Goal: Task Accomplishment & Management: Complete application form

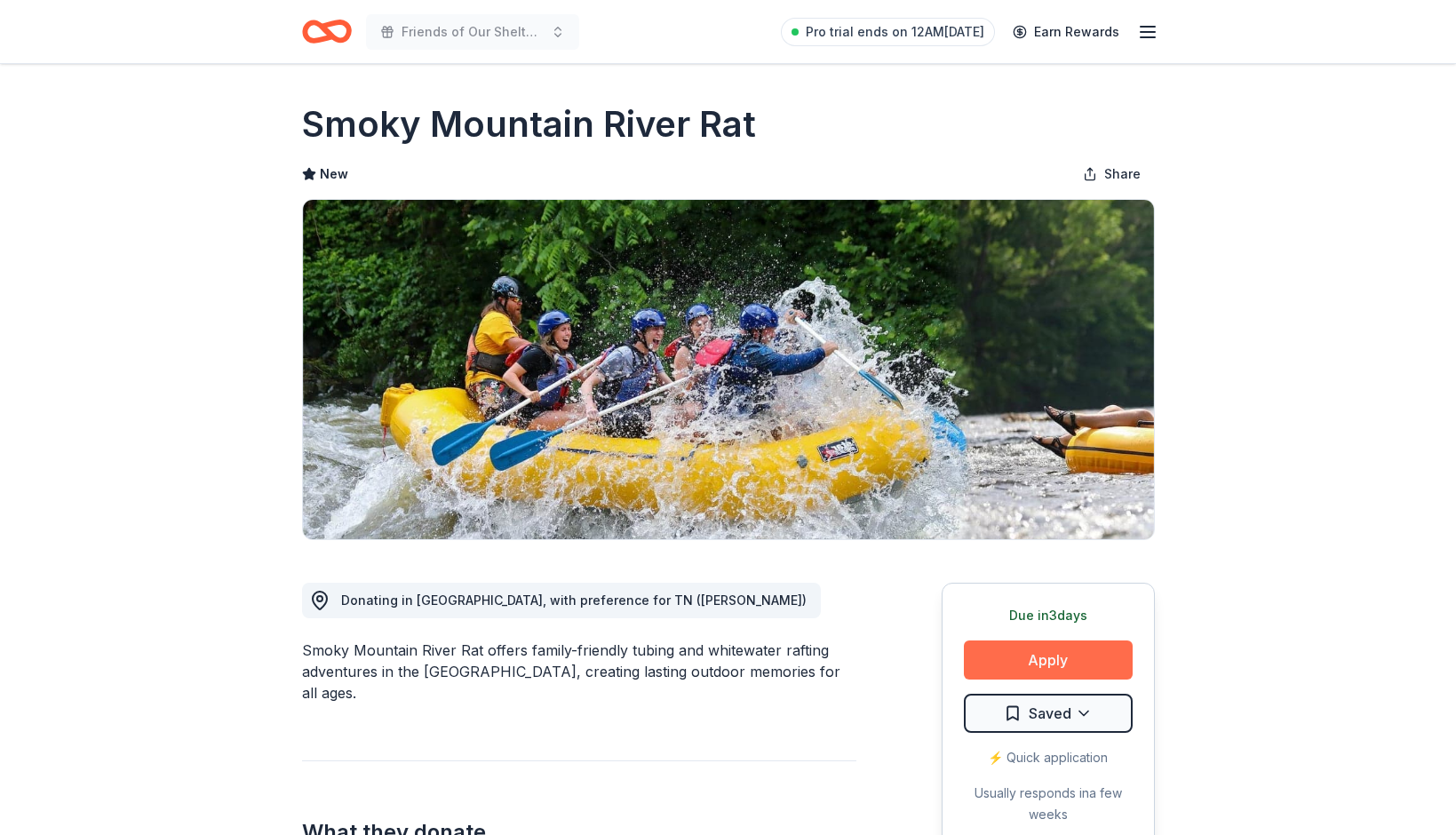
click at [1066, 661] on button "Apply" at bounding box center [1047, 661] width 168 height 39
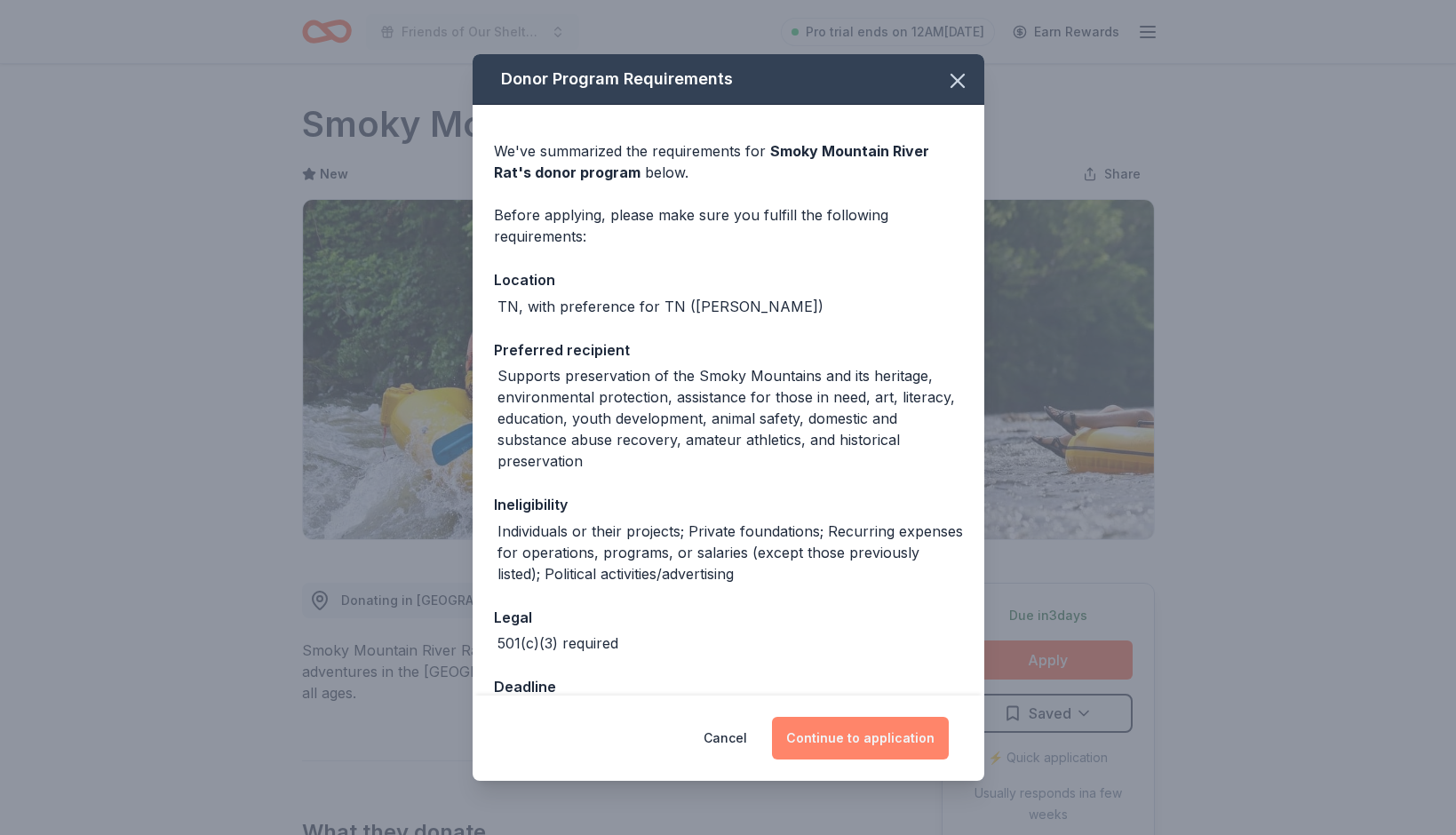
click at [851, 740] on button "Continue to application" at bounding box center [860, 738] width 177 height 42
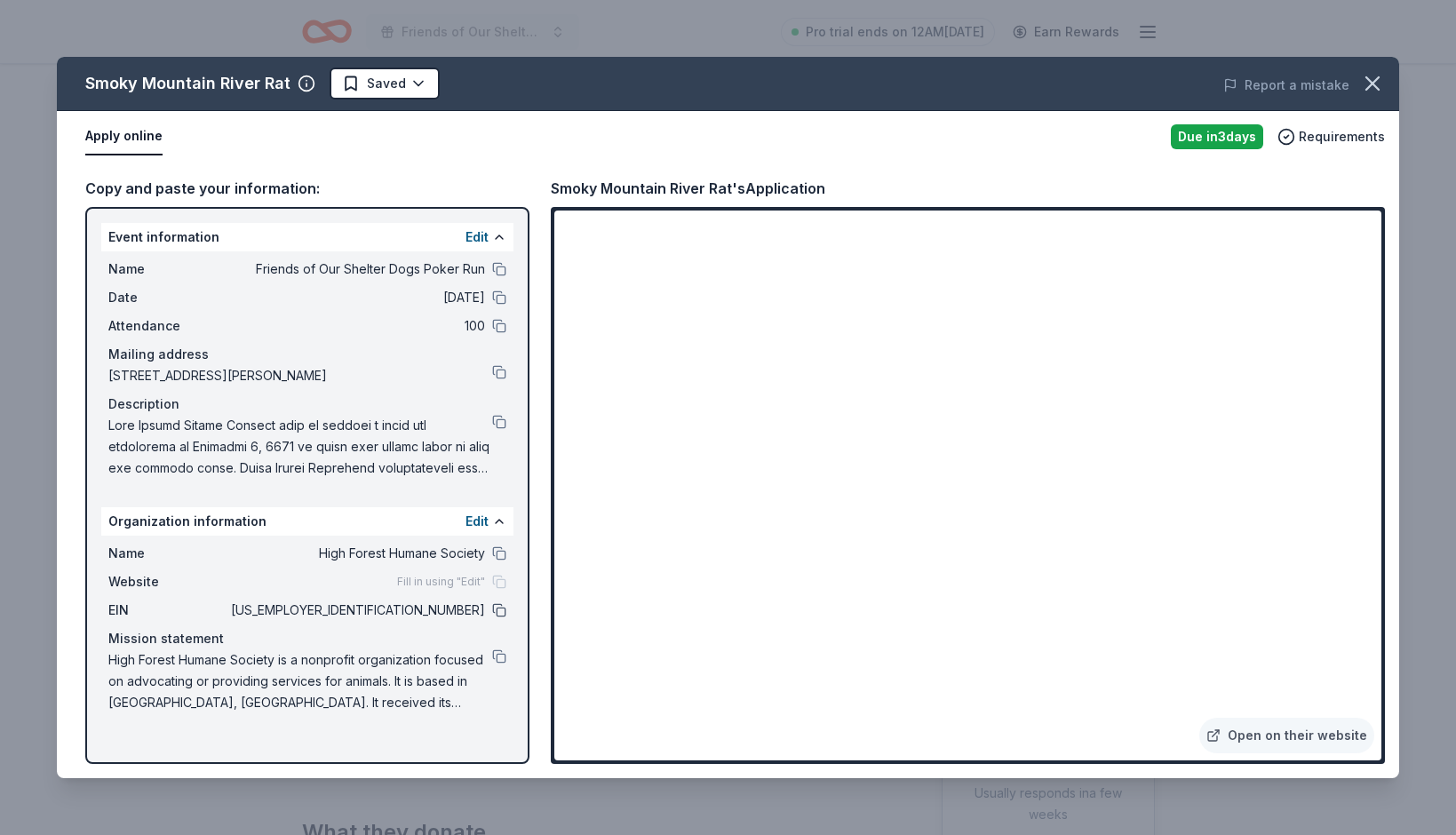
click at [497, 606] on button at bounding box center [499, 610] width 14 height 14
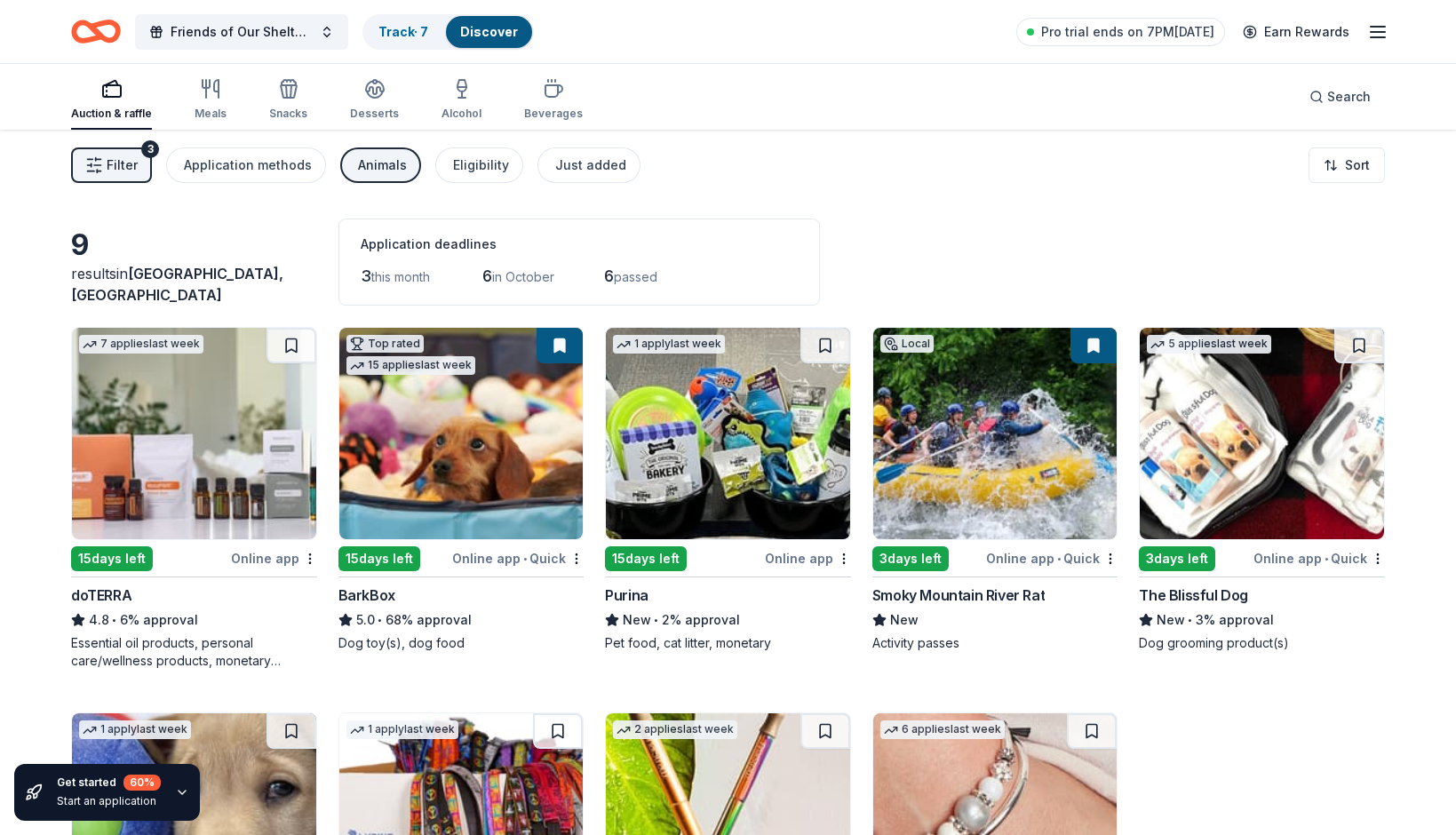
scroll to position [252, 0]
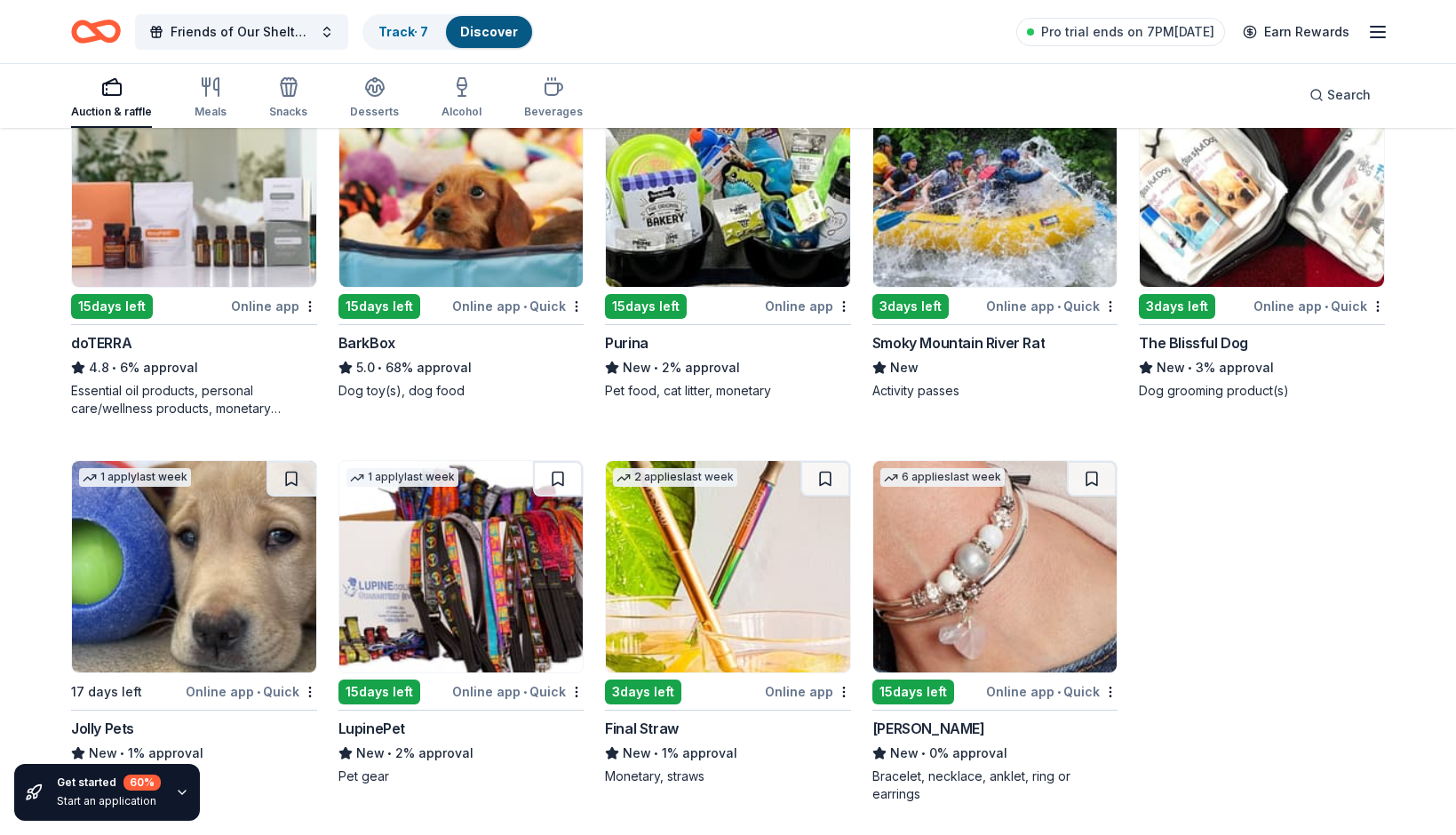
click at [1433, 228] on div "9 results in [GEOGRAPHIC_DATA], [GEOGRAPHIC_DATA] Application deadlines 3 this …" at bounding box center [728, 357] width 1456 height 961
click at [105, 100] on div "Auction & raffle" at bounding box center [111, 97] width 81 height 42
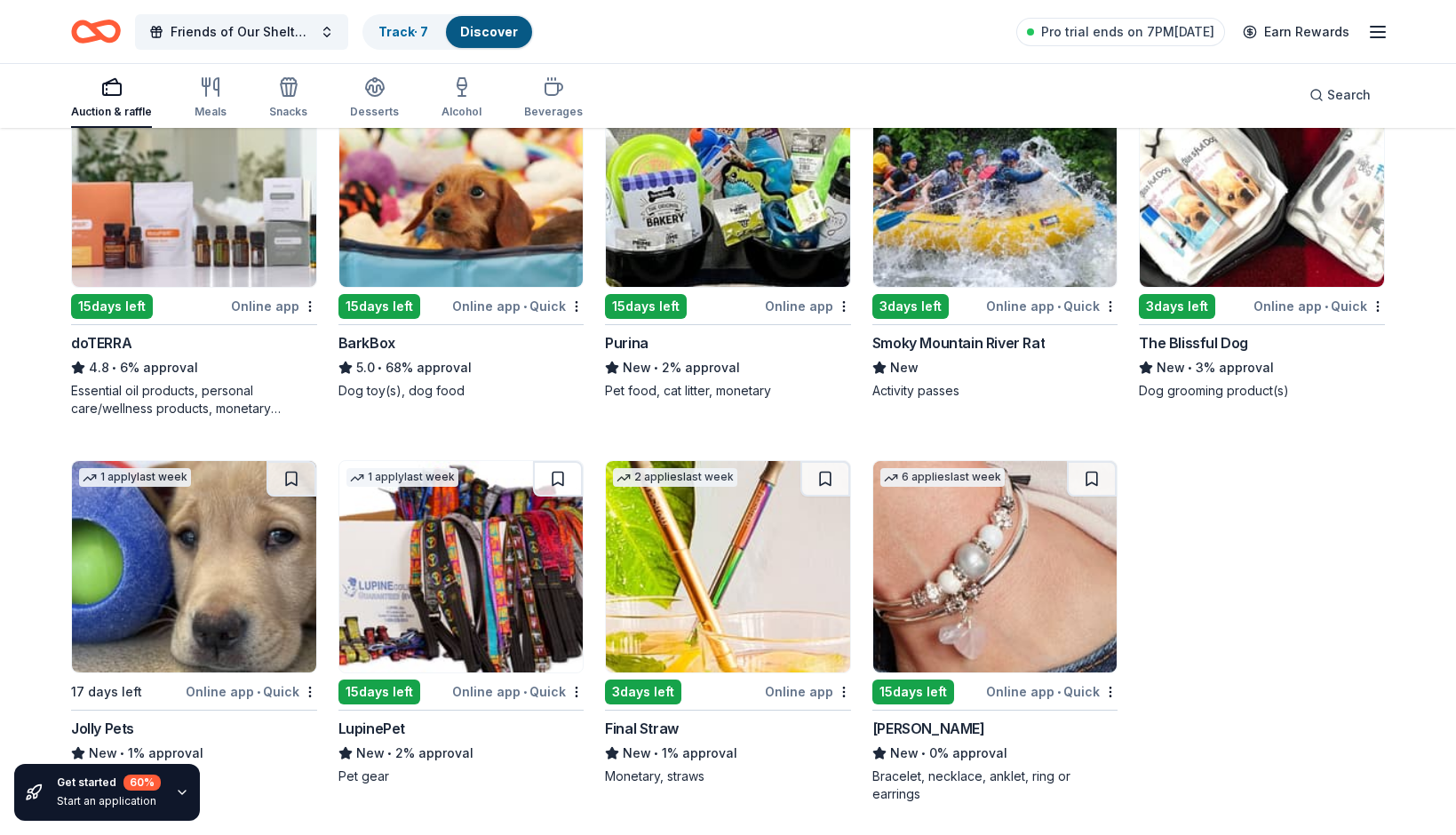
click at [105, 98] on div "Auction & raffle" at bounding box center [111, 97] width 81 height 42
click at [1409, 485] on div "9 results in Hohenwald, TN Application deadlines 3 this month 6 in October 6 pa…" at bounding box center [728, 357] width 1456 height 961
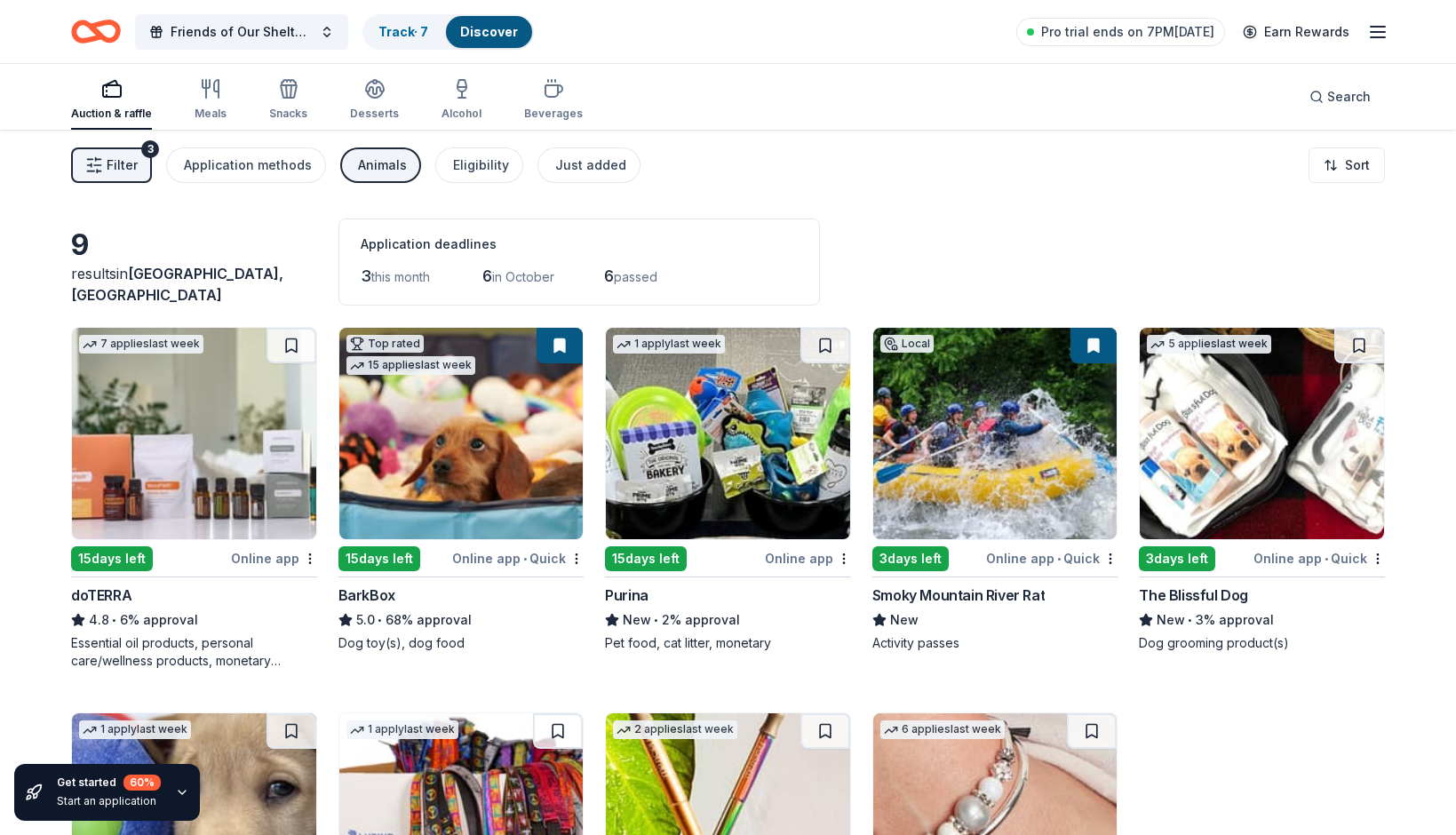
scroll to position [0, 0]
click at [360, 162] on div "Animals" at bounding box center [383, 165] width 49 height 22
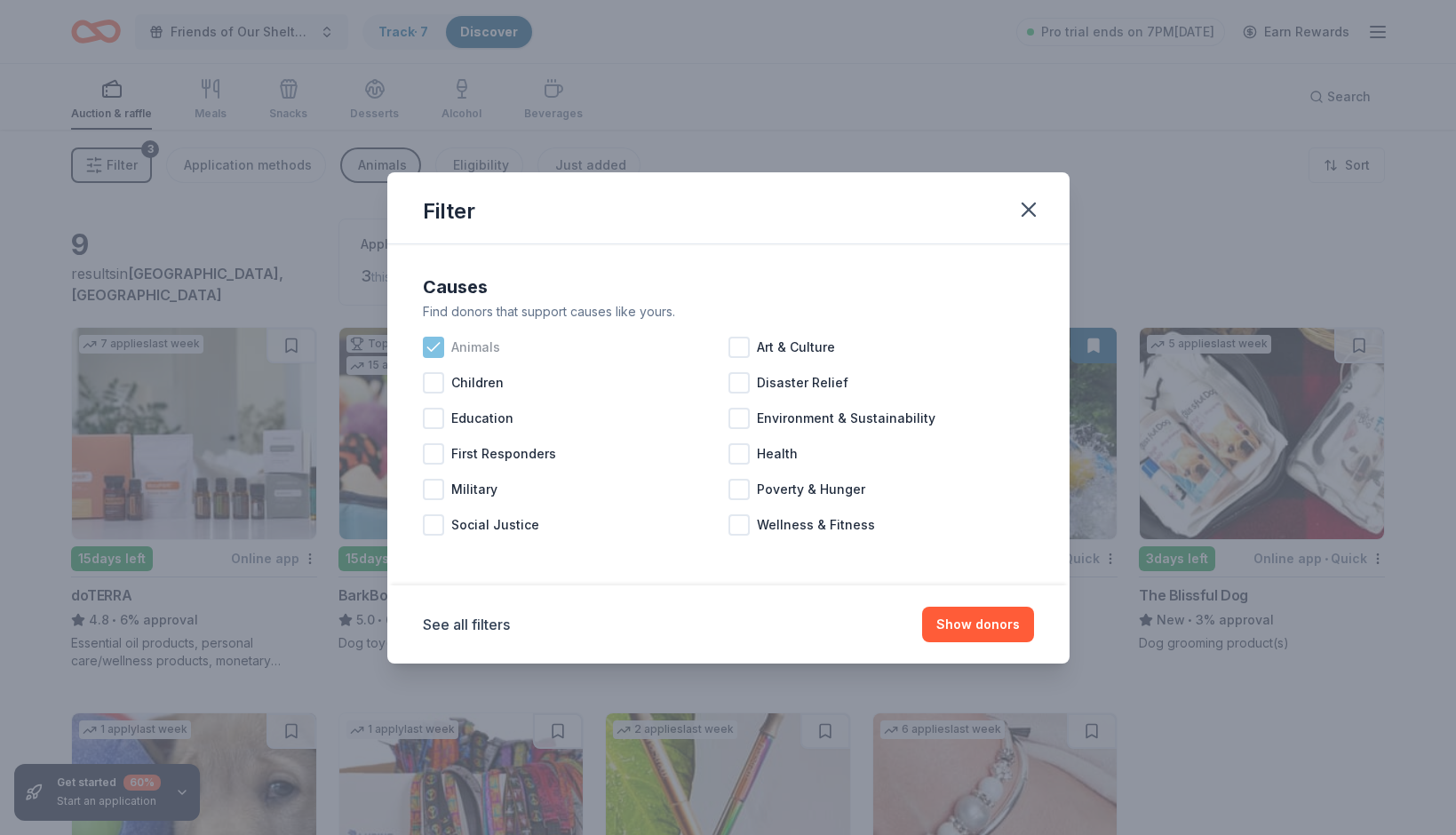
click at [437, 351] on icon at bounding box center [433, 348] width 18 height 18
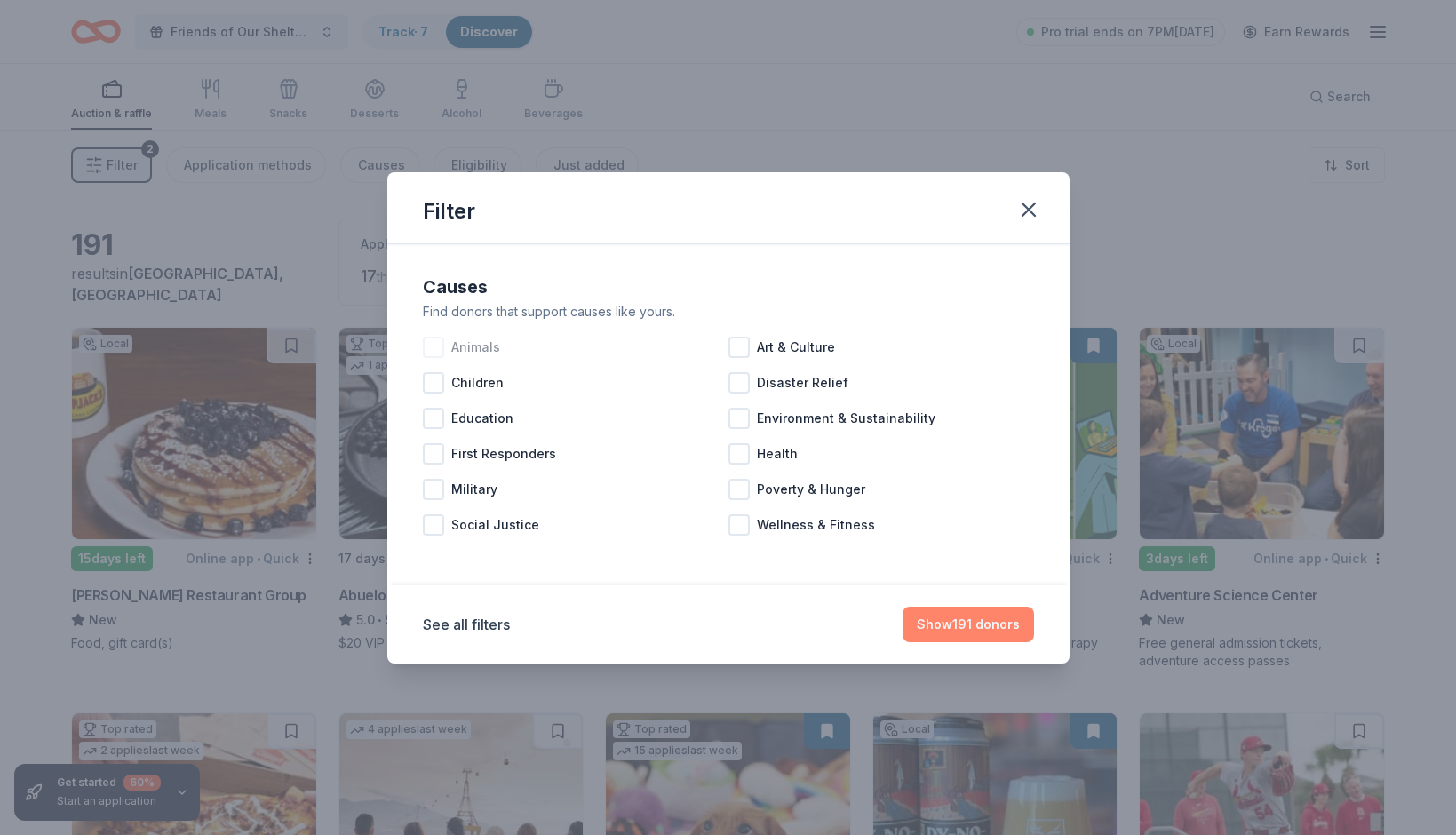
click at [1006, 628] on button "Show 191 donors" at bounding box center [969, 624] width 132 height 35
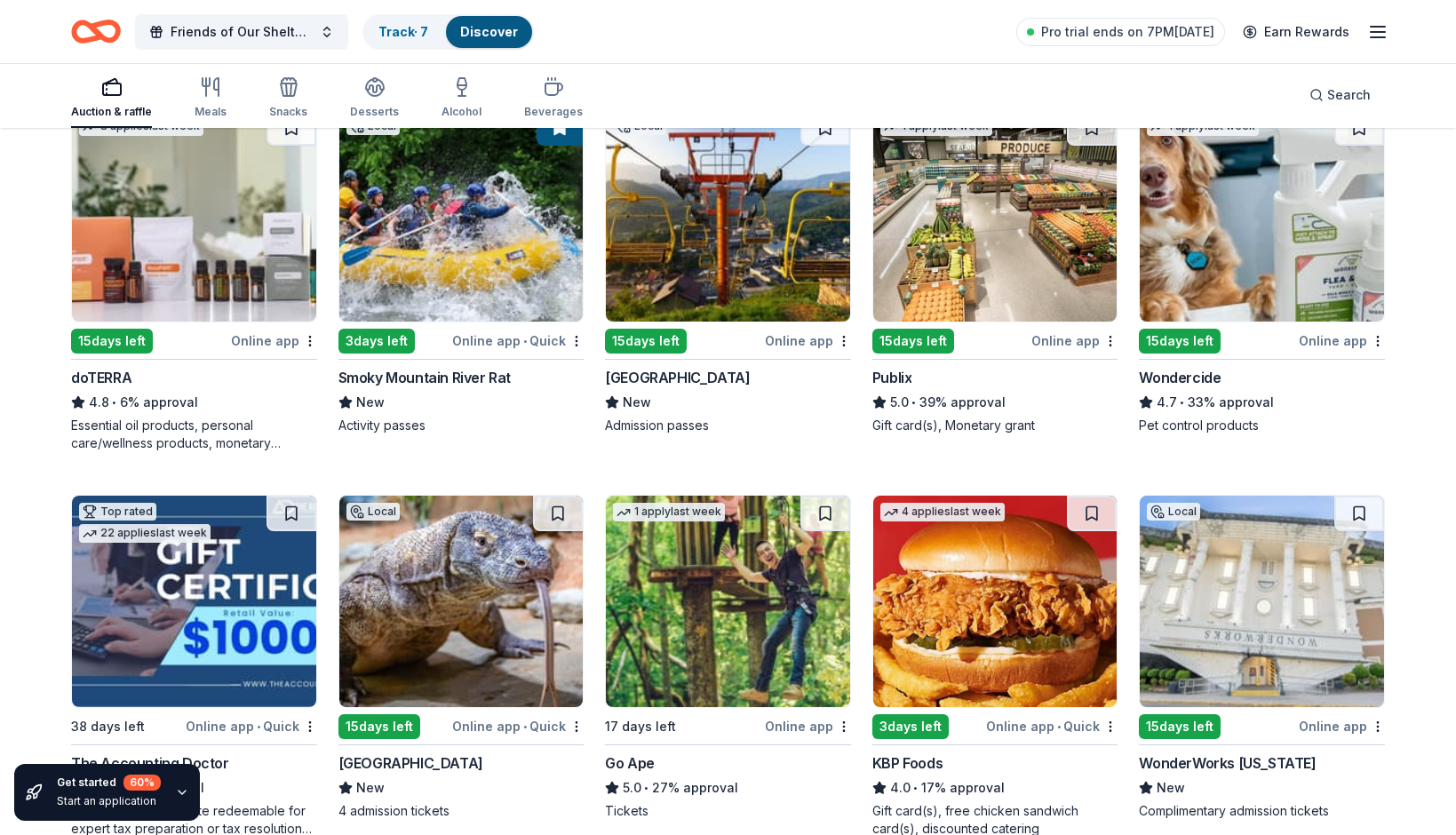
scroll to position [988, 0]
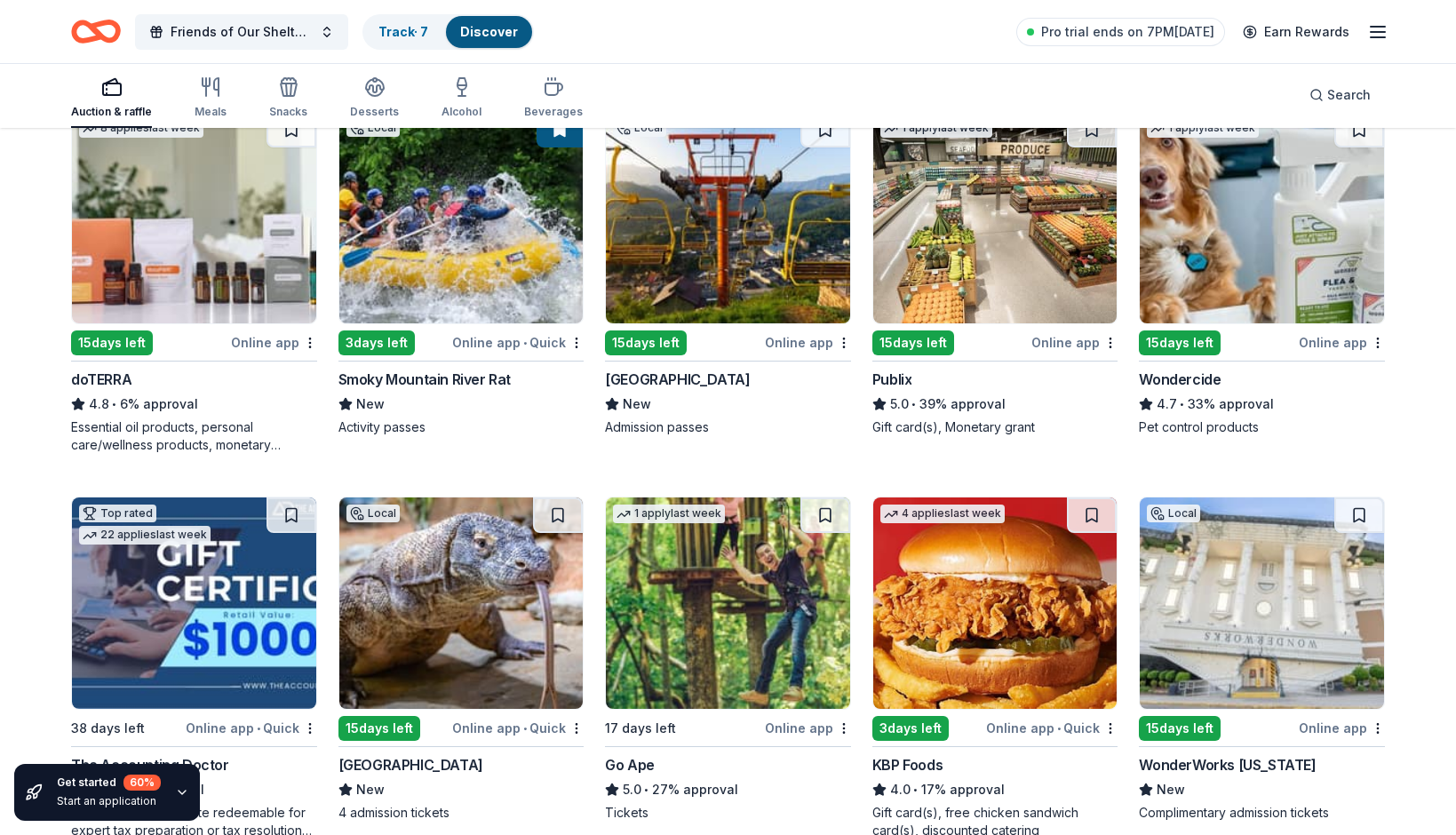
click at [1008, 296] on img at bounding box center [995, 218] width 244 height 212
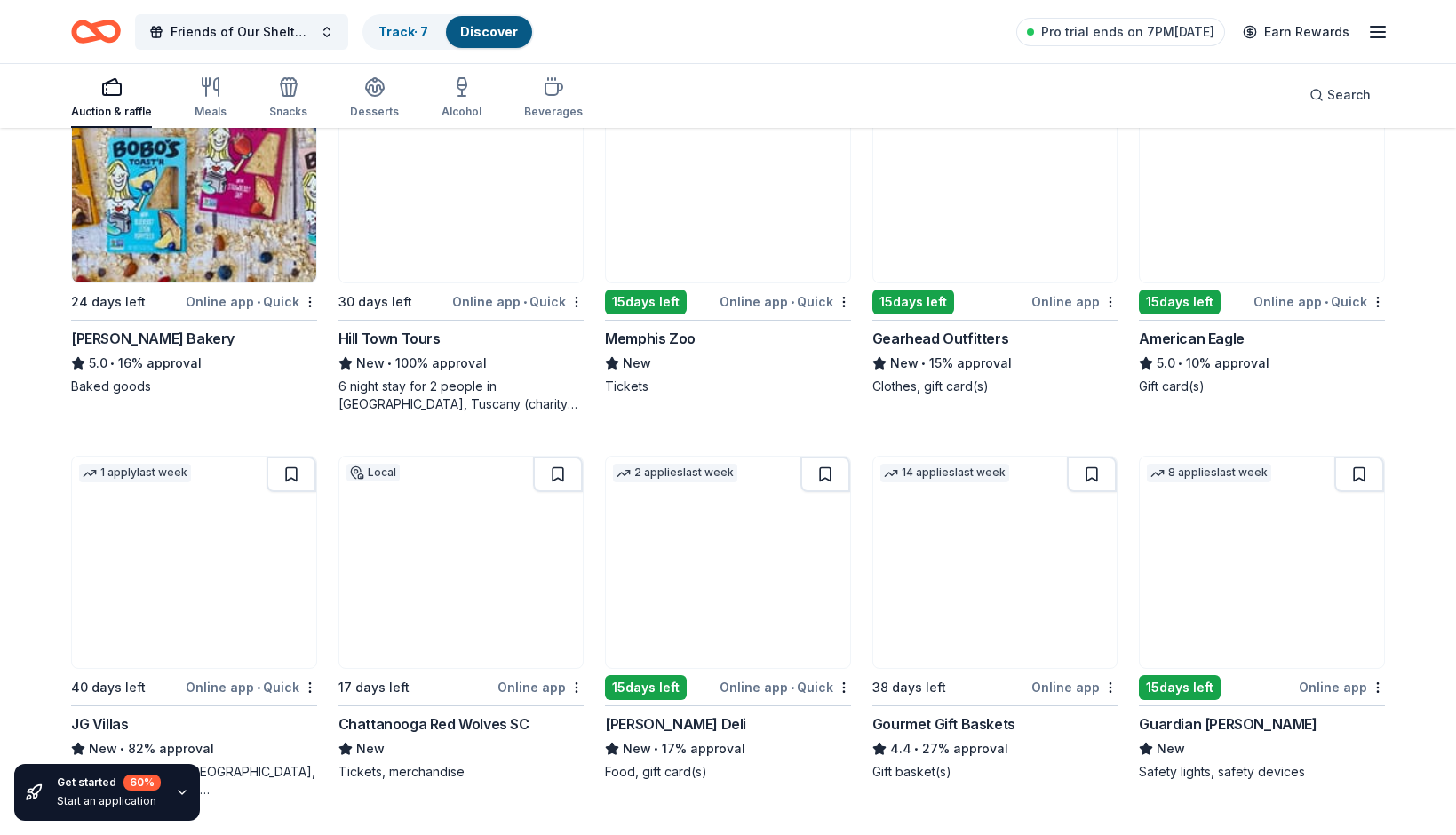
scroll to position [2567, 0]
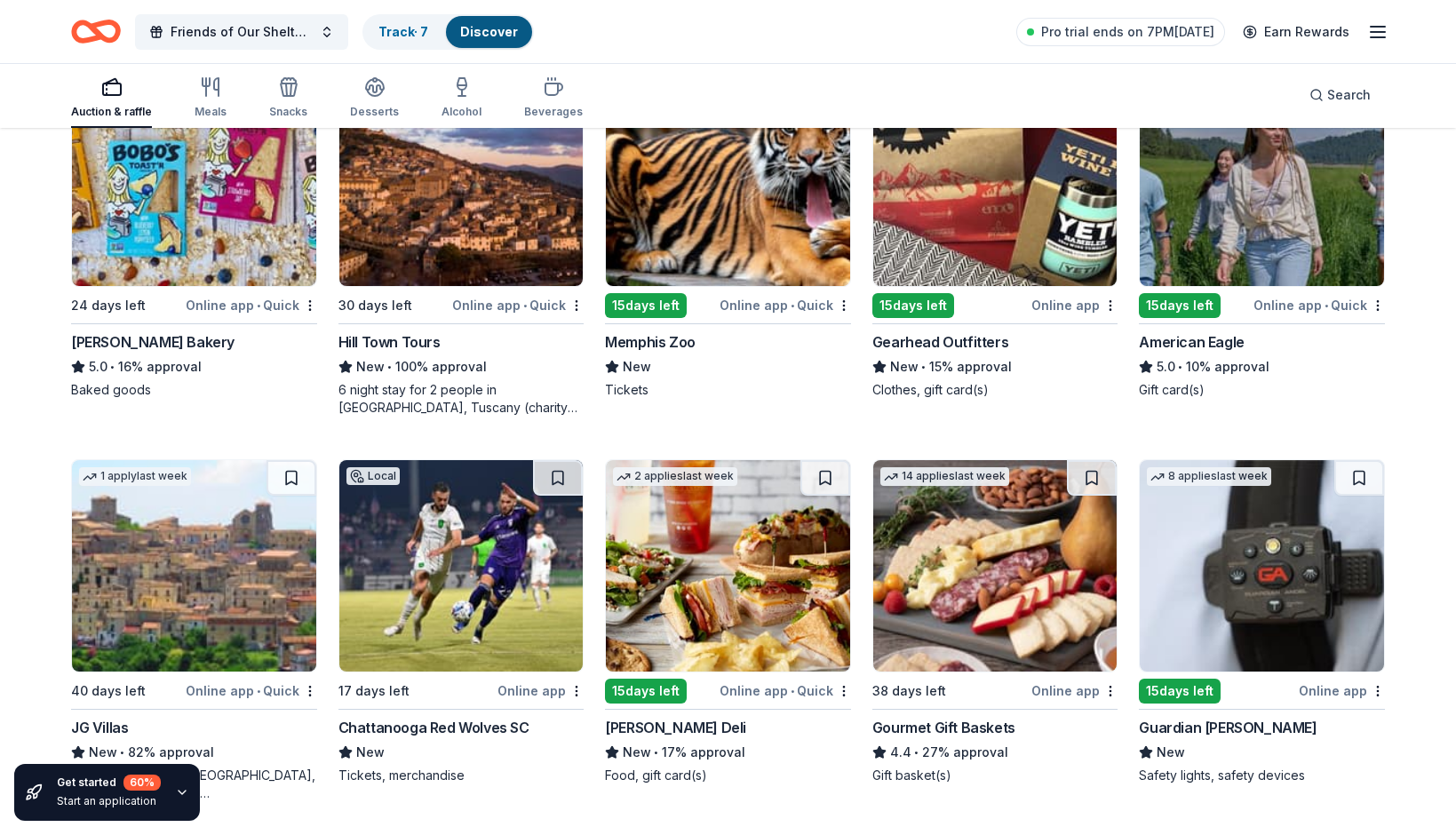
click at [1028, 206] on img at bounding box center [995, 180] width 244 height 212
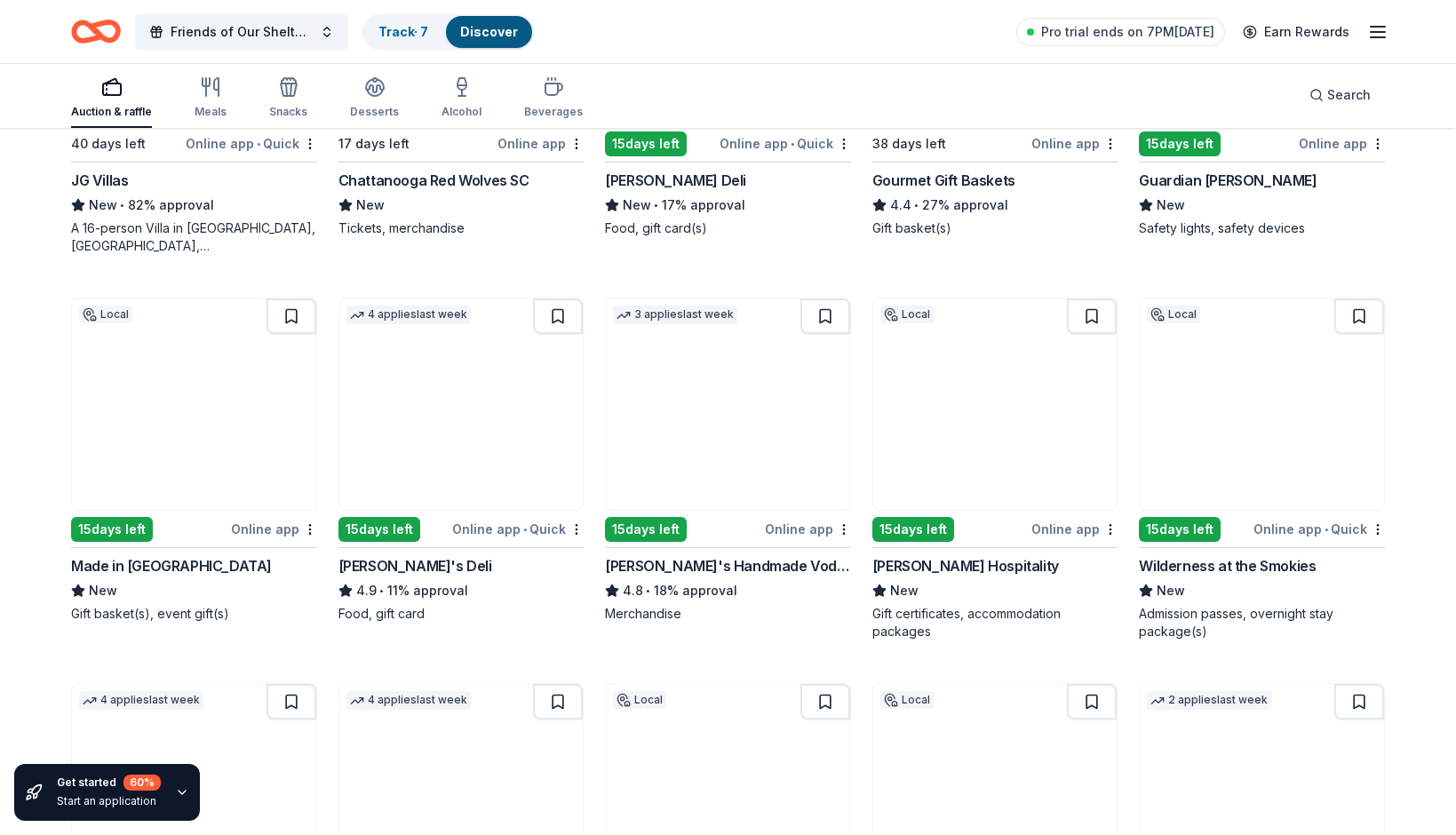
scroll to position [3178, 0]
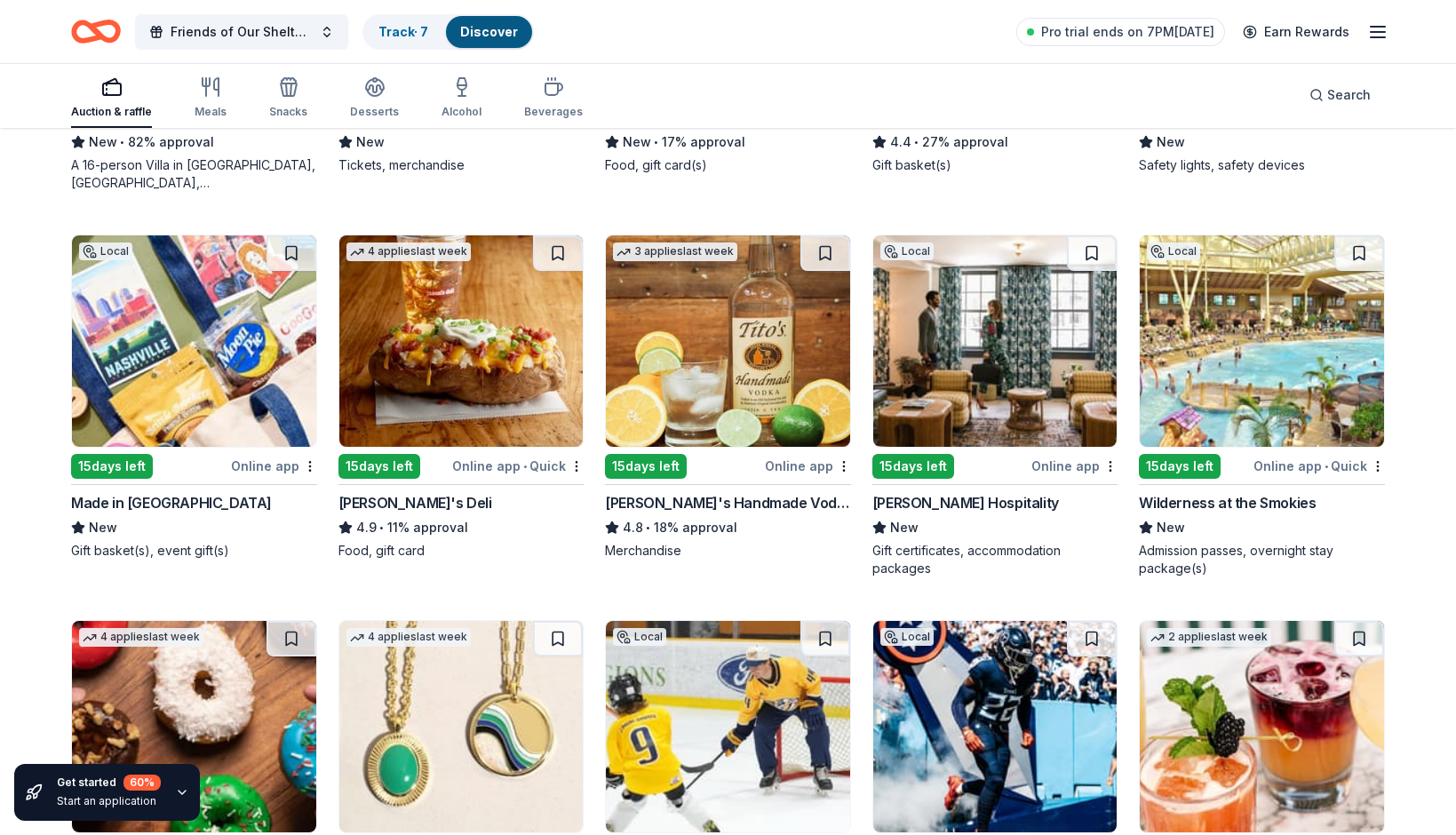
click at [771, 424] on img at bounding box center [728, 341] width 244 height 212
click at [1306, 372] on img at bounding box center [1262, 341] width 244 height 212
click at [1024, 399] on img at bounding box center [995, 341] width 244 height 212
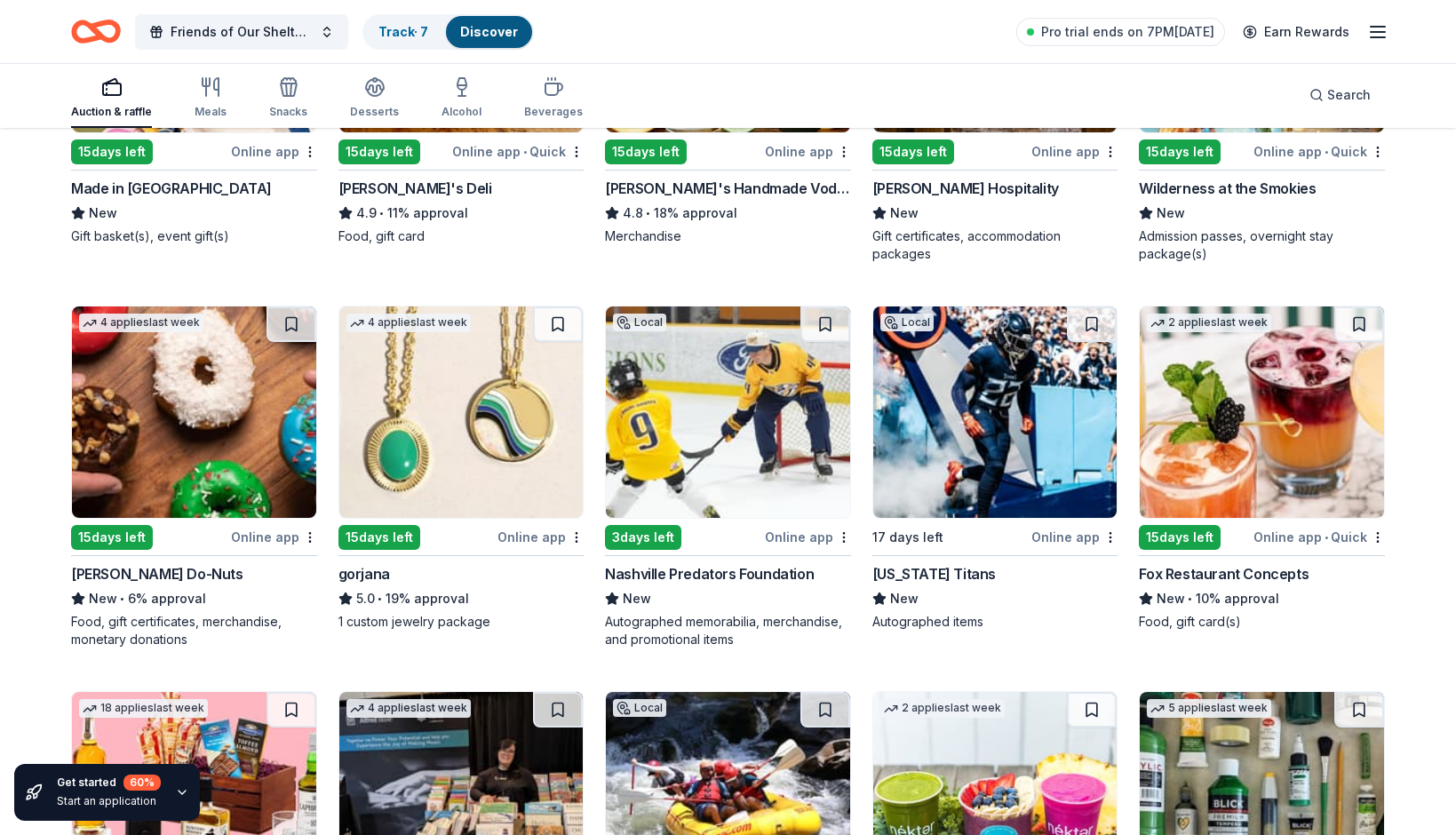
scroll to position [3501, 0]
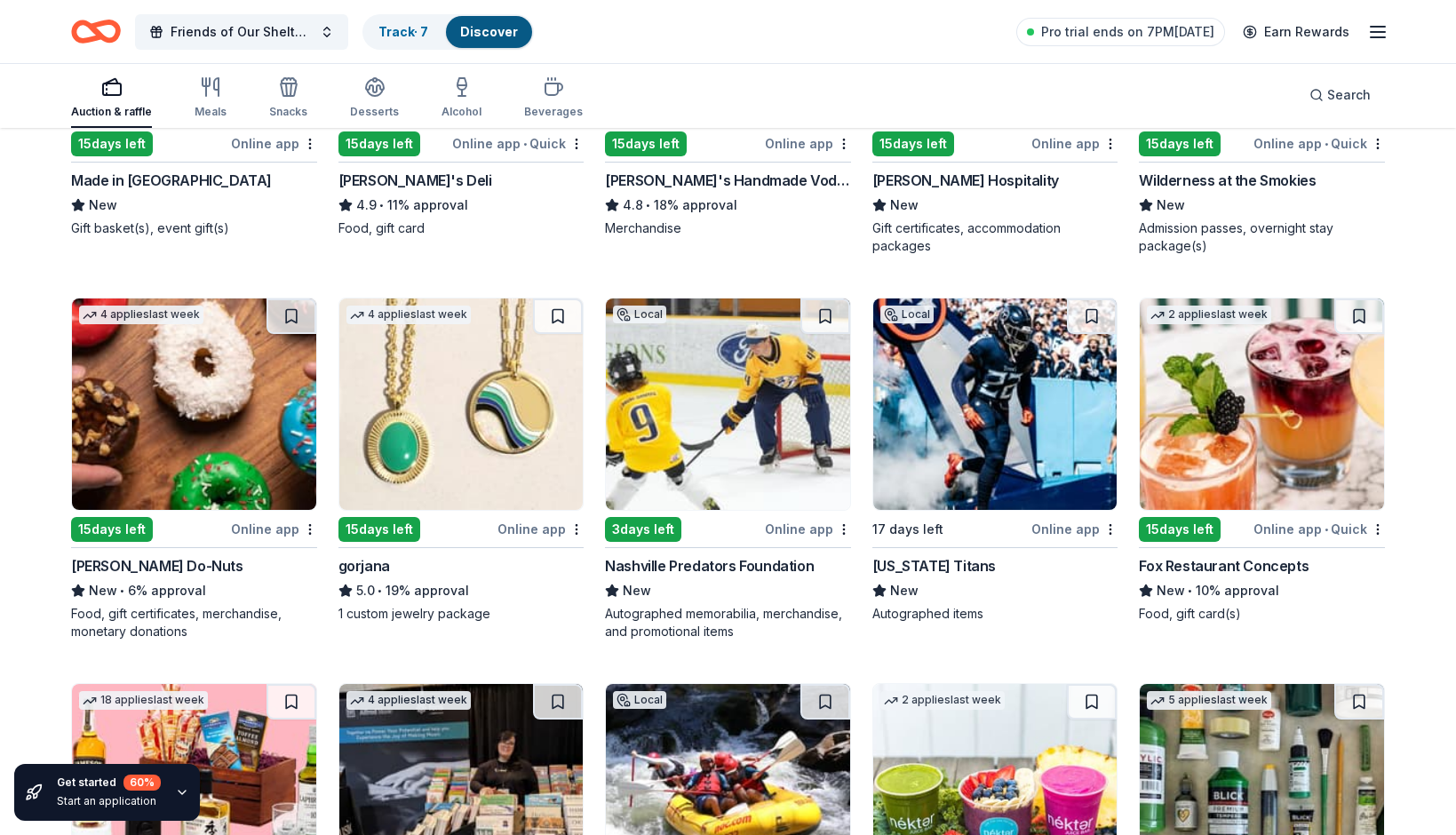
click at [476, 400] on img at bounding box center [462, 404] width 244 height 212
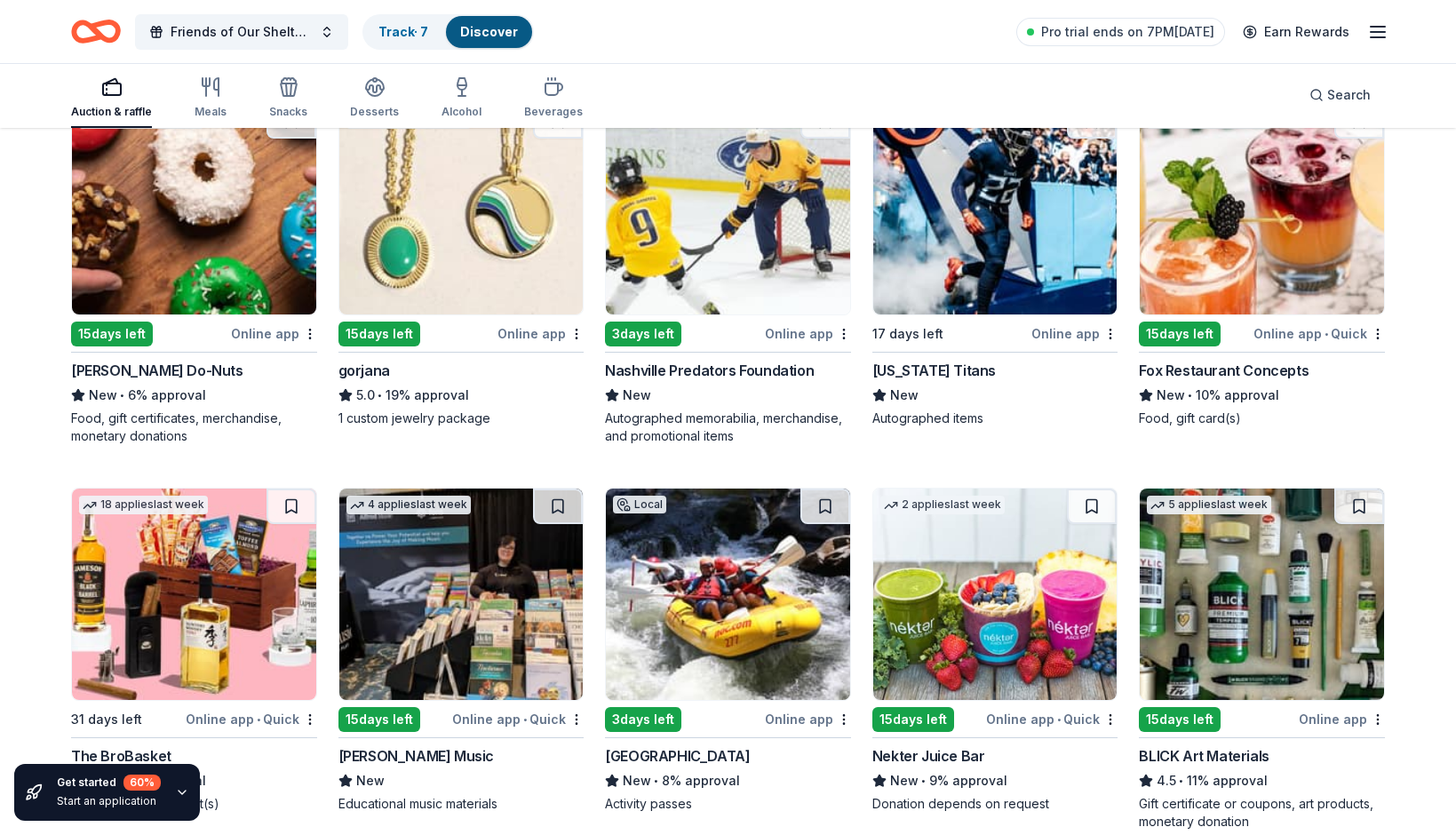
scroll to position [3696, 0]
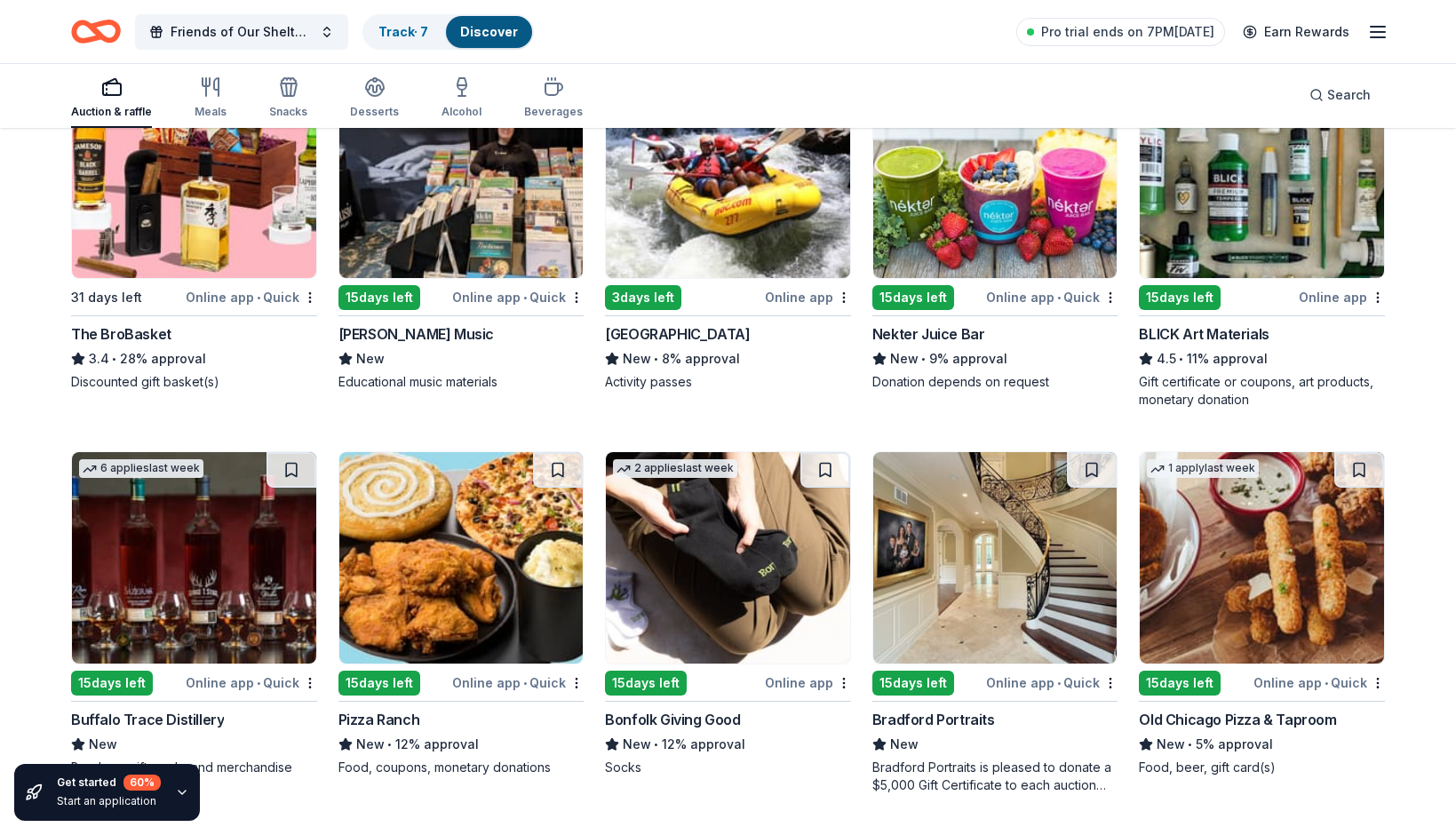
scroll to position [4119, 0]
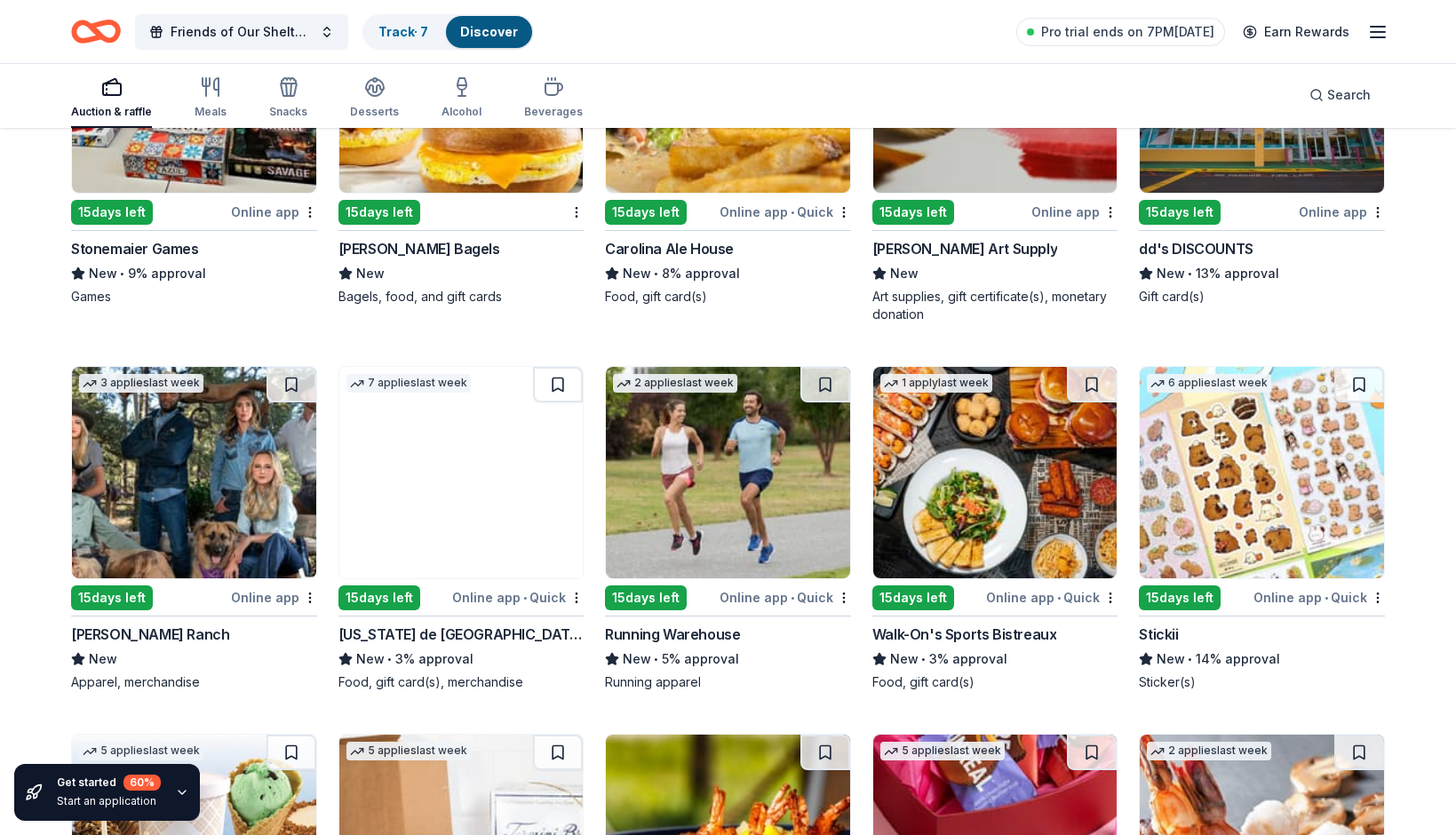
scroll to position [5031, 0]
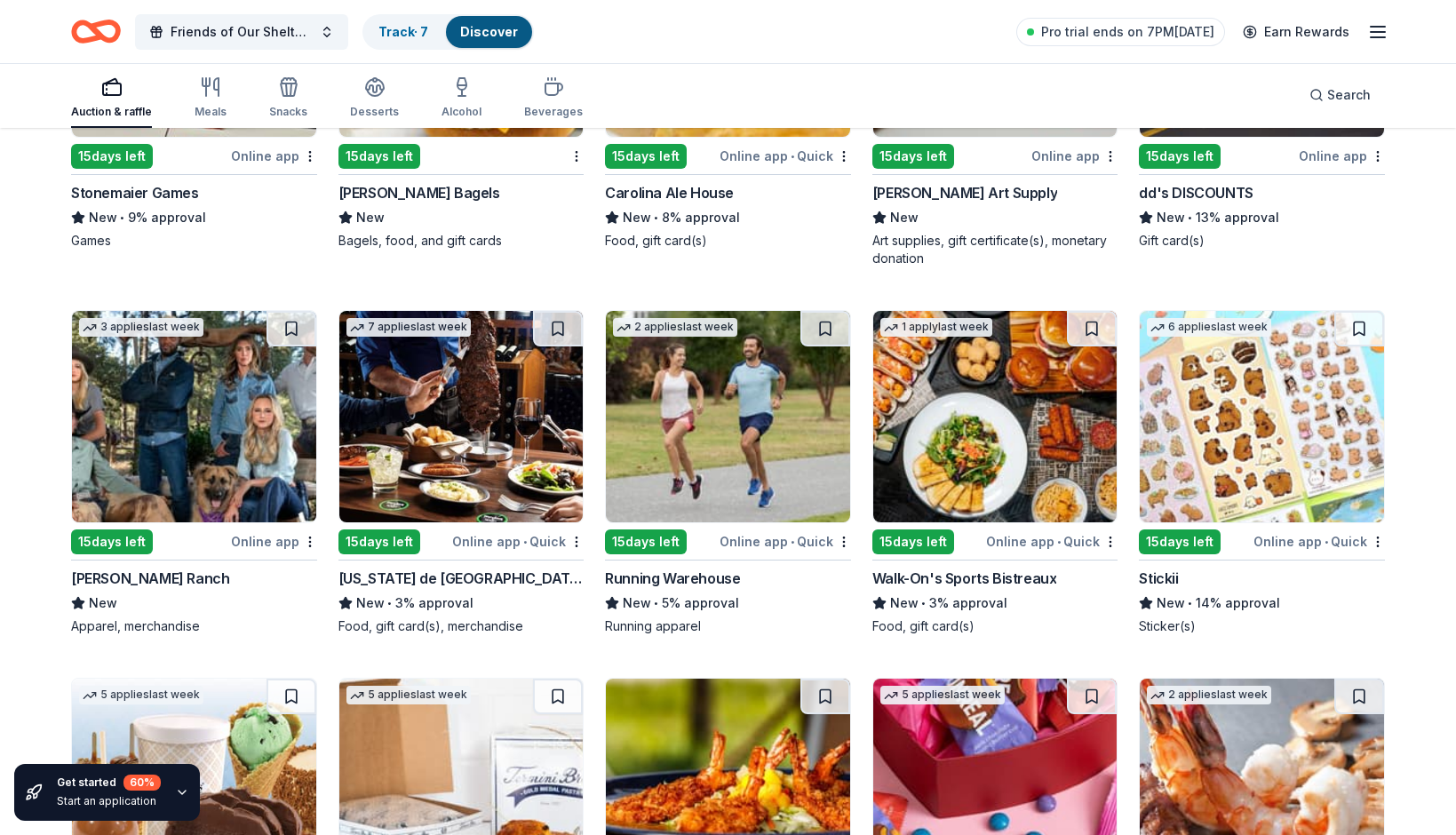
click at [1412, 561] on div "191 results in Hohenwald, TN Application deadlines 17 this month 169 in October…" at bounding box center [728, 199] width 1456 height 10199
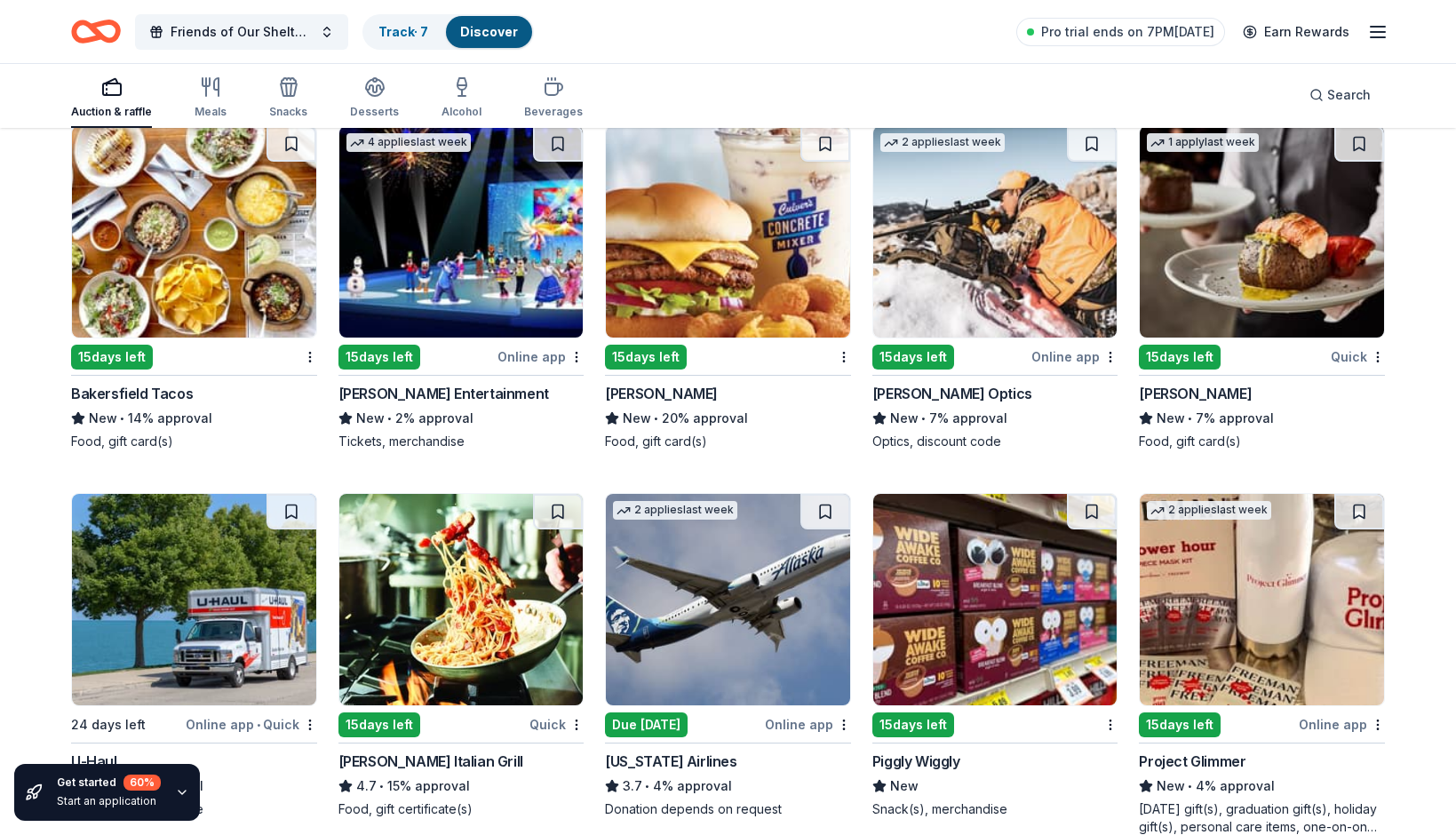
scroll to position [6351, 0]
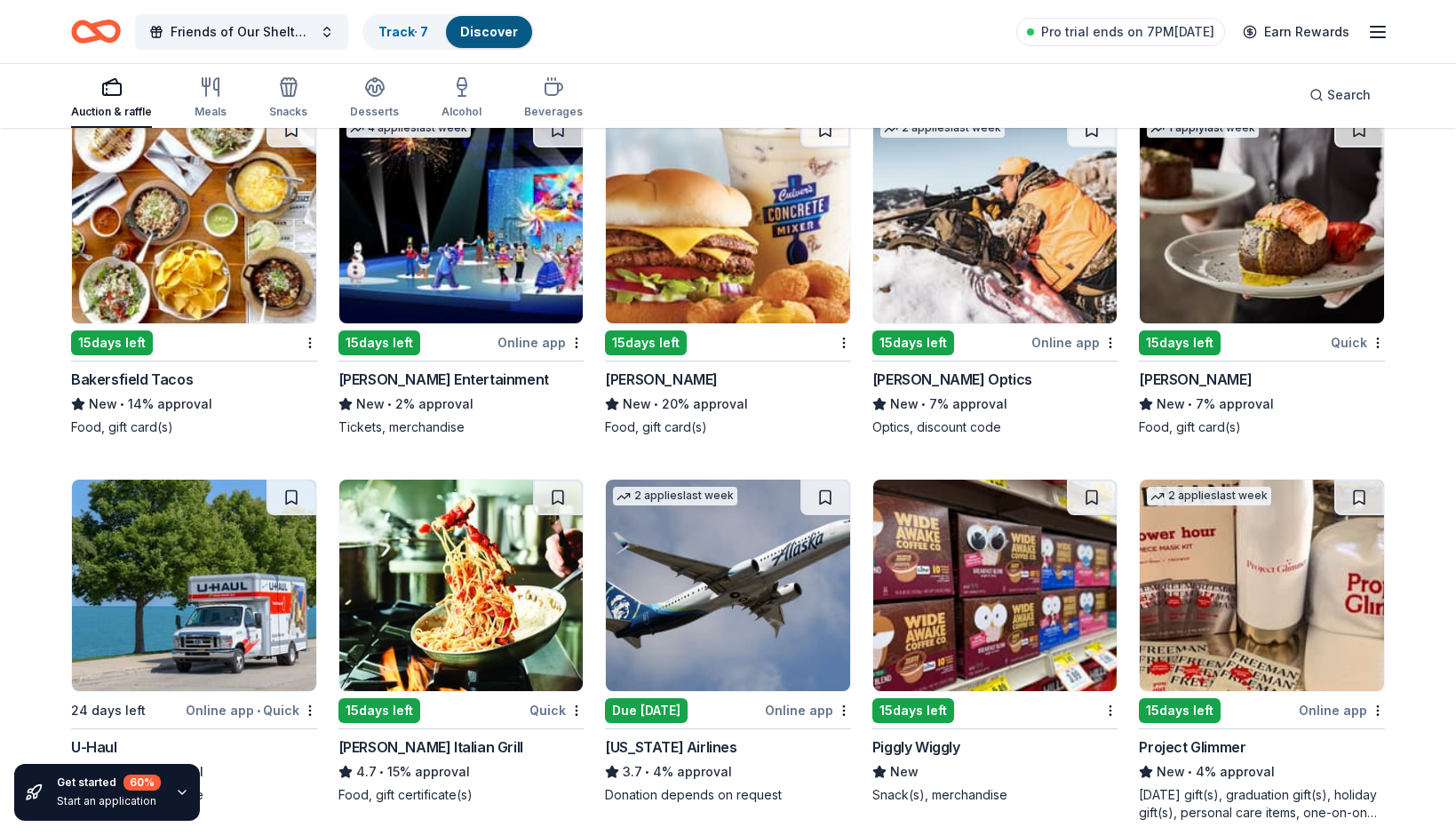
click at [1026, 272] on img at bounding box center [995, 218] width 244 height 212
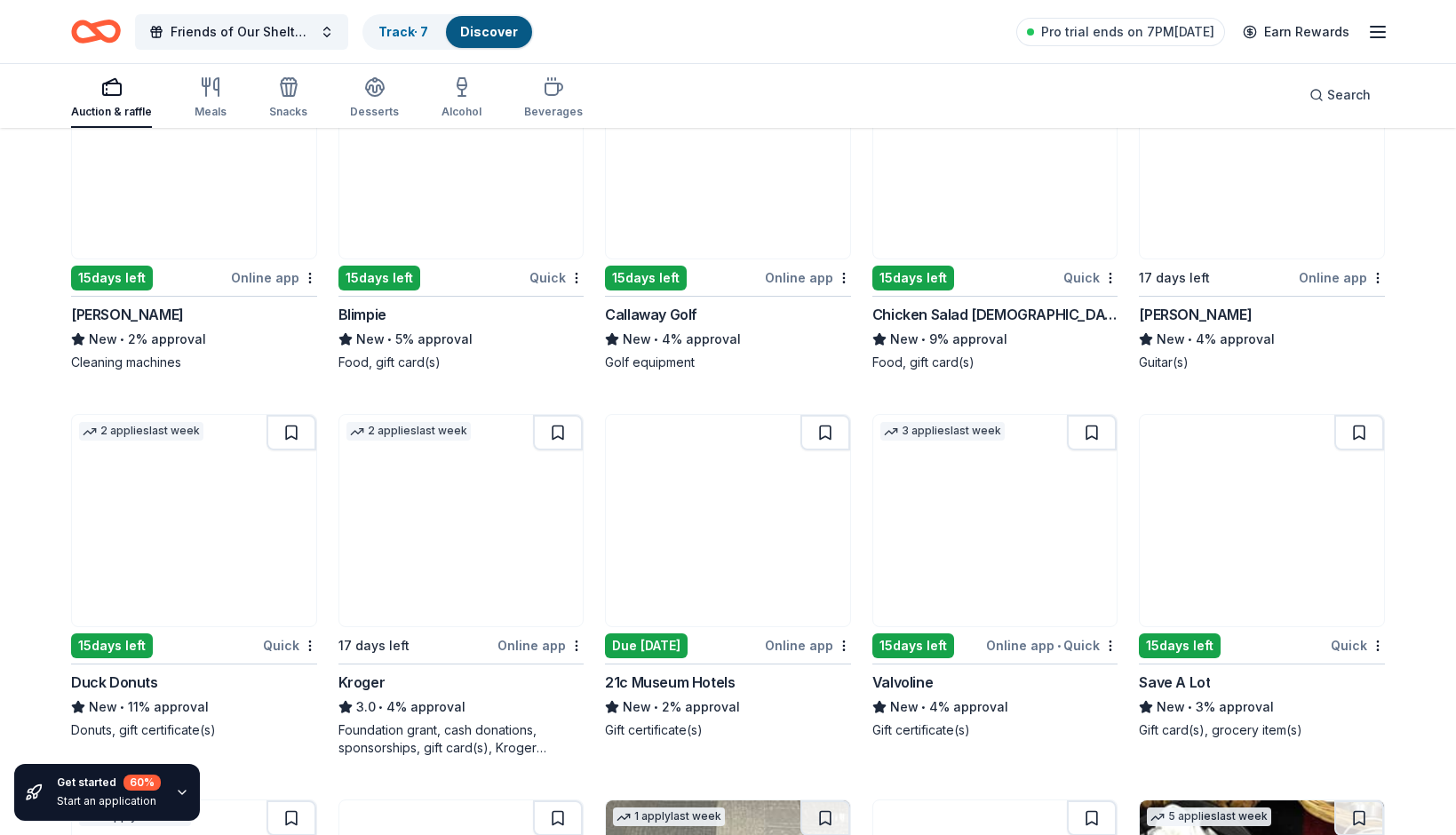
scroll to position [7542, 0]
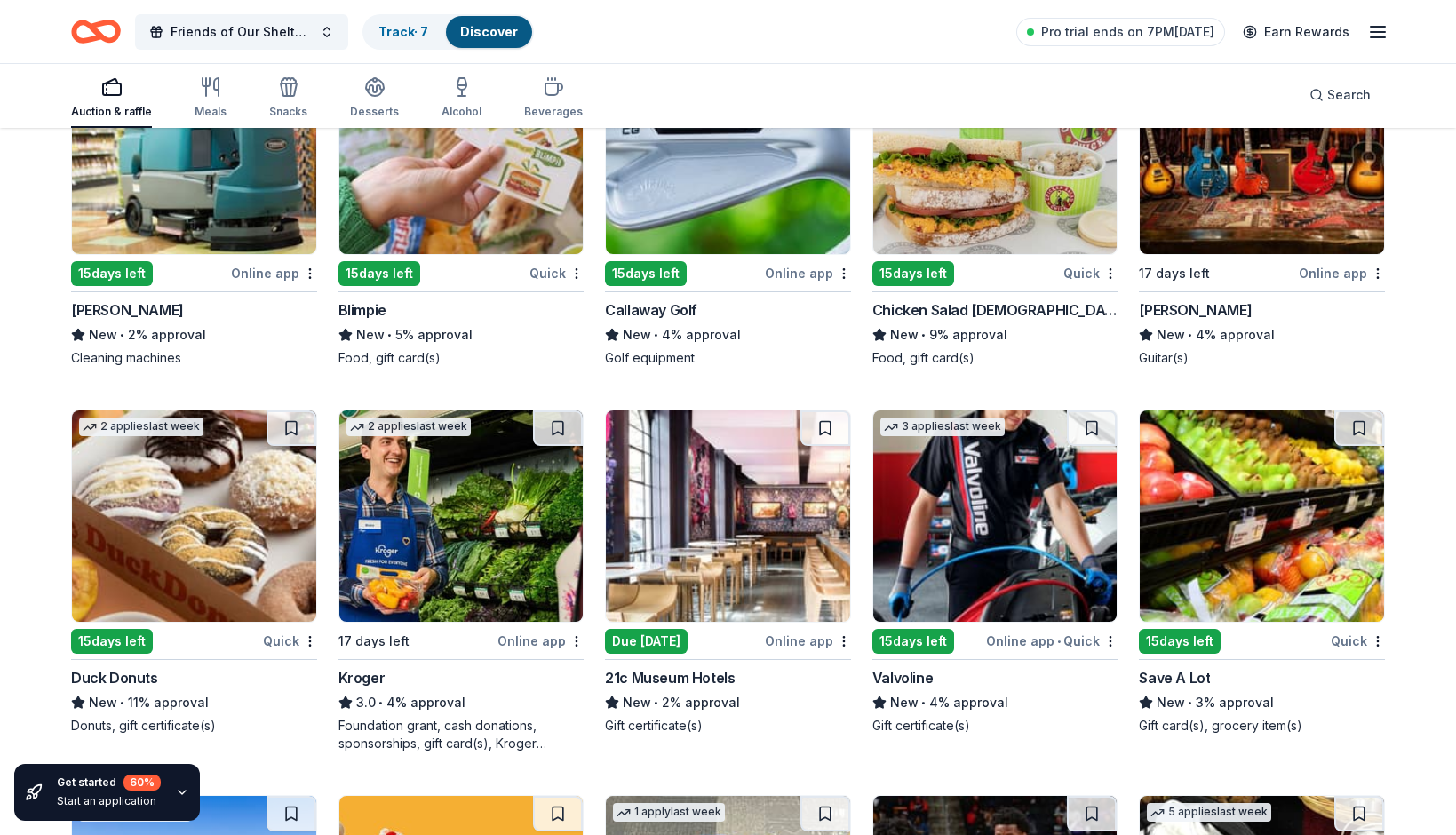
click at [520, 590] on img at bounding box center [462, 516] width 244 height 212
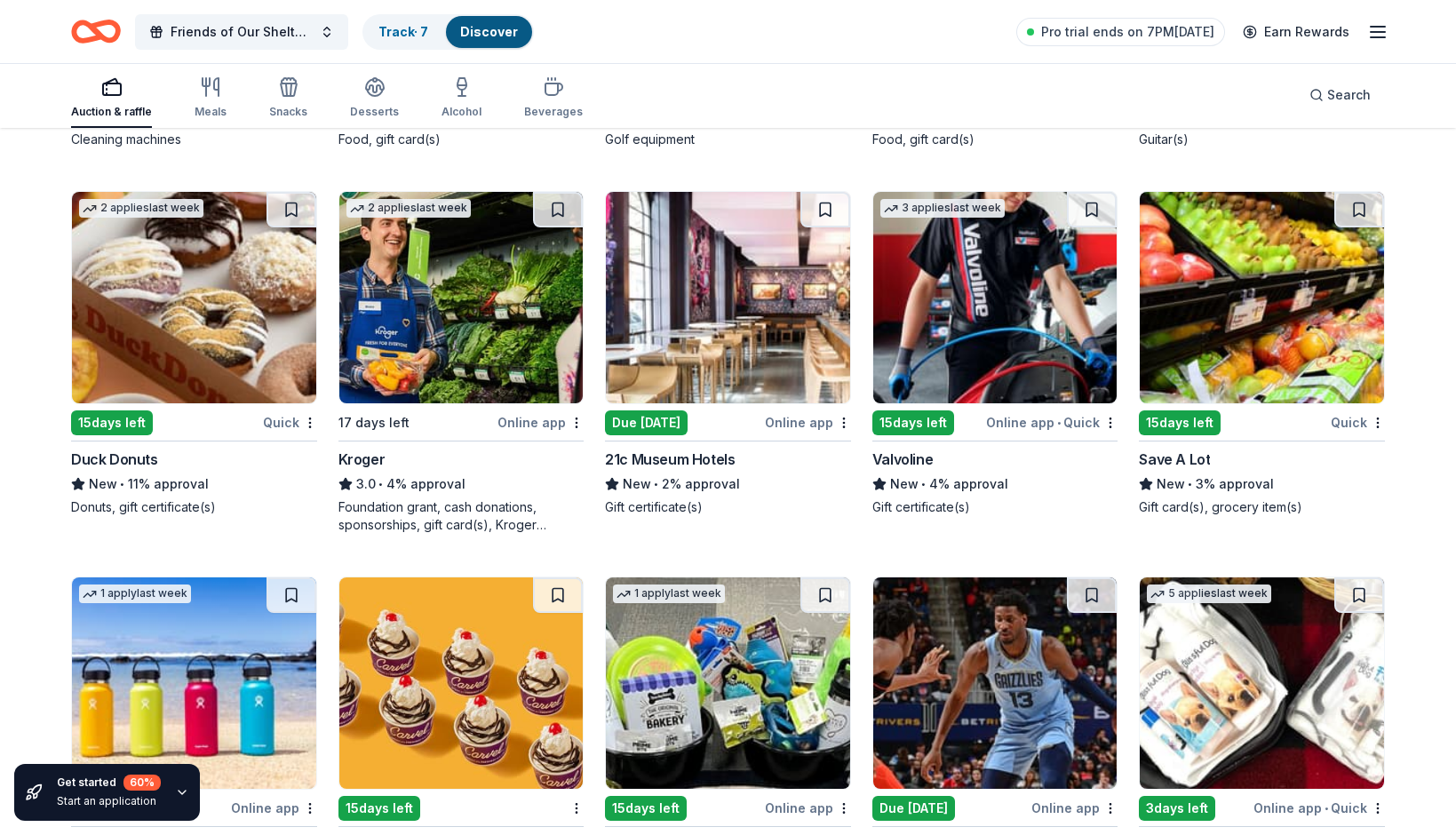
scroll to position [7768, 0]
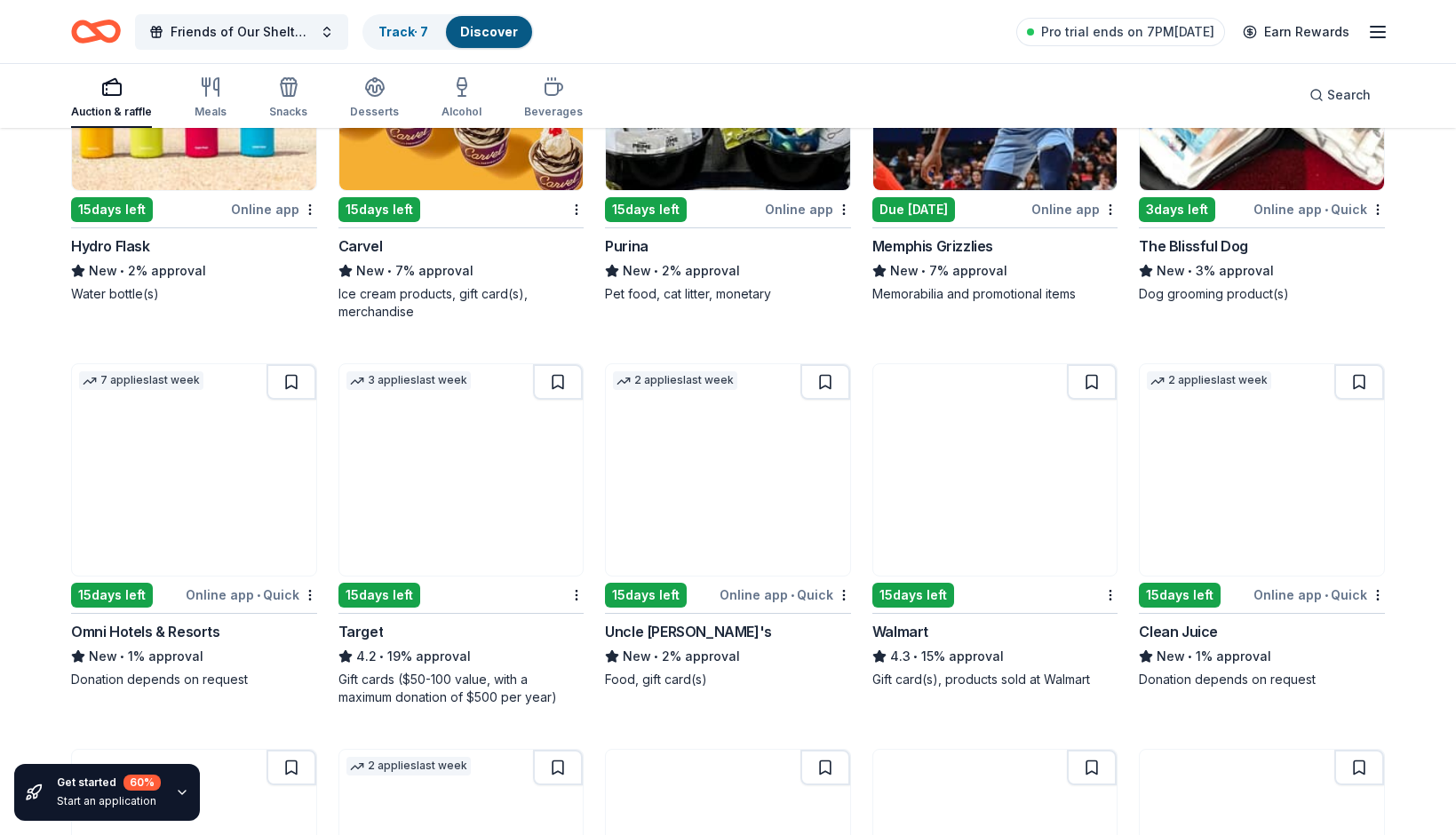
scroll to position [8360, 0]
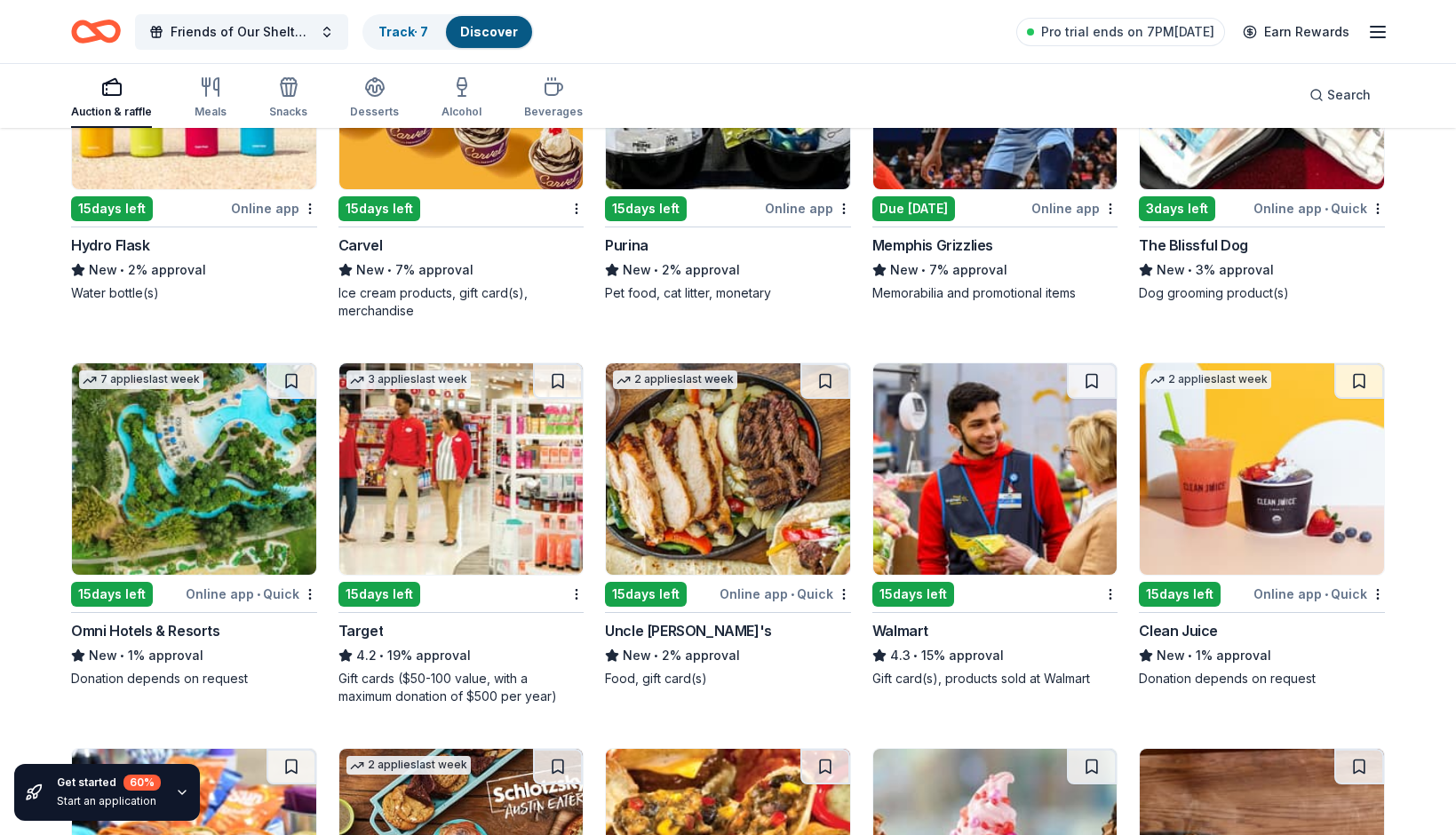
click at [989, 494] on img at bounding box center [995, 469] width 244 height 212
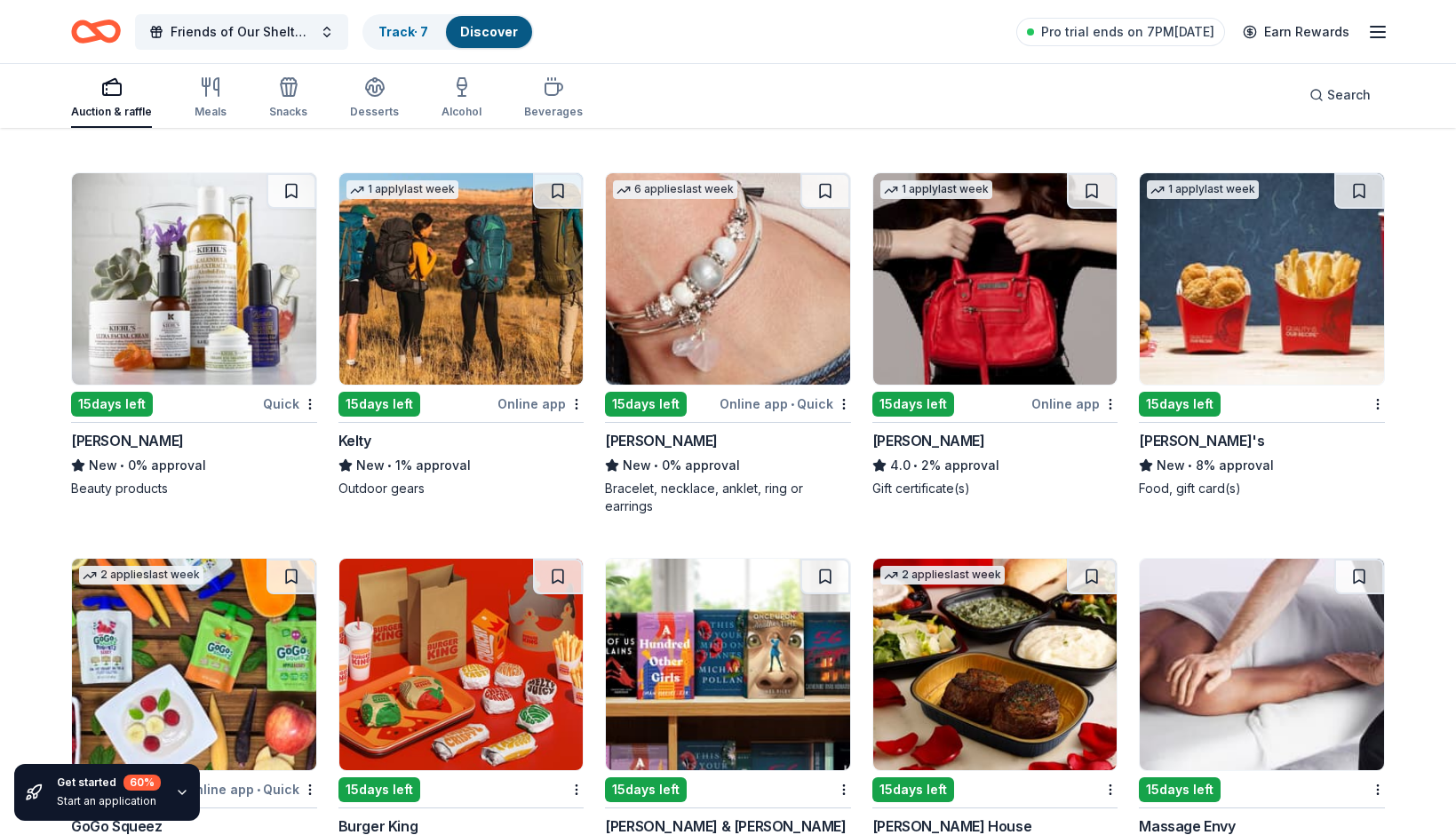
scroll to position [10064, 0]
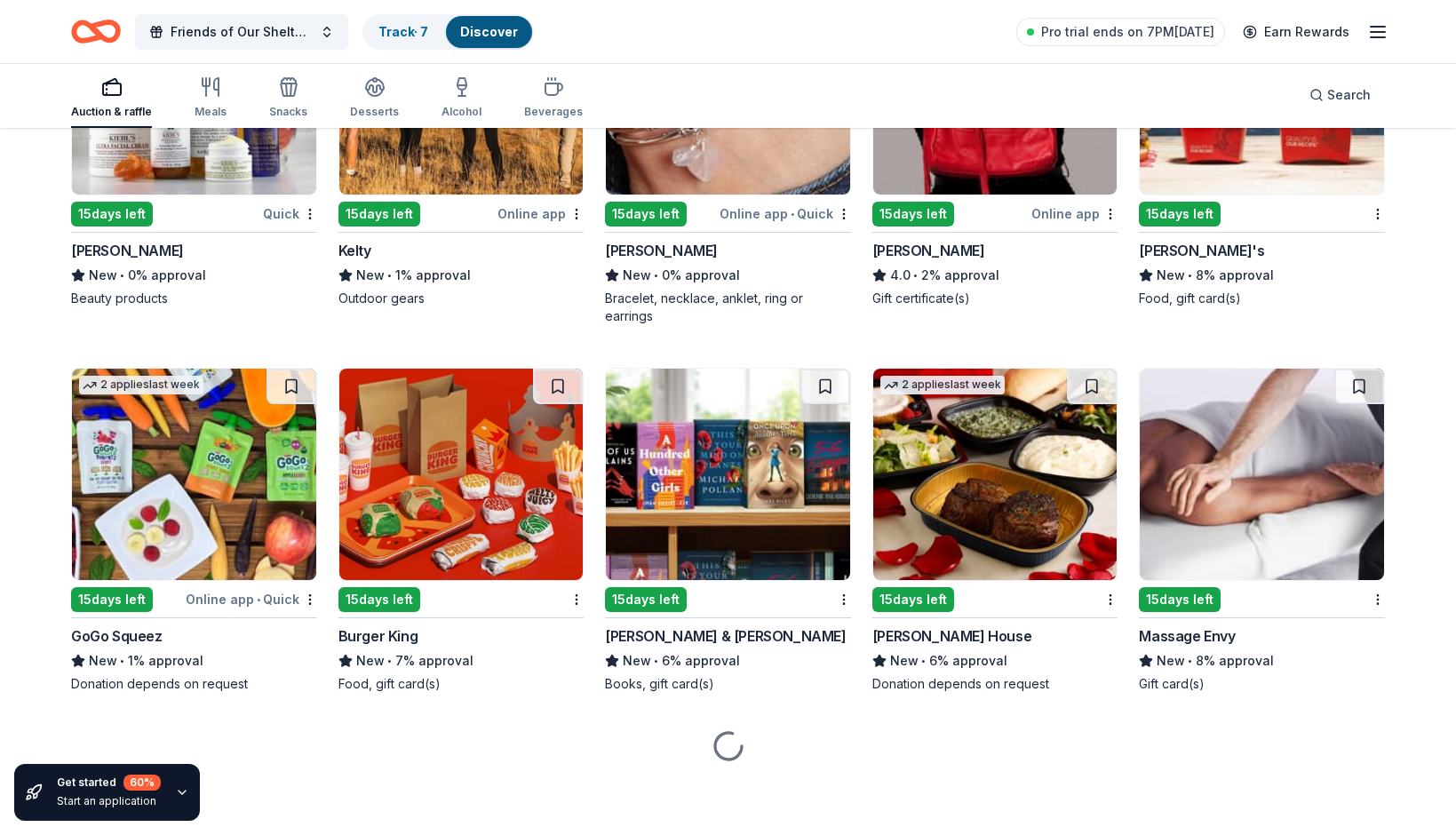
scroll to position [10247, 0]
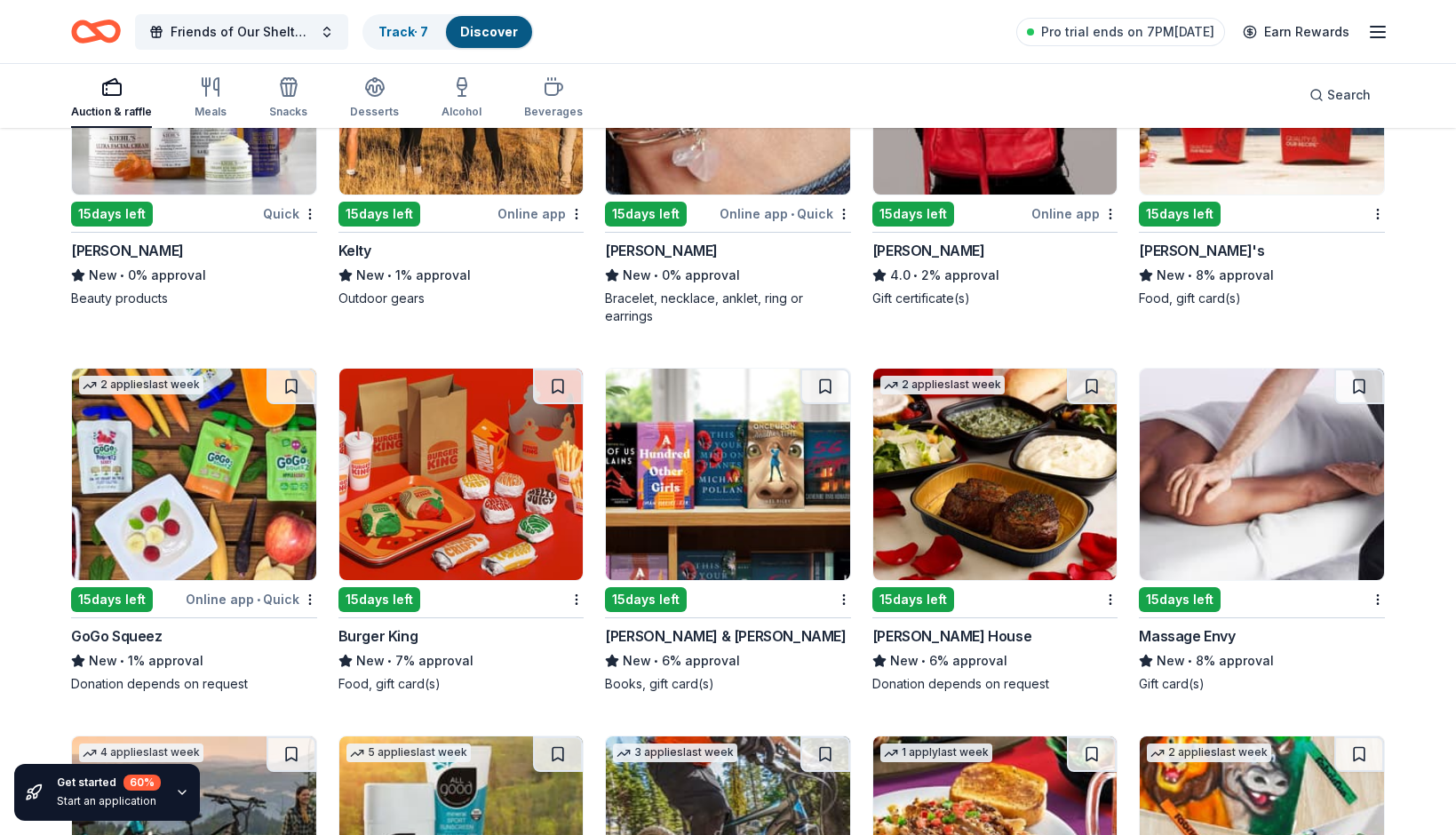
click at [213, 474] on img at bounding box center [194, 474] width 244 height 212
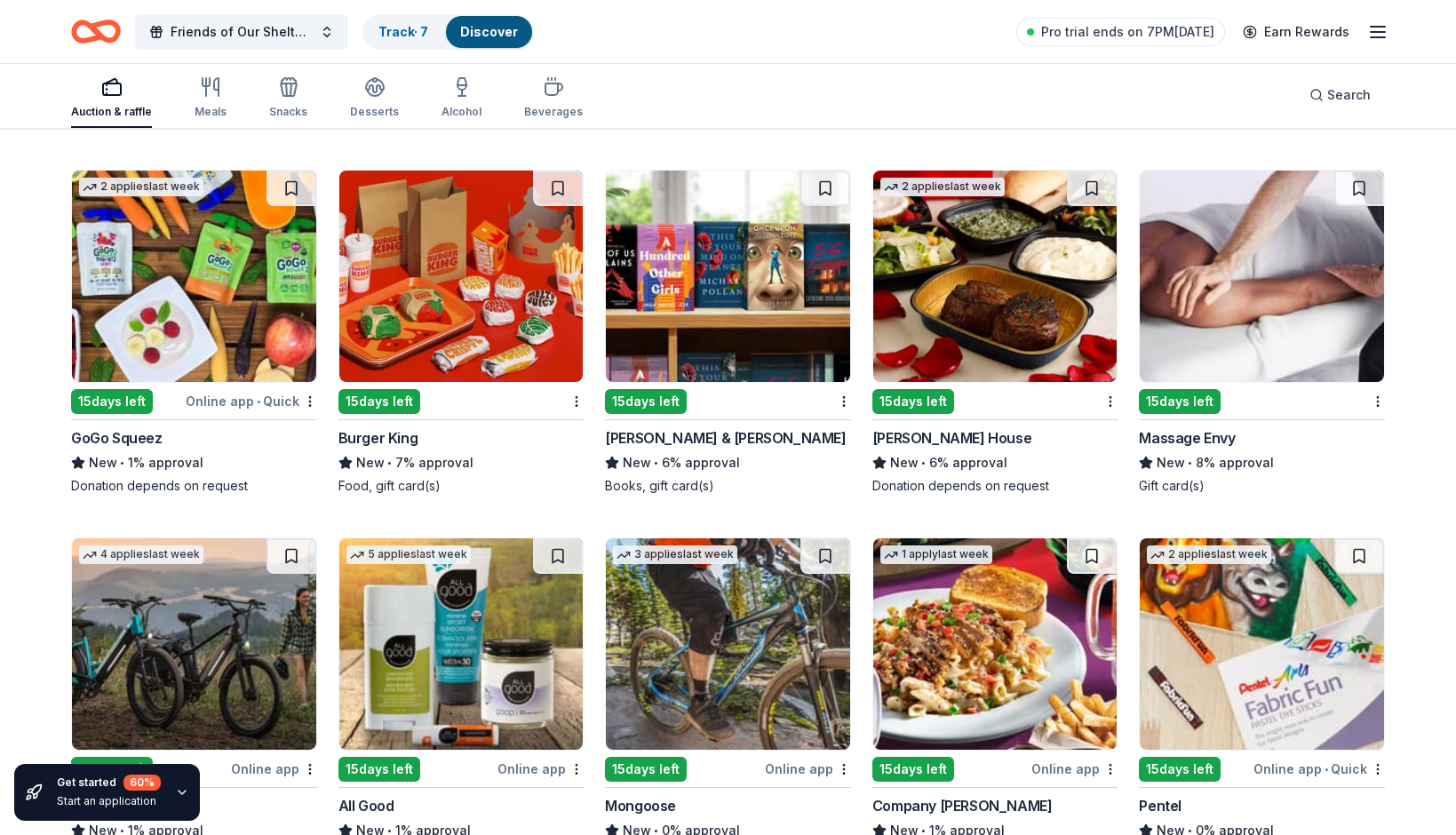
drag, startPoint x: 1416, startPoint y: 425, endPoint x: 1504, endPoint y: 926, distance: 508.7
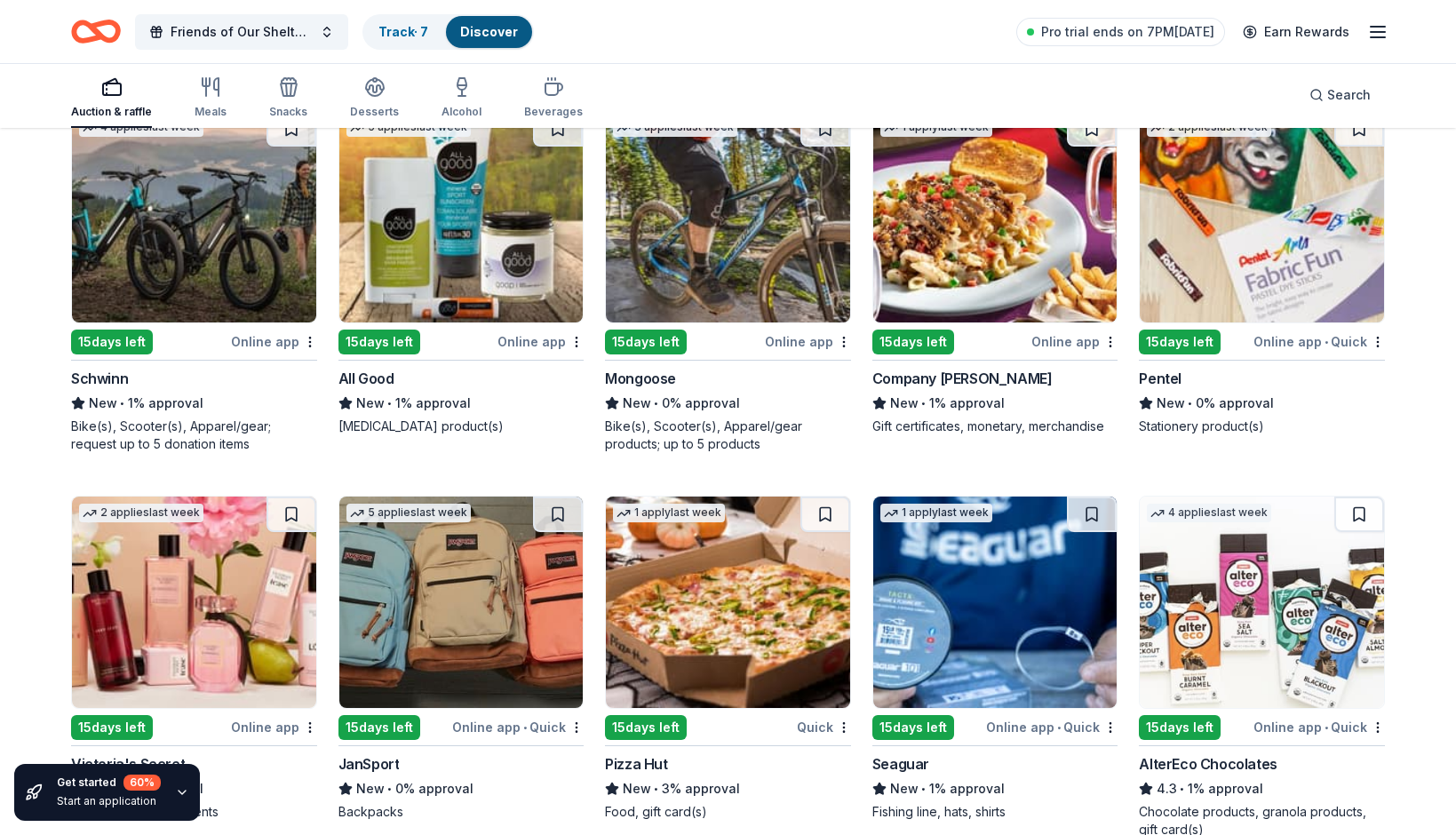
scroll to position [11018, 0]
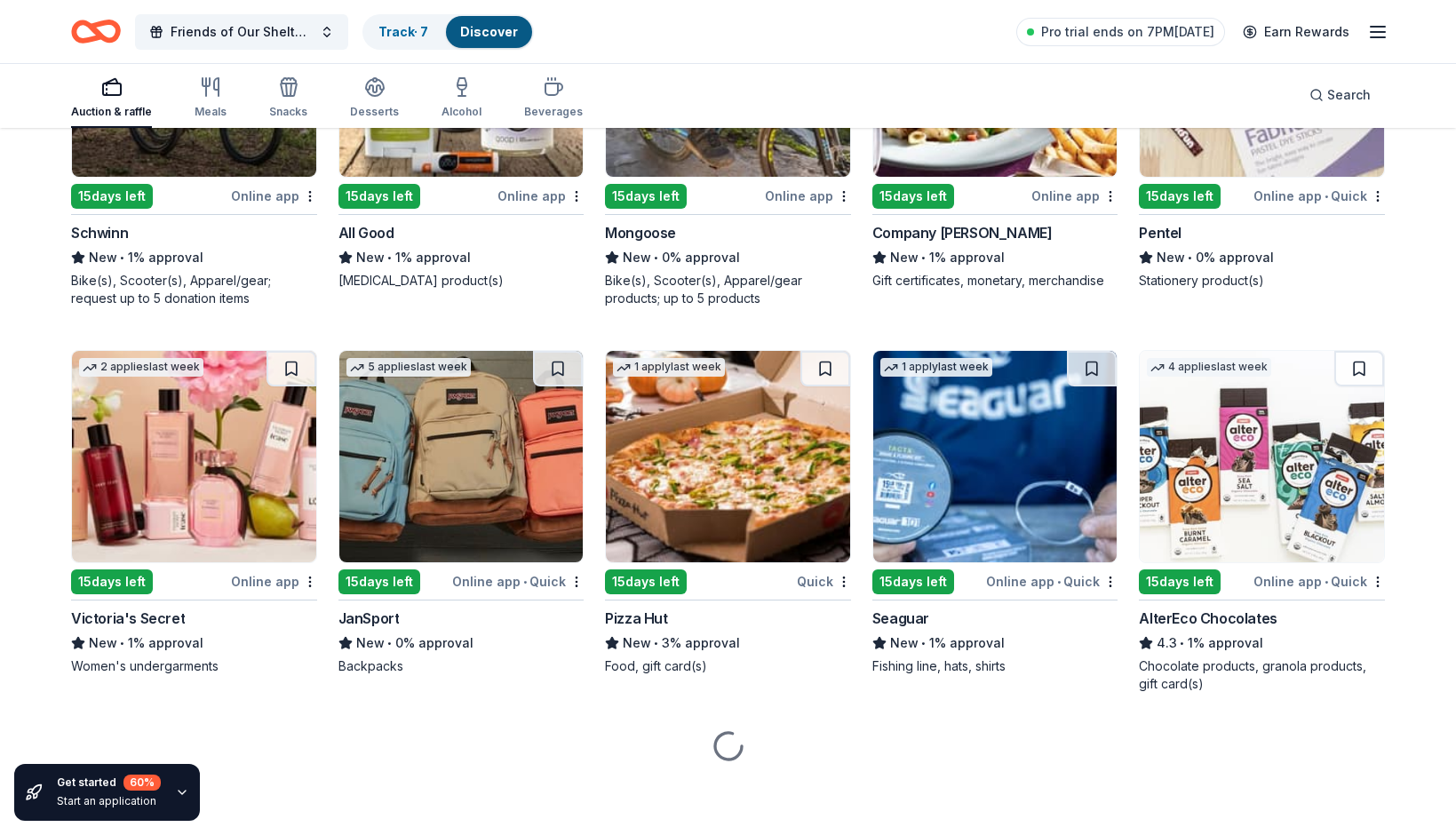
drag, startPoint x: 1445, startPoint y: 548, endPoint x: 1426, endPoint y: 687, distance: 140.3
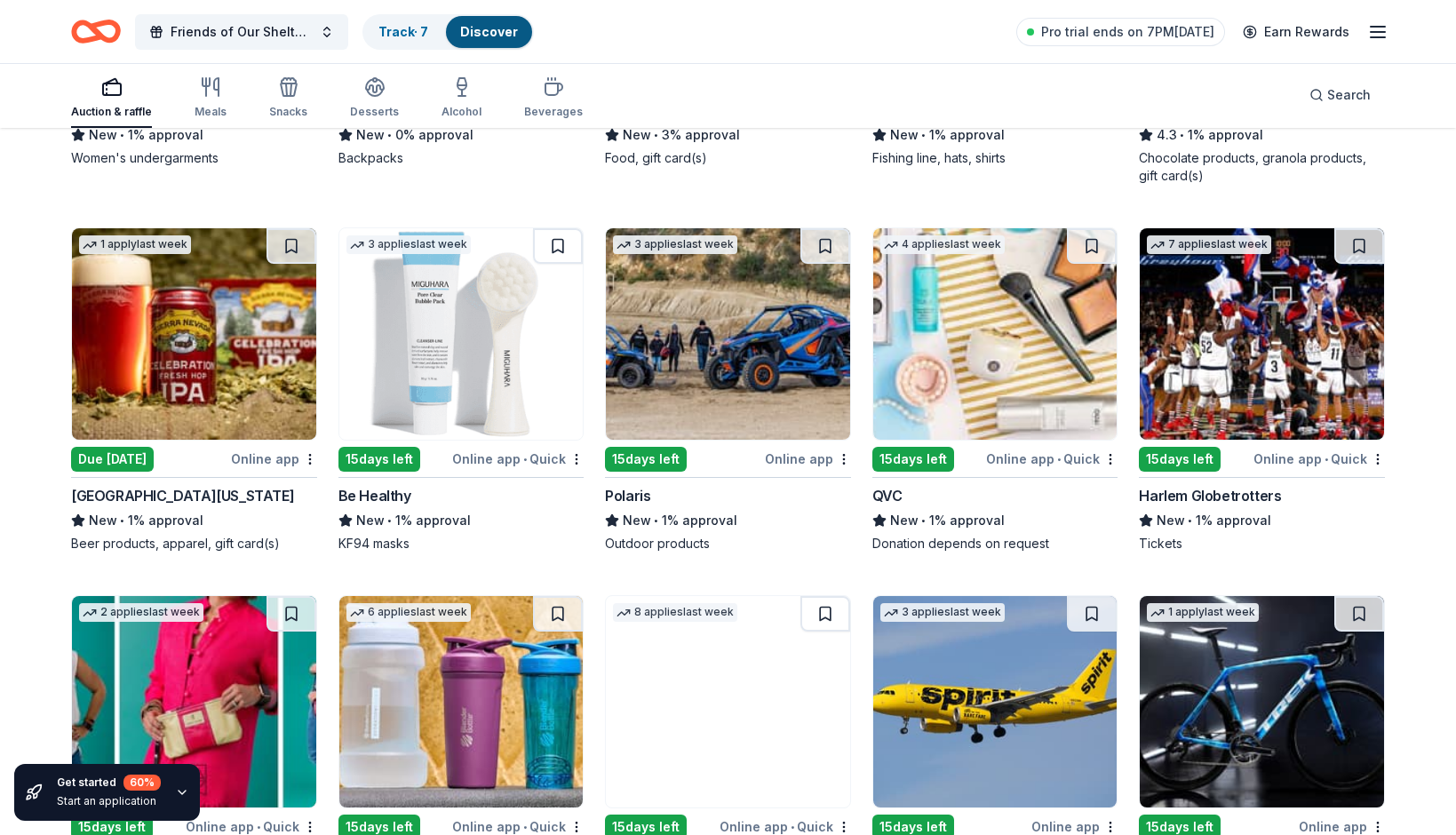
drag, startPoint x: 1424, startPoint y: 385, endPoint x: 1460, endPoint y: 853, distance: 469.4
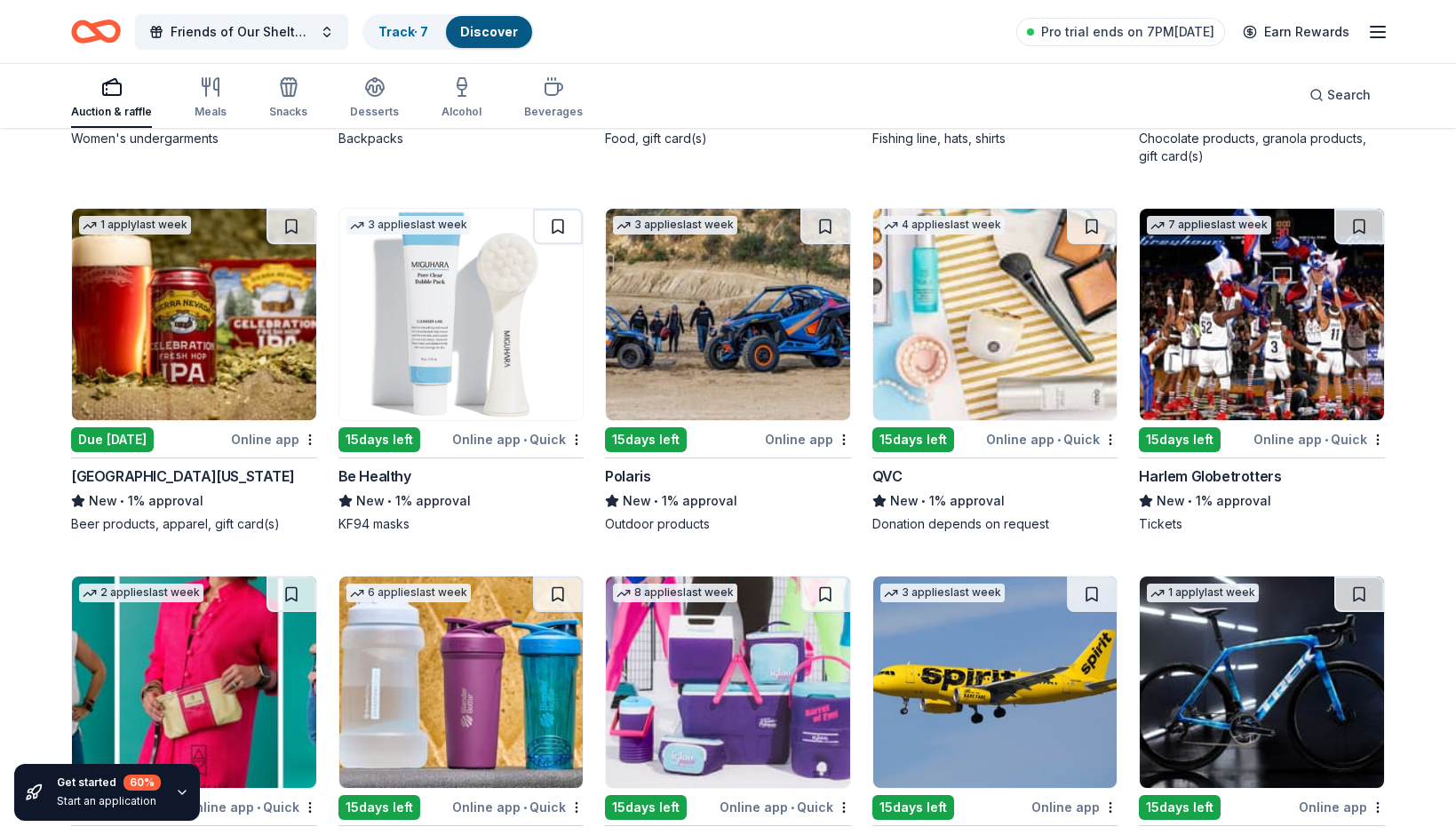
drag, startPoint x: 1409, startPoint y: 321, endPoint x: 1433, endPoint y: 816, distance: 495.6
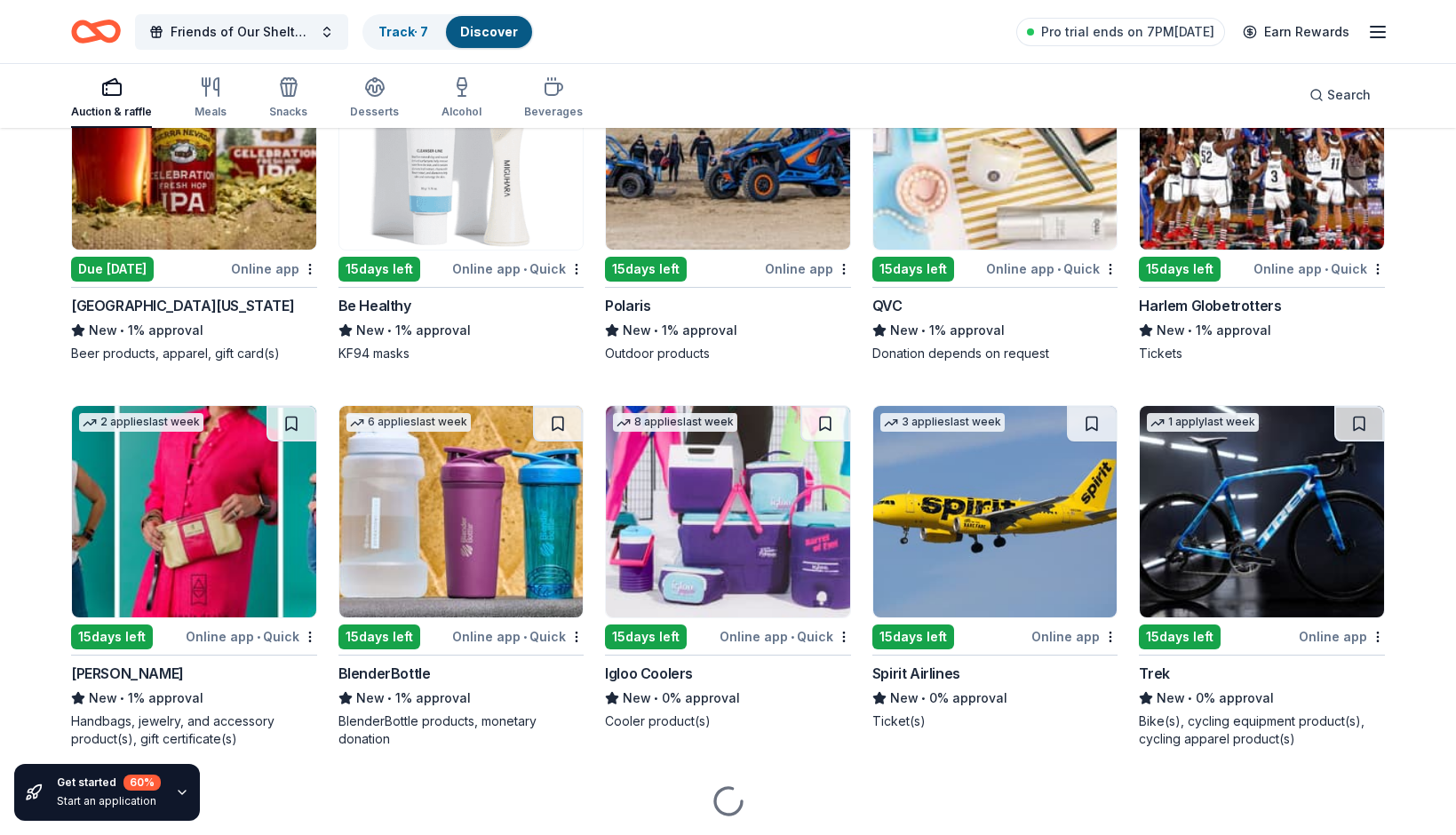
scroll to position [11772, 0]
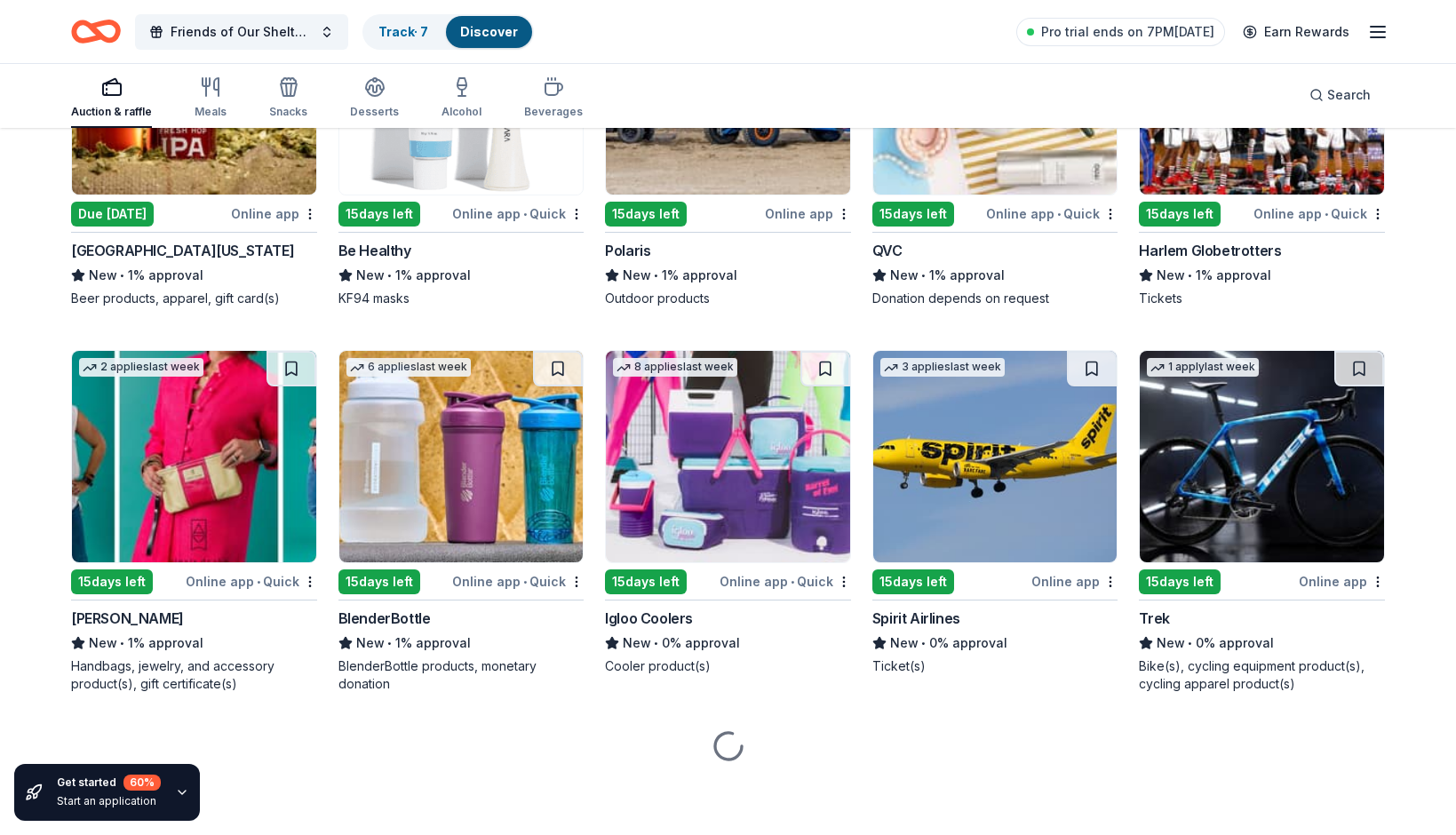
drag, startPoint x: 1404, startPoint y: 738, endPoint x: 1407, endPoint y: 925, distance: 187.0
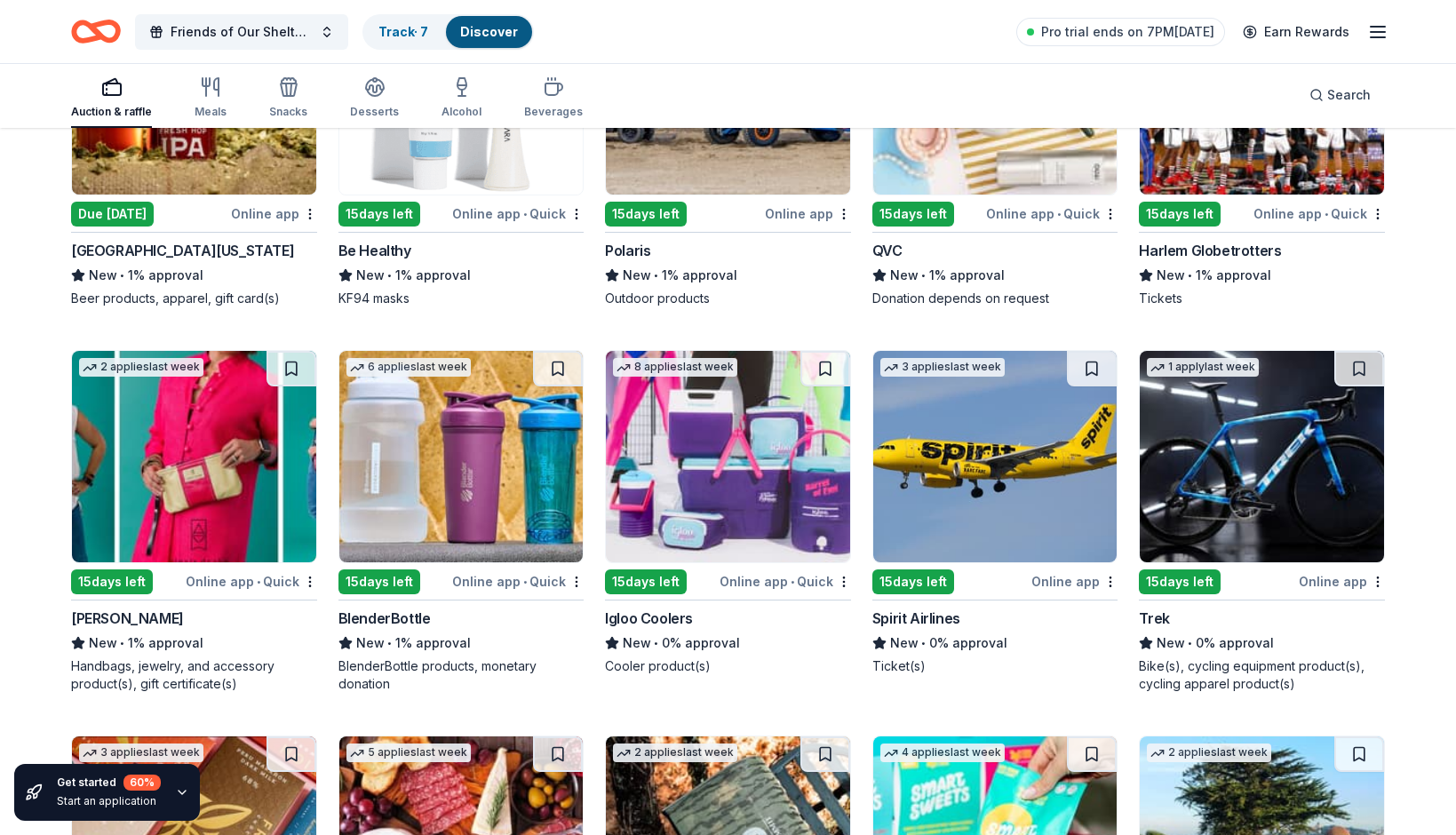
click at [807, 517] on img at bounding box center [728, 456] width 244 height 212
drag, startPoint x: 1418, startPoint y: 557, endPoint x: 1384, endPoint y: 287, distance: 272.1
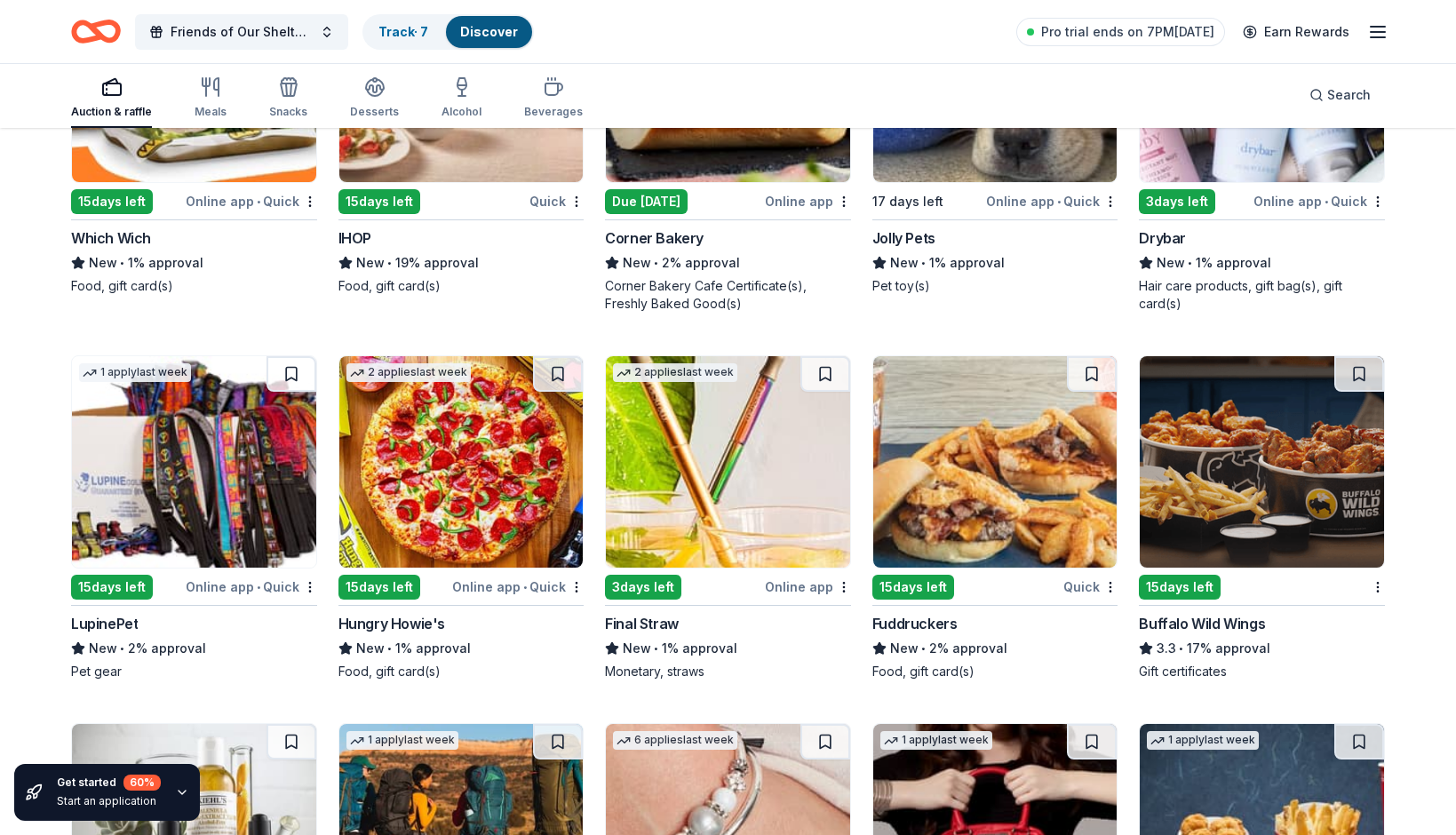
scroll to position [9486, 0]
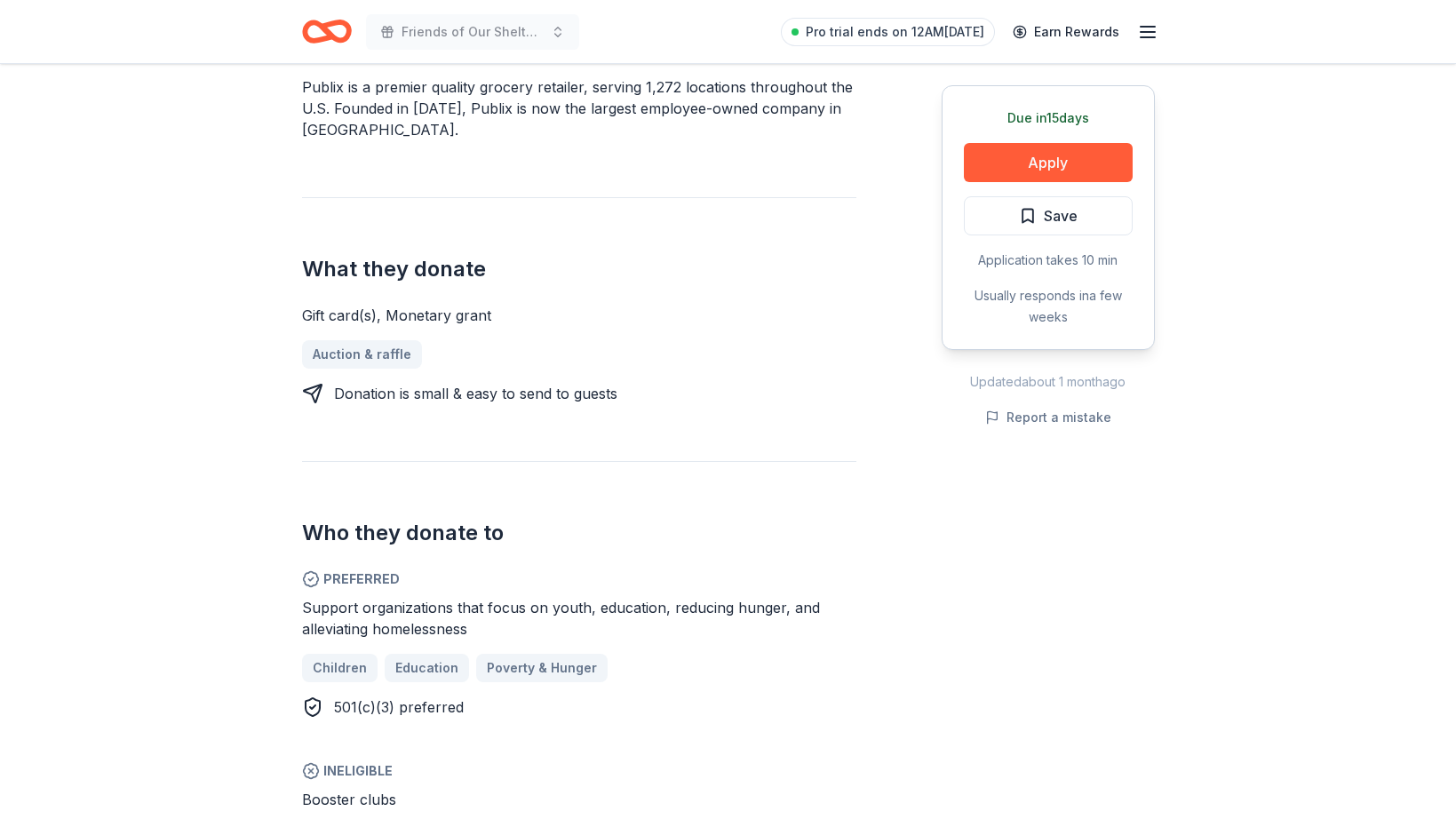
scroll to position [610, 0]
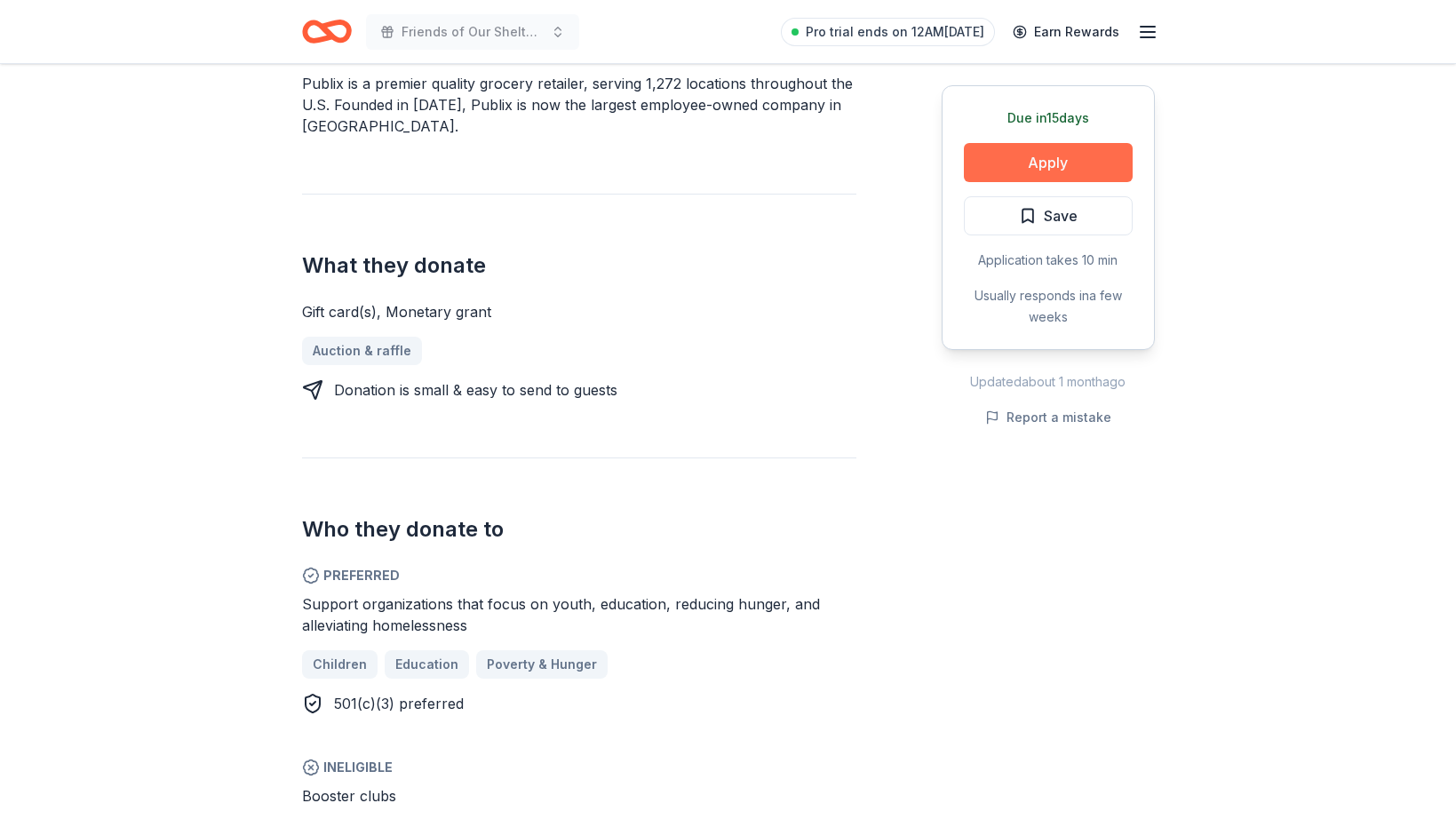
click at [1033, 155] on button "Apply" at bounding box center [1047, 162] width 168 height 39
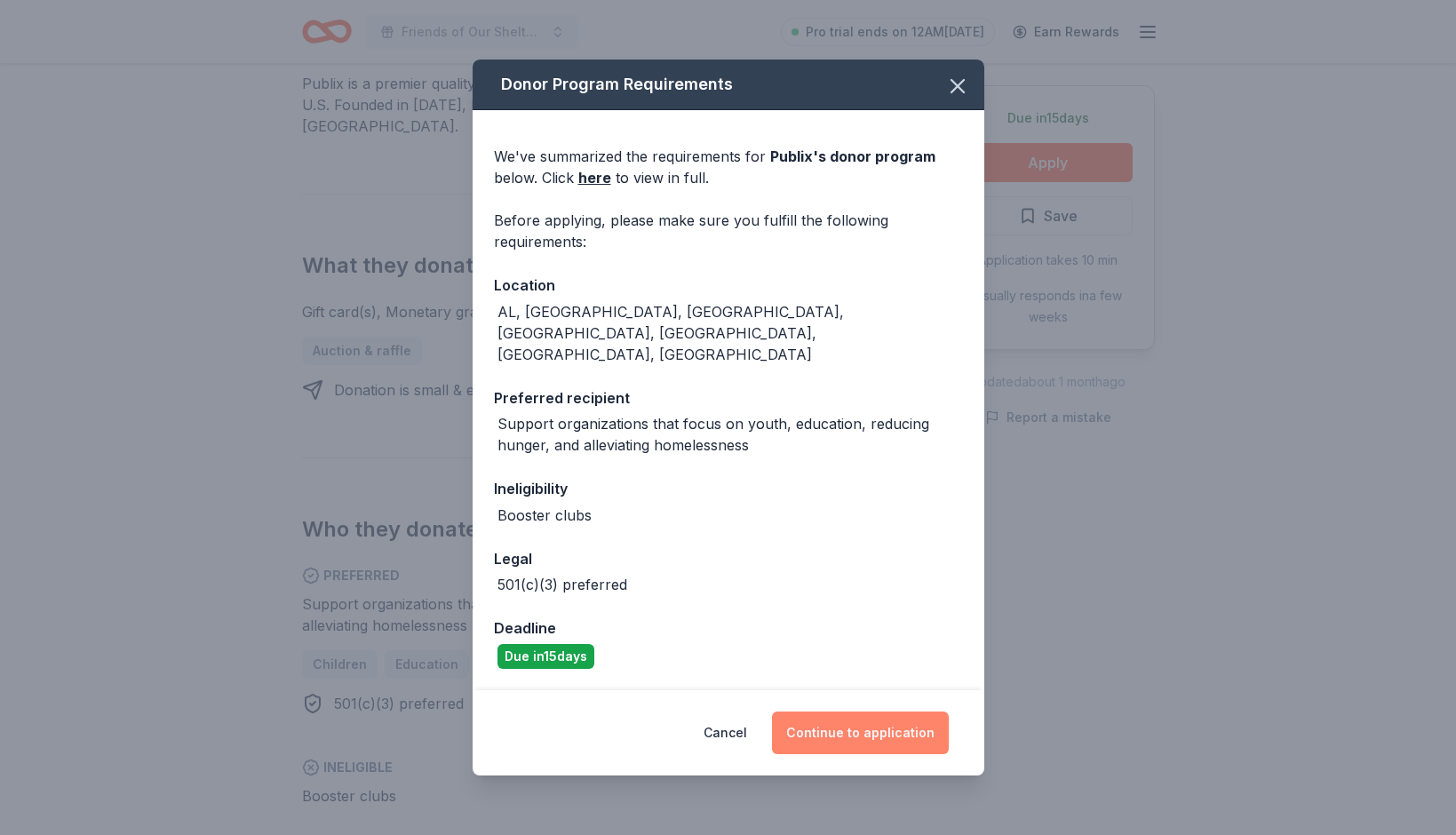
click at [888, 721] on button "Continue to application" at bounding box center [860, 733] width 177 height 42
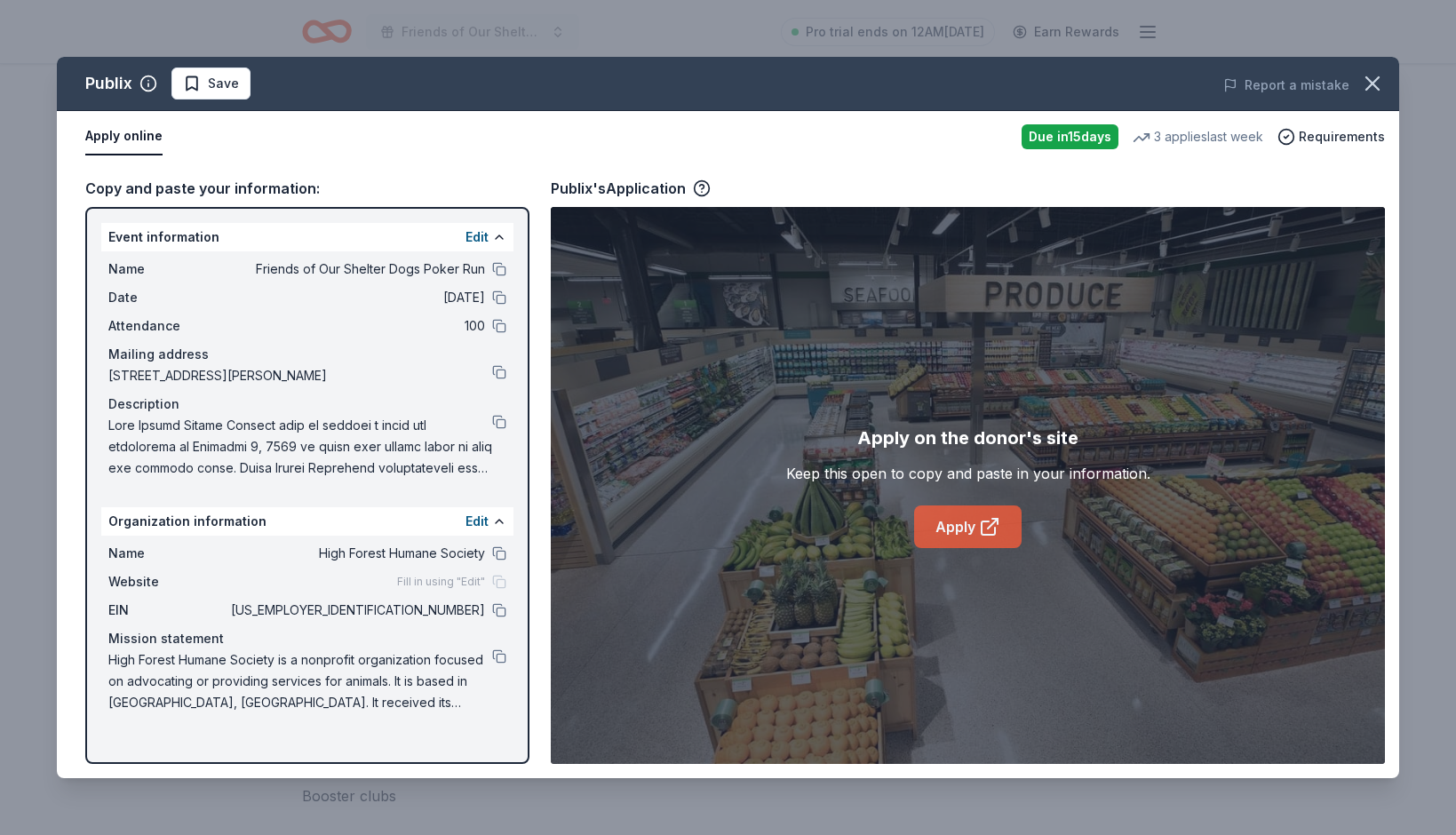
click at [963, 526] on link "Apply" at bounding box center [968, 526] width 107 height 42
click at [497, 612] on button at bounding box center [499, 610] width 14 height 14
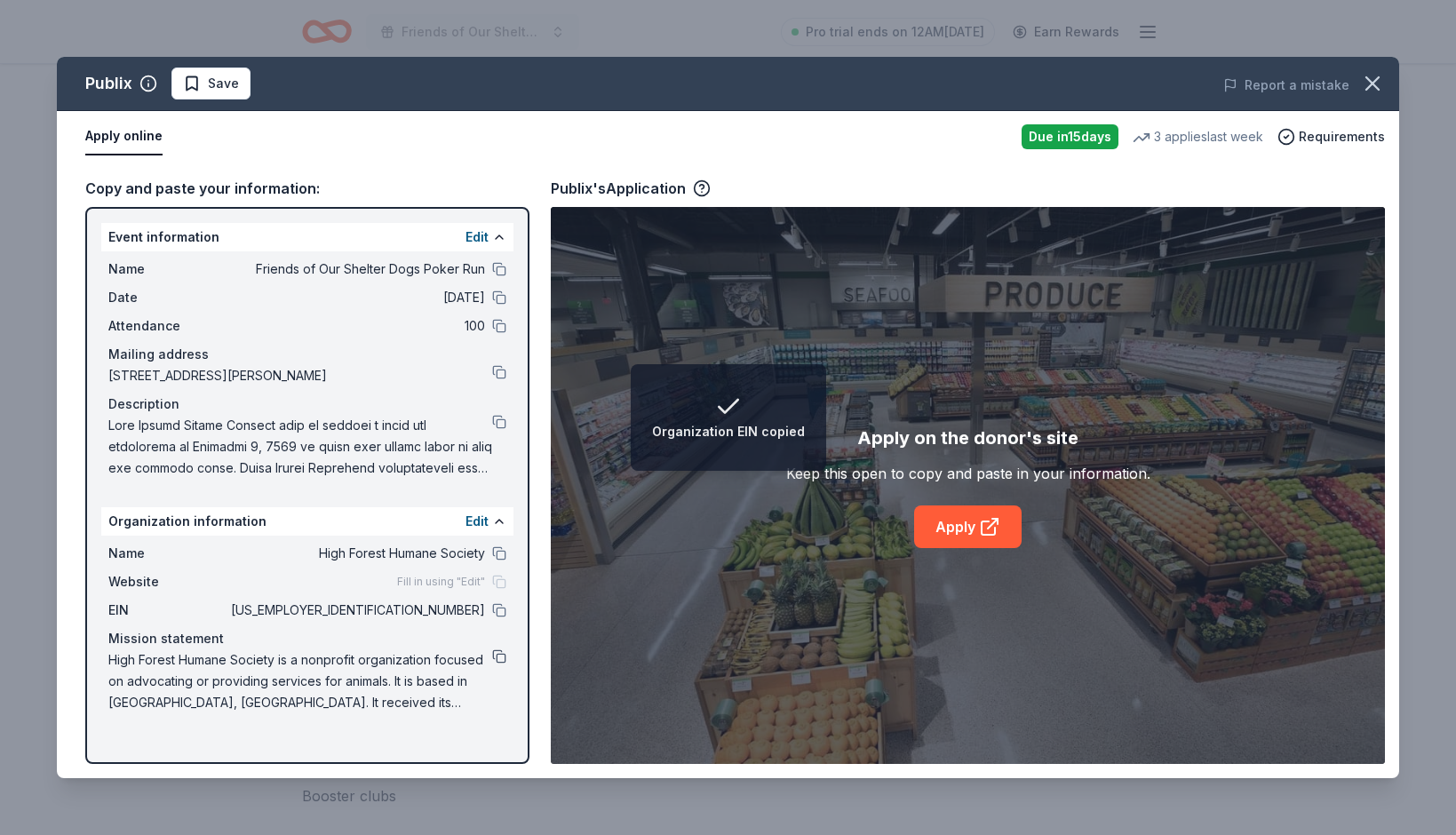
click at [498, 661] on button at bounding box center [499, 657] width 14 height 14
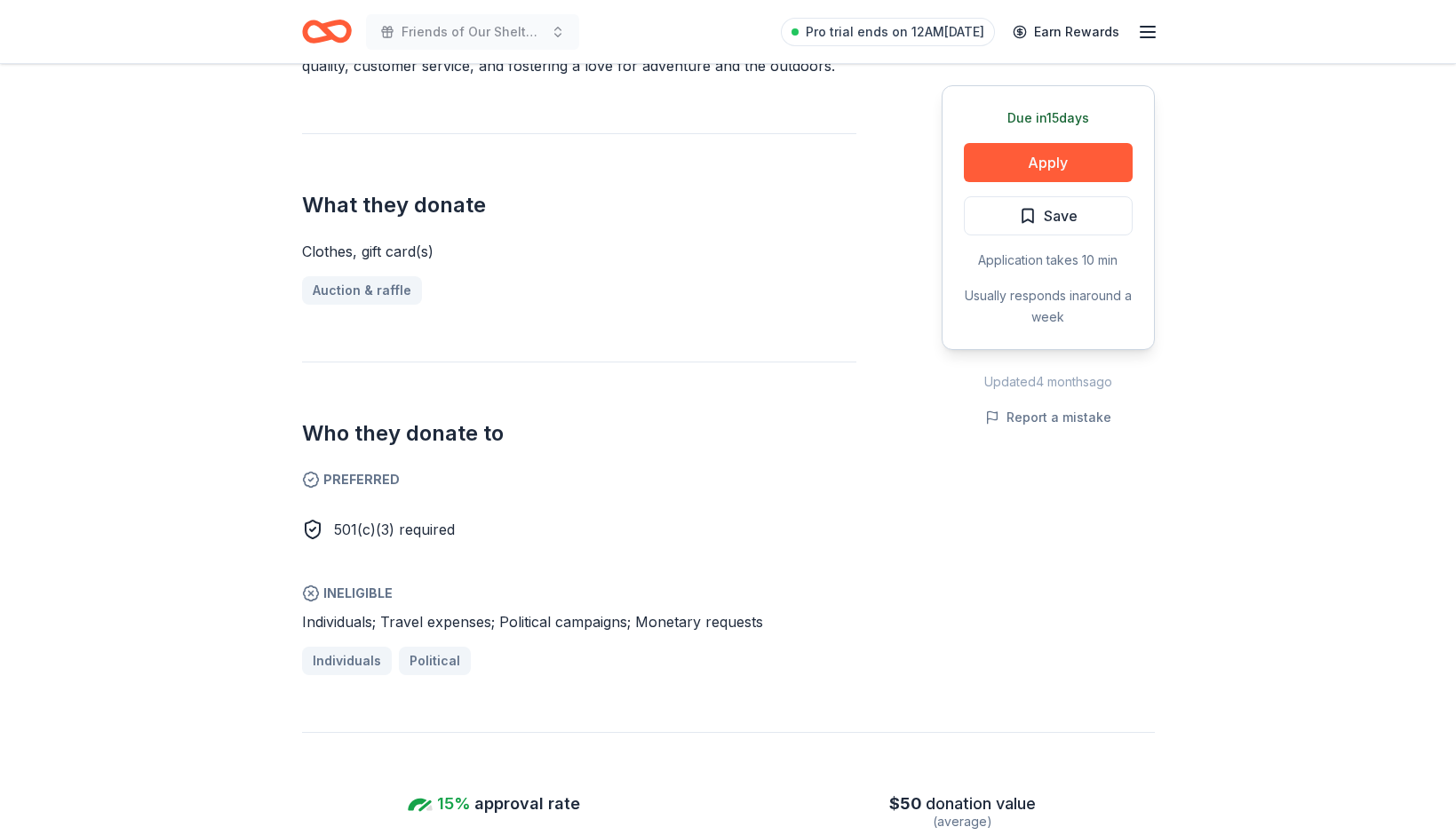
scroll to position [631, 0]
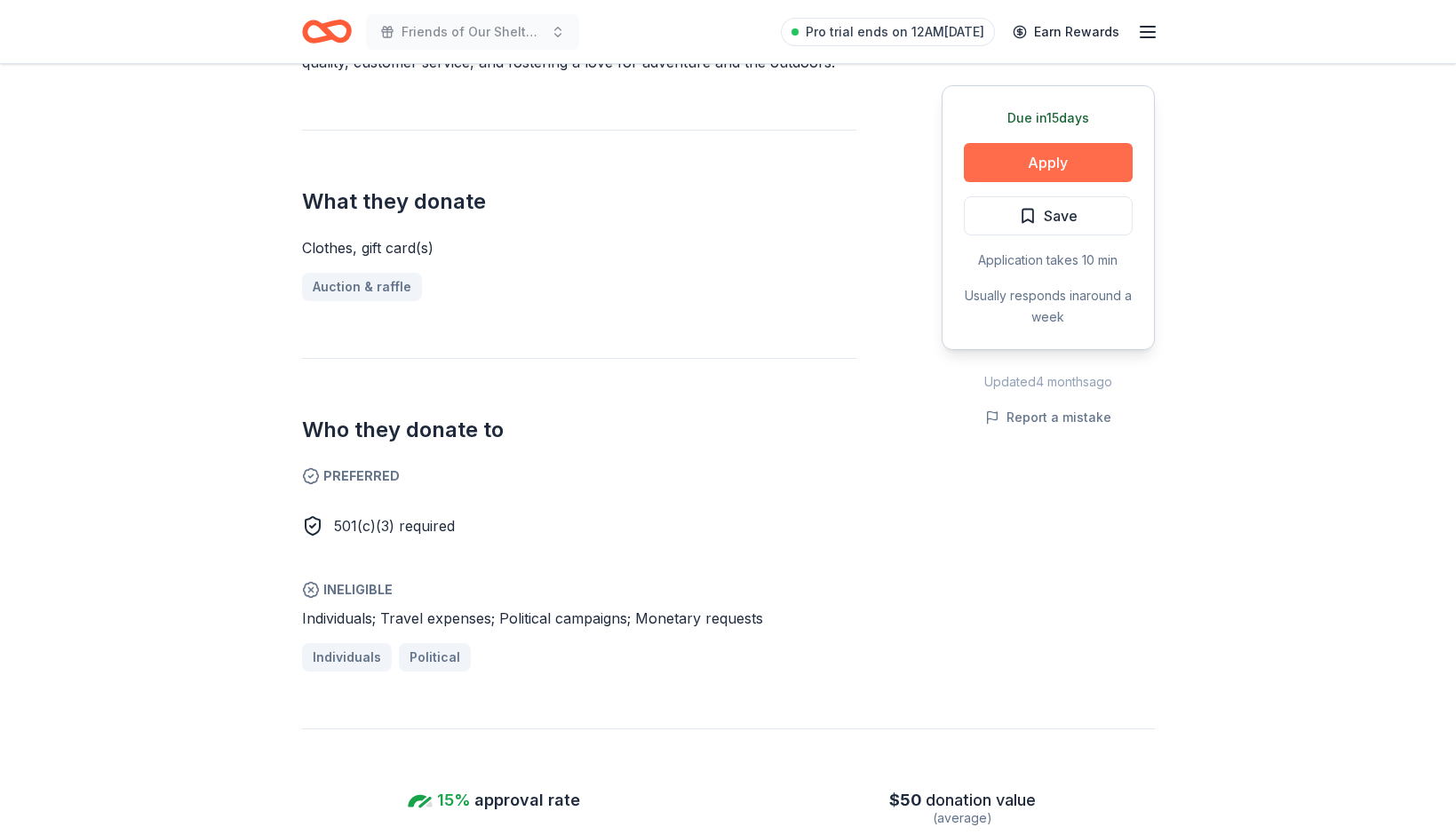
click at [1054, 152] on button "Apply" at bounding box center [1047, 162] width 168 height 39
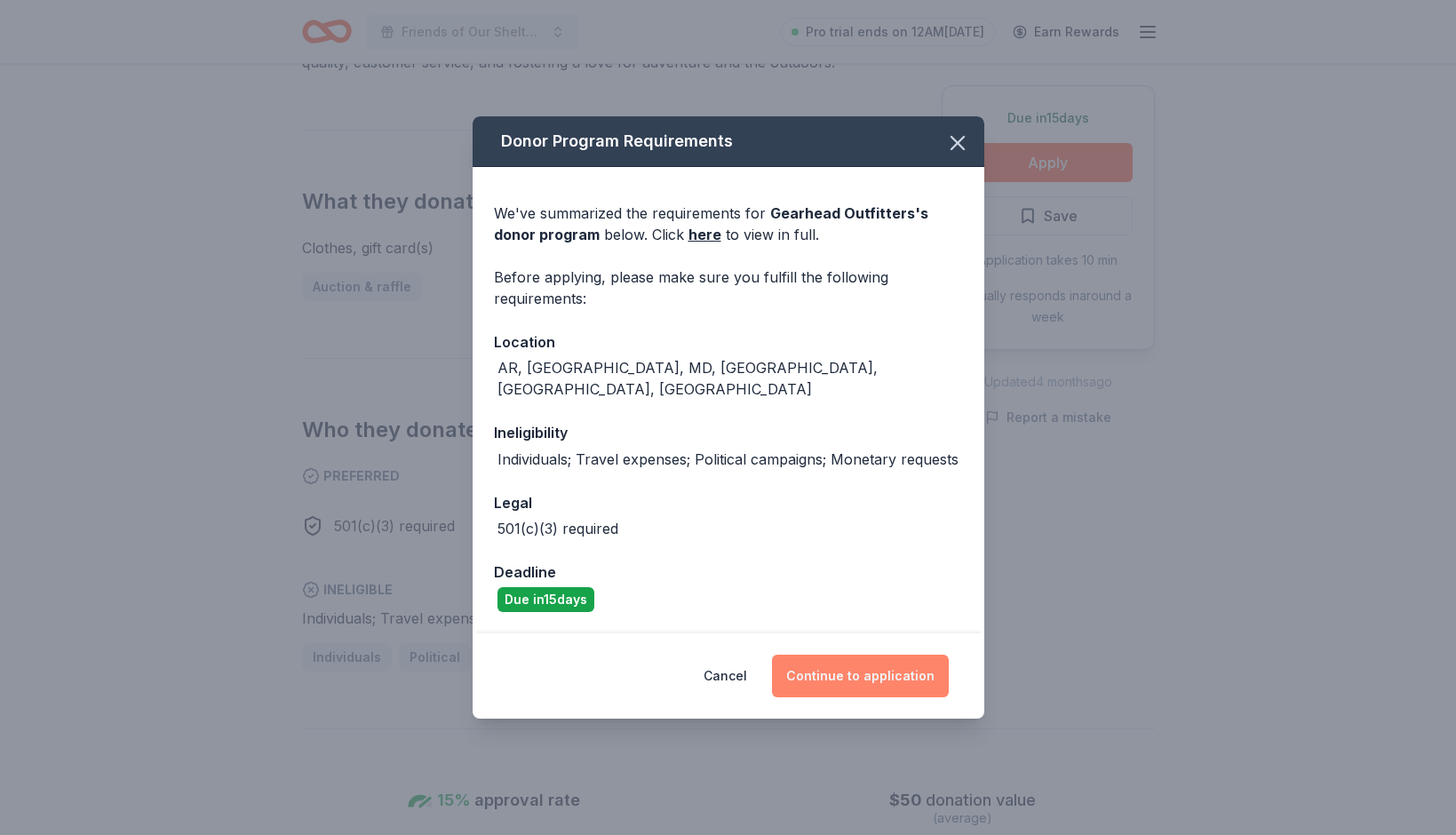
click at [880, 667] on button "Continue to application" at bounding box center [860, 675] width 177 height 42
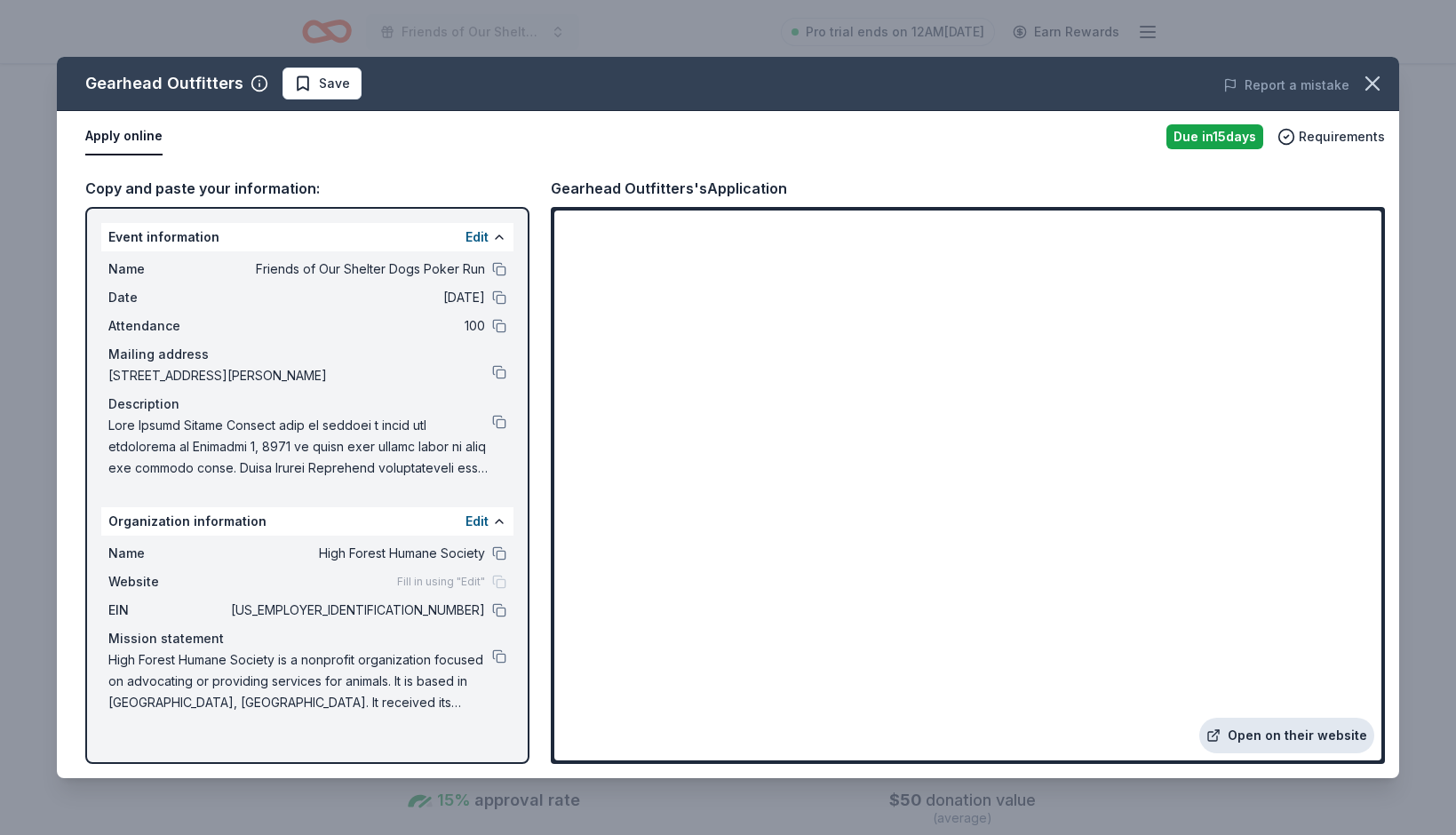
click at [1284, 737] on link "Open on their website" at bounding box center [1287, 736] width 175 height 35
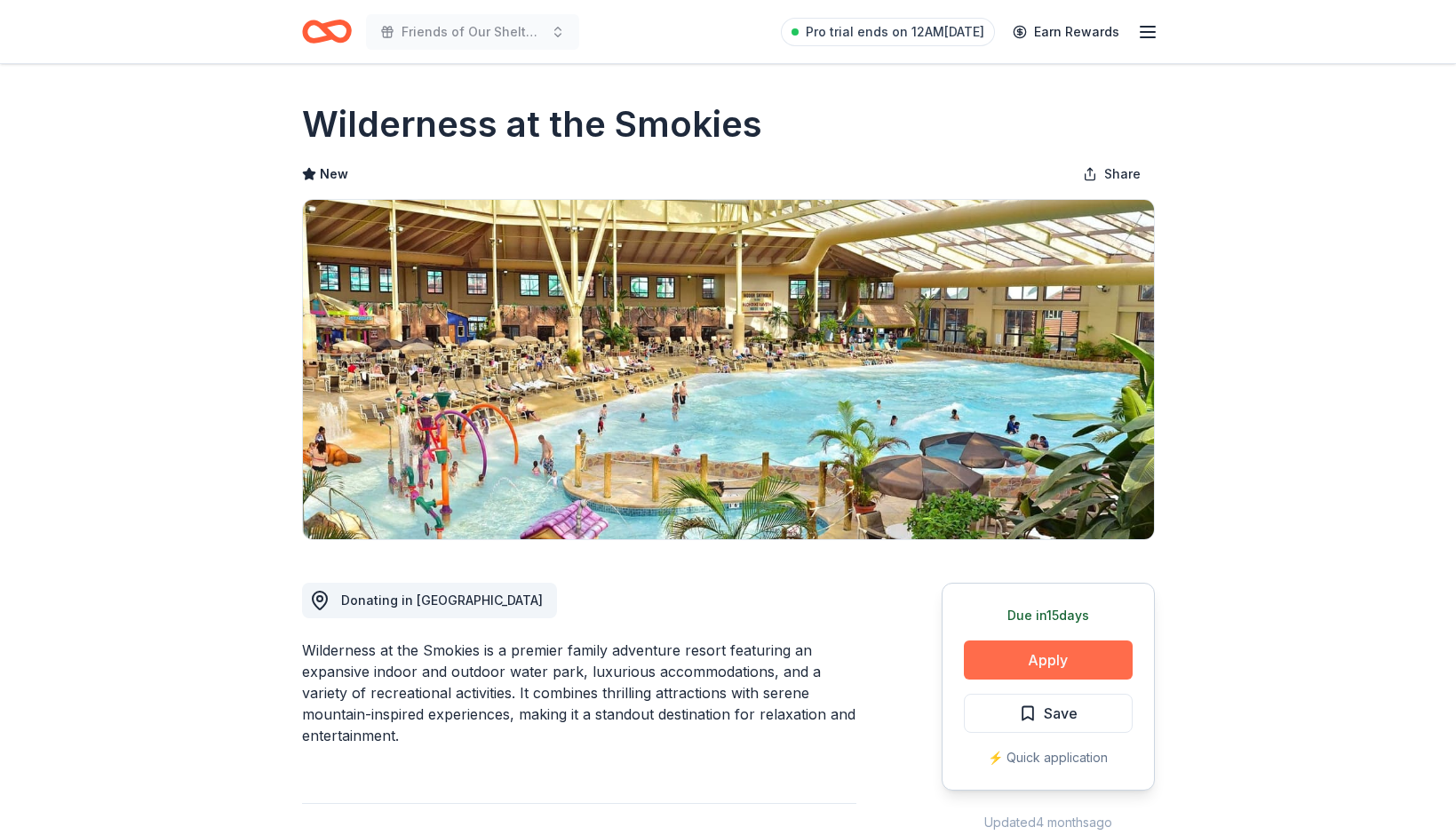
click at [1014, 667] on button "Apply" at bounding box center [1047, 661] width 168 height 39
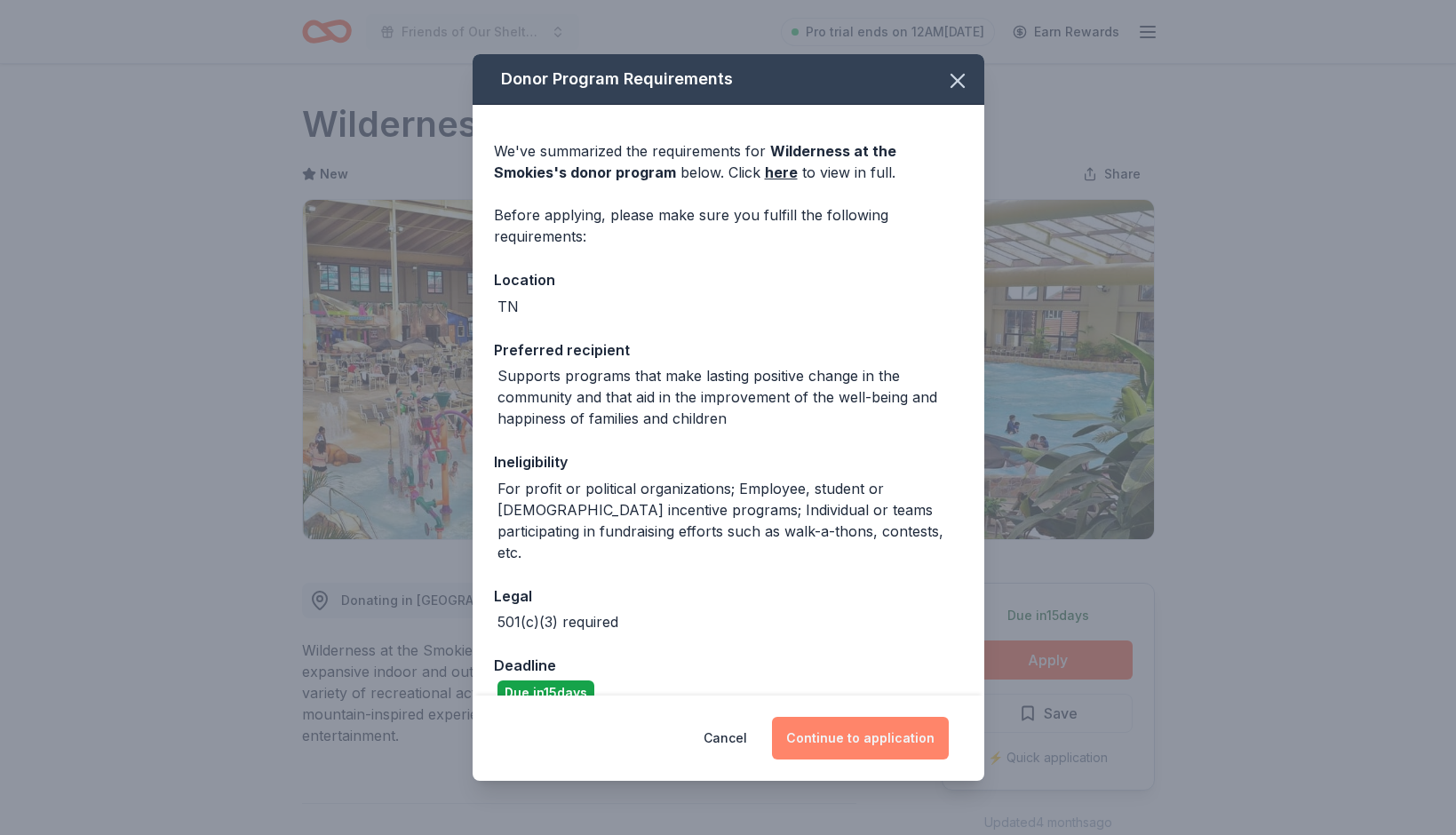
click at [856, 746] on button "Continue to application" at bounding box center [860, 738] width 177 height 42
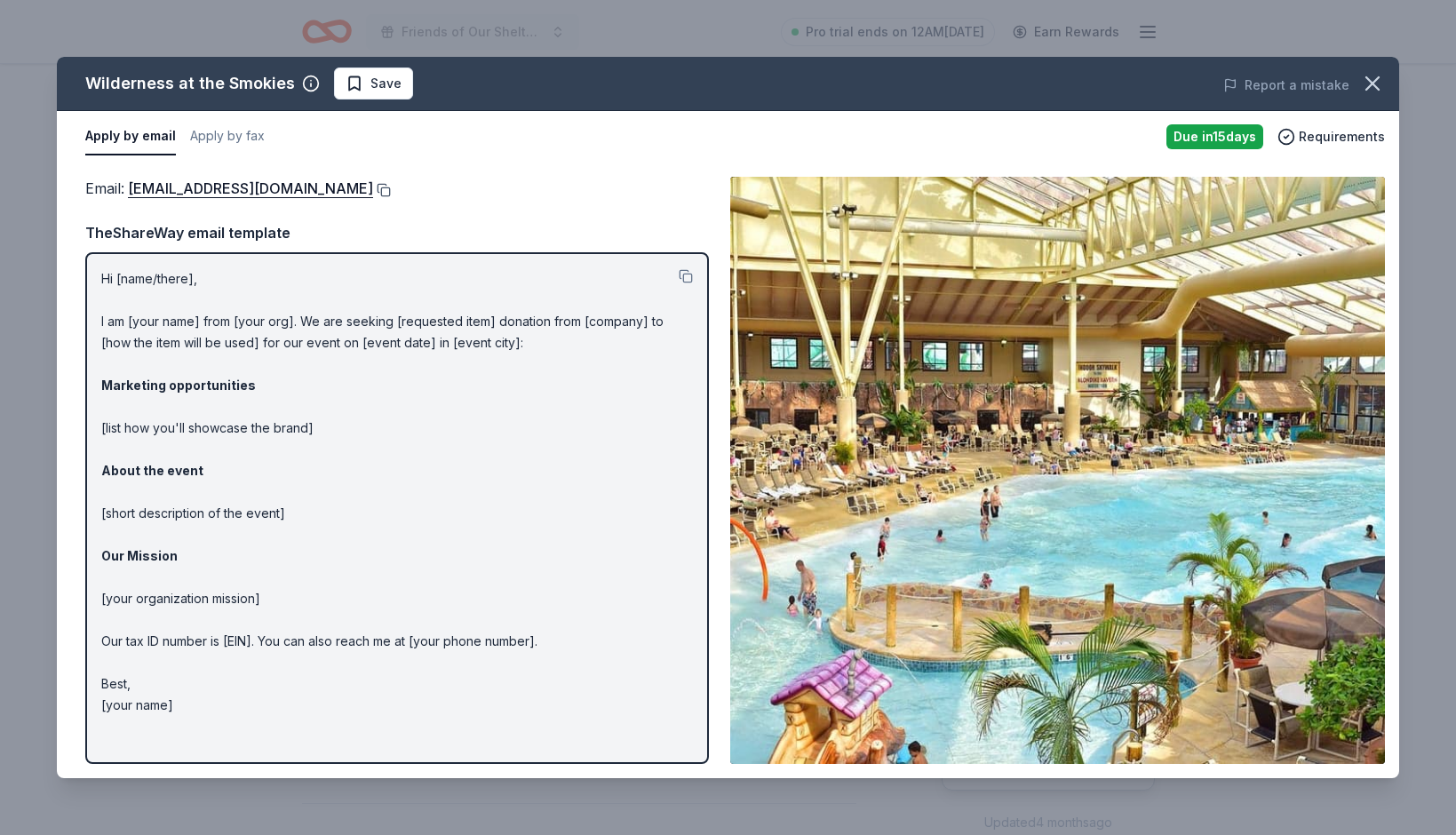
click at [391, 192] on button at bounding box center [382, 190] width 18 height 14
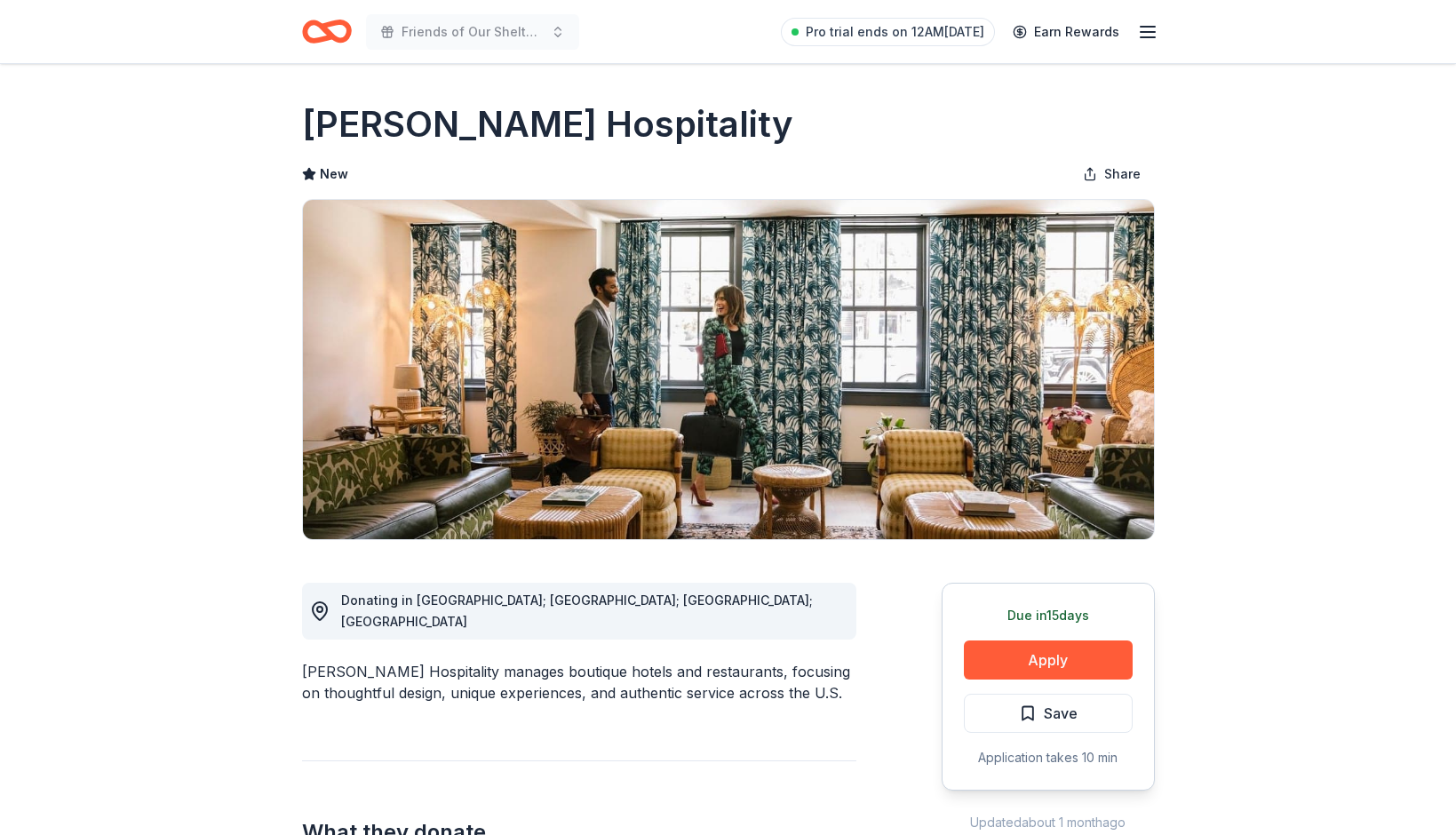
drag, startPoint x: 1362, startPoint y: 671, endPoint x: 1338, endPoint y: 814, distance: 145.0
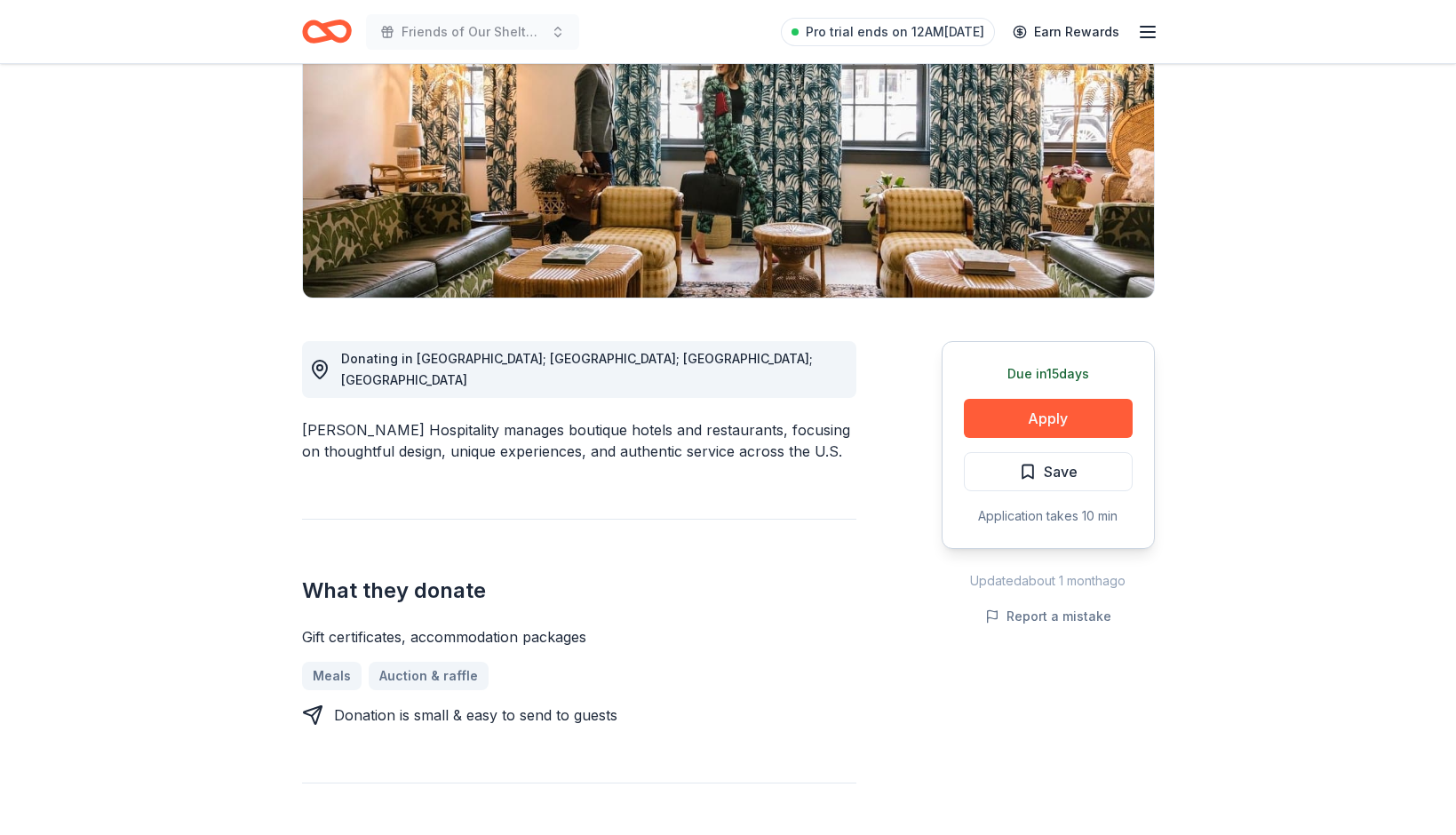
scroll to position [403, 0]
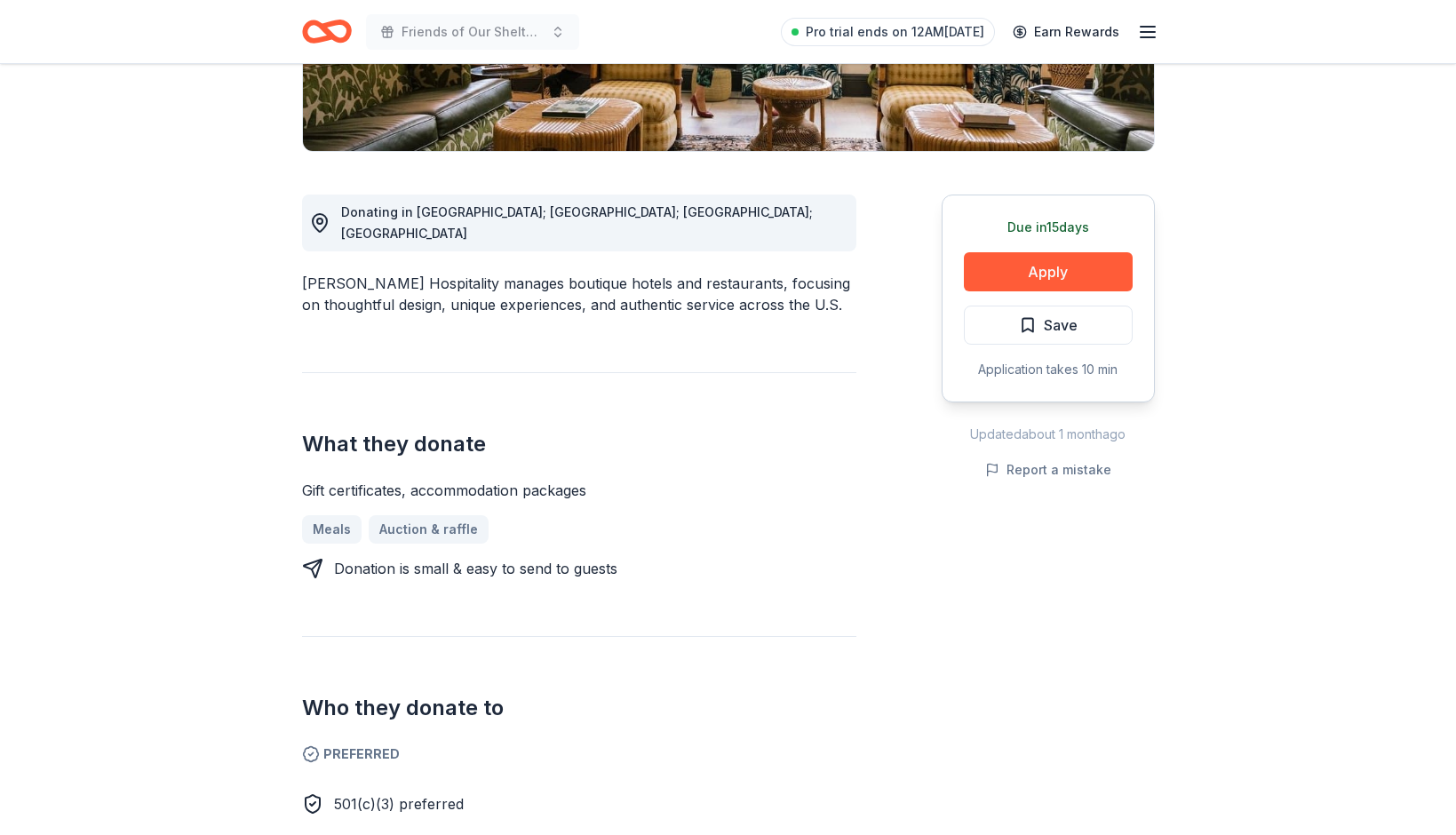
drag, startPoint x: 1304, startPoint y: 701, endPoint x: 1301, endPoint y: 888, distance: 187.0
click at [1301, 446] on html "Friends of Our Shelter Dogs Poker Run Pro trial ends on 12AM[DATE] Earn Rewards…" at bounding box center [728, 29] width 1456 height 835
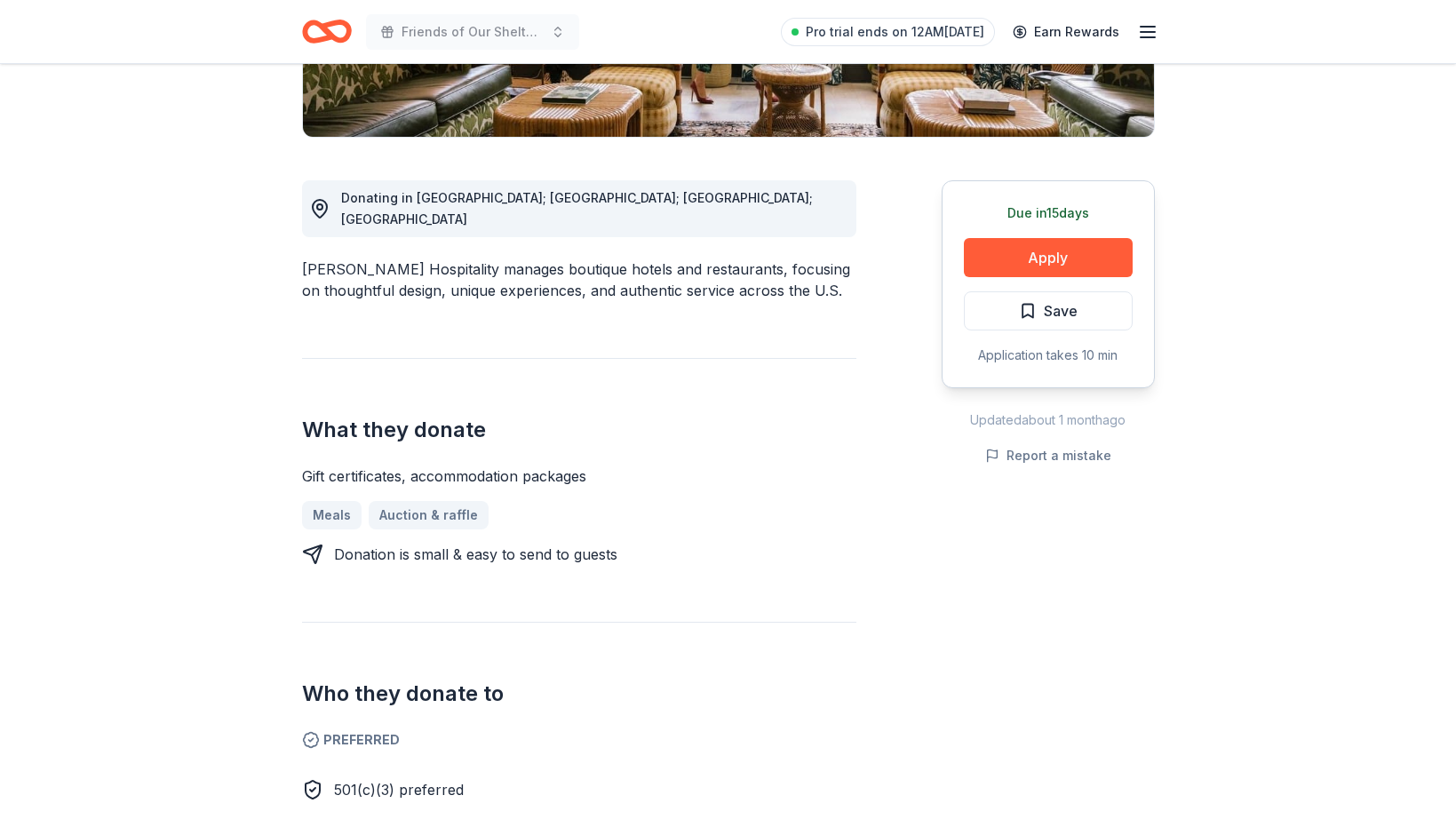
click at [1254, 514] on div "Due [DATE] Share [PERSON_NAME] Hospitality New Share Donating in [GEOGRAPHIC_DA…" at bounding box center [728, 784] width 1456 height 2245
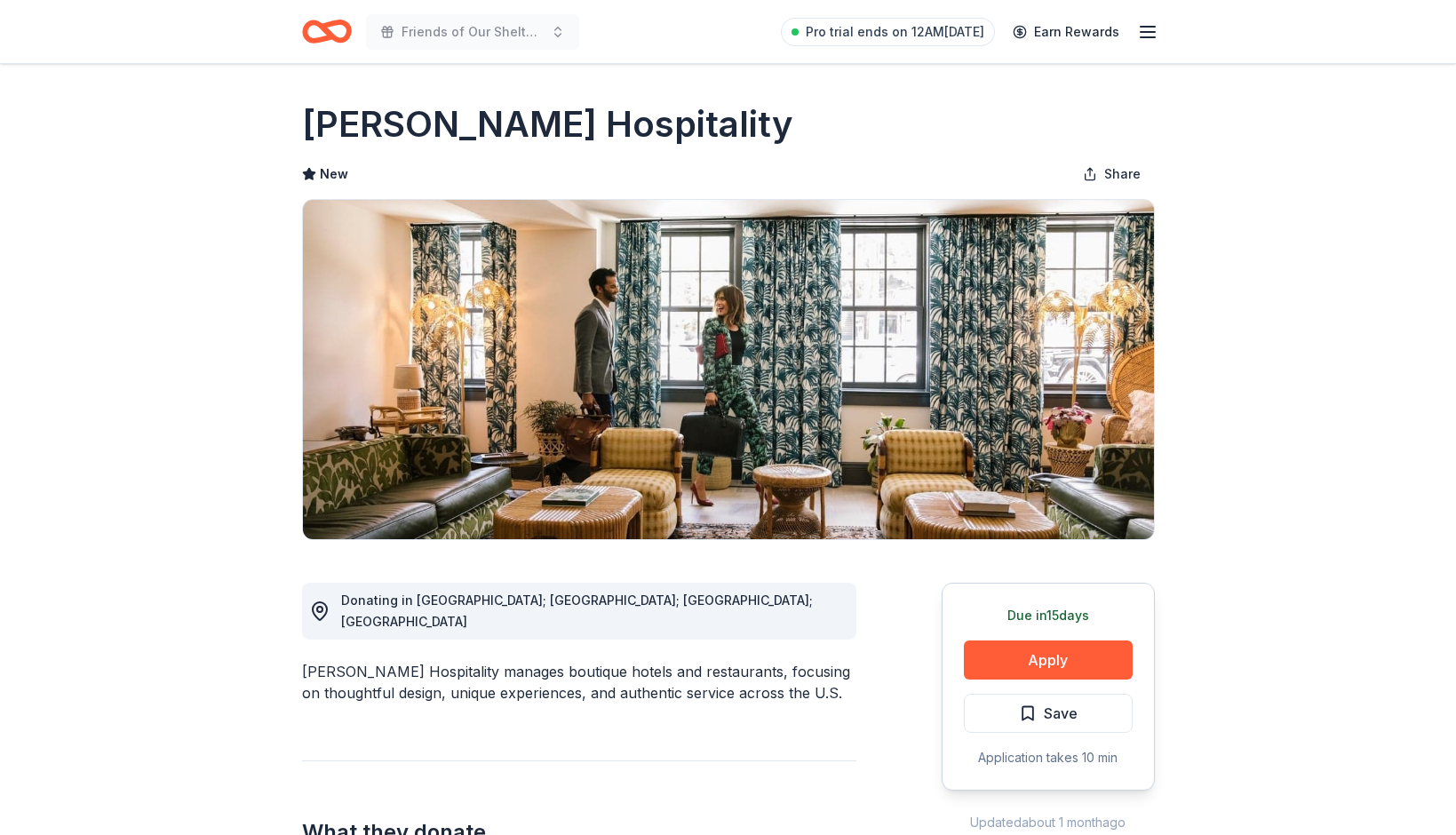
scroll to position [0, 0]
click at [1049, 654] on button "Apply" at bounding box center [1047, 661] width 168 height 39
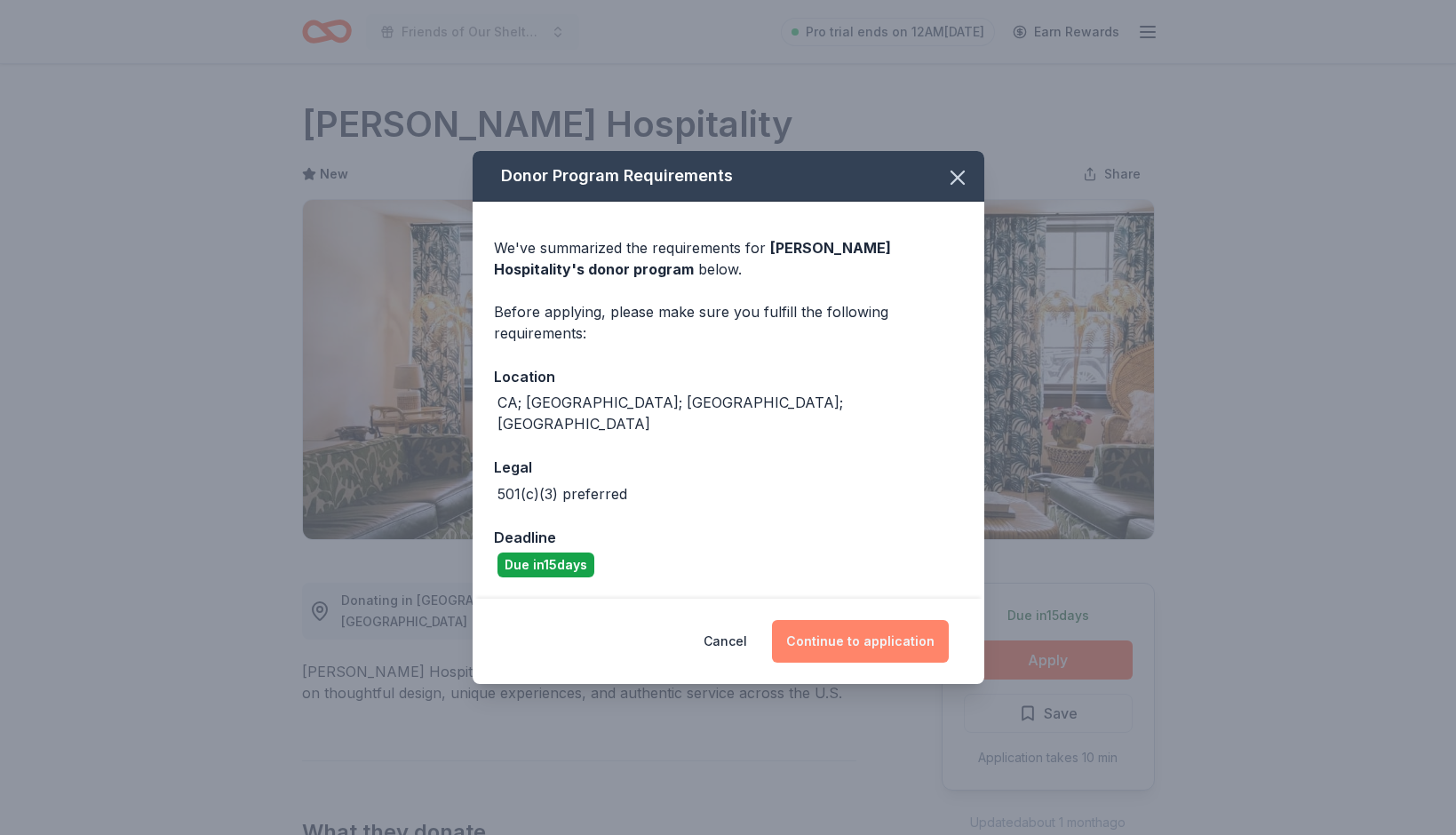
click at [849, 620] on button "Continue to application" at bounding box center [860, 641] width 177 height 42
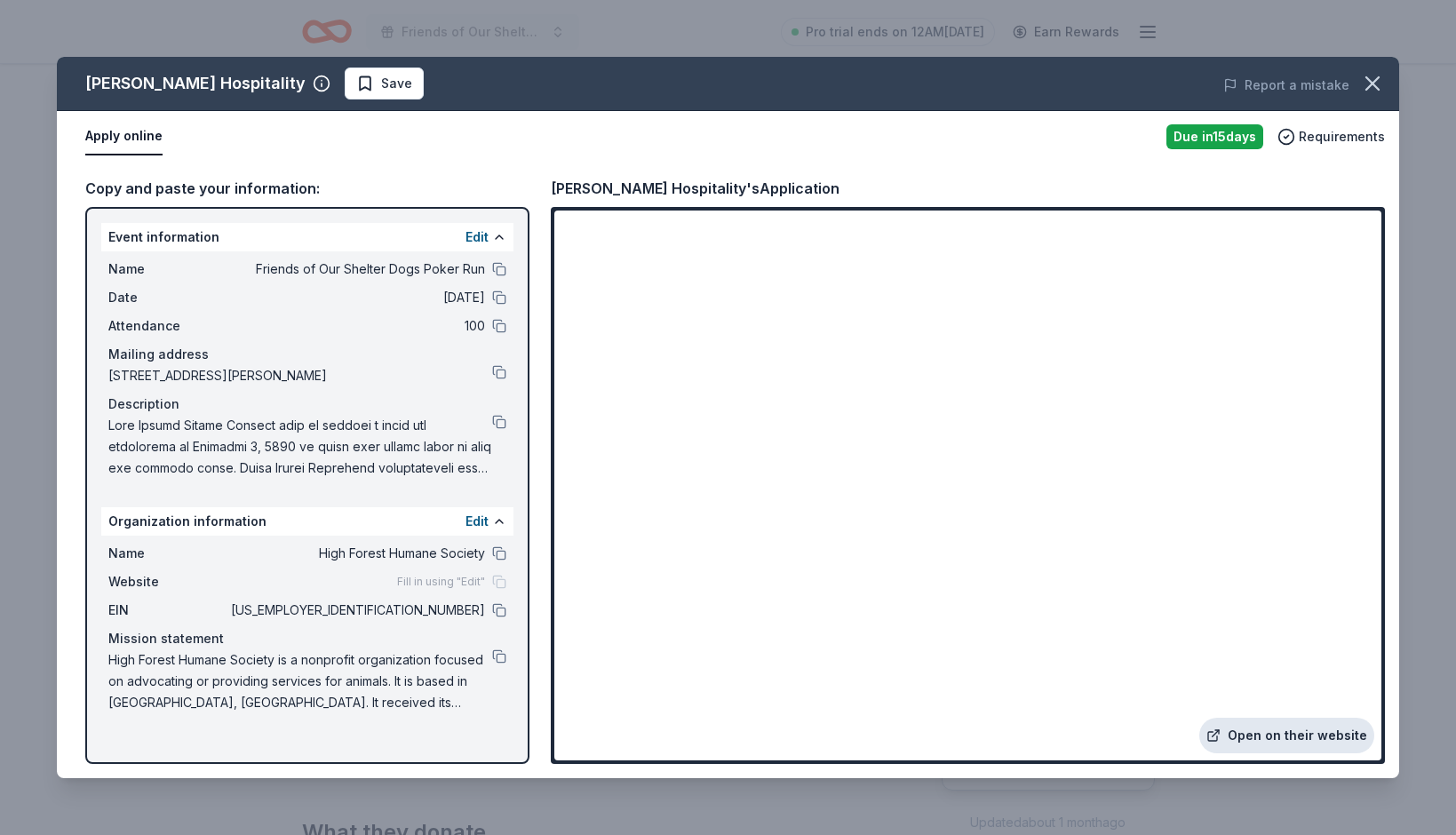
click at [1263, 733] on link "Open on their website" at bounding box center [1287, 736] width 175 height 35
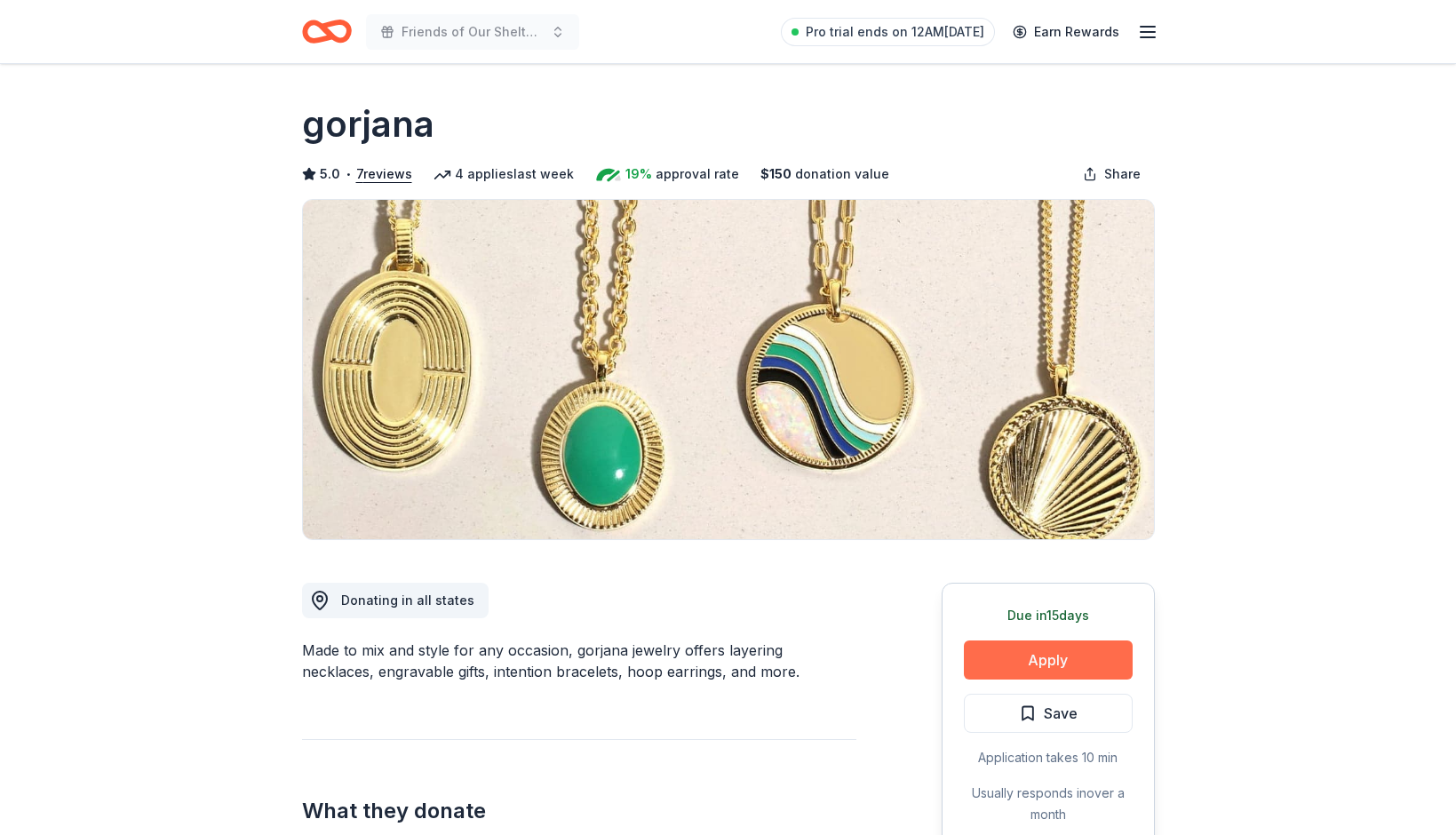
click at [1052, 676] on button "Apply" at bounding box center [1047, 661] width 168 height 39
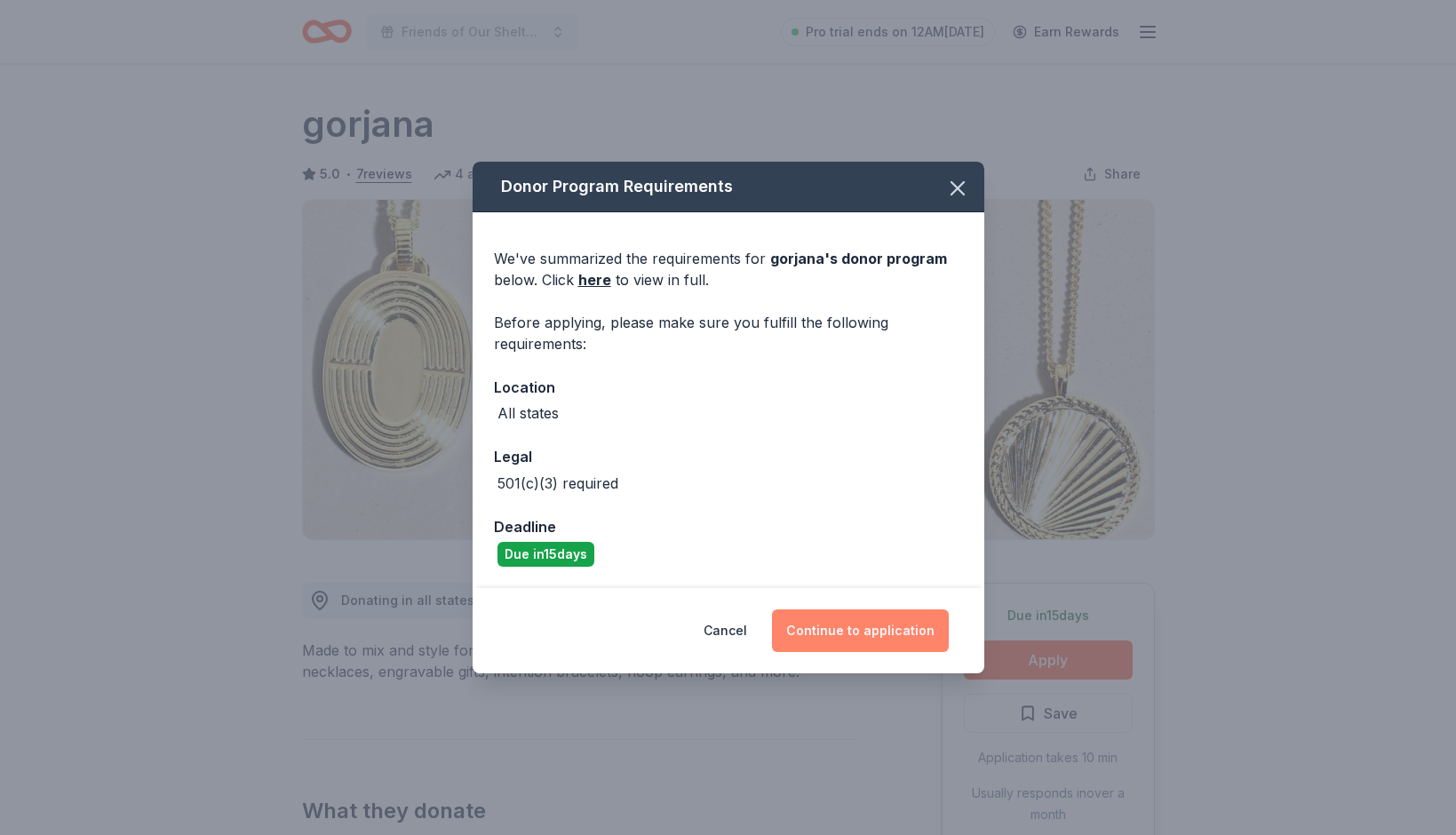
click at [887, 630] on button "Continue to application" at bounding box center [860, 630] width 177 height 42
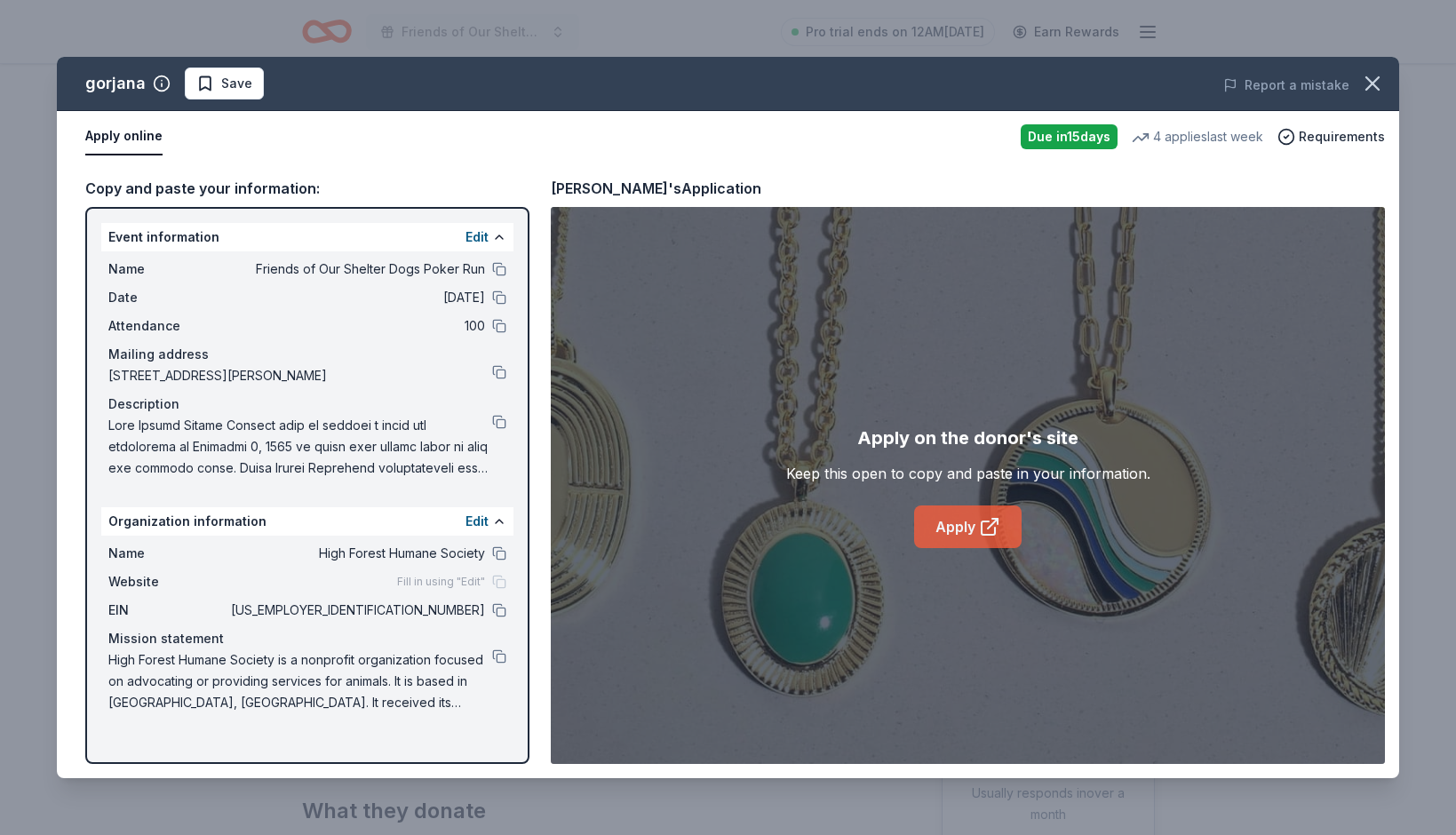
click at [970, 521] on link "Apply" at bounding box center [968, 526] width 107 height 42
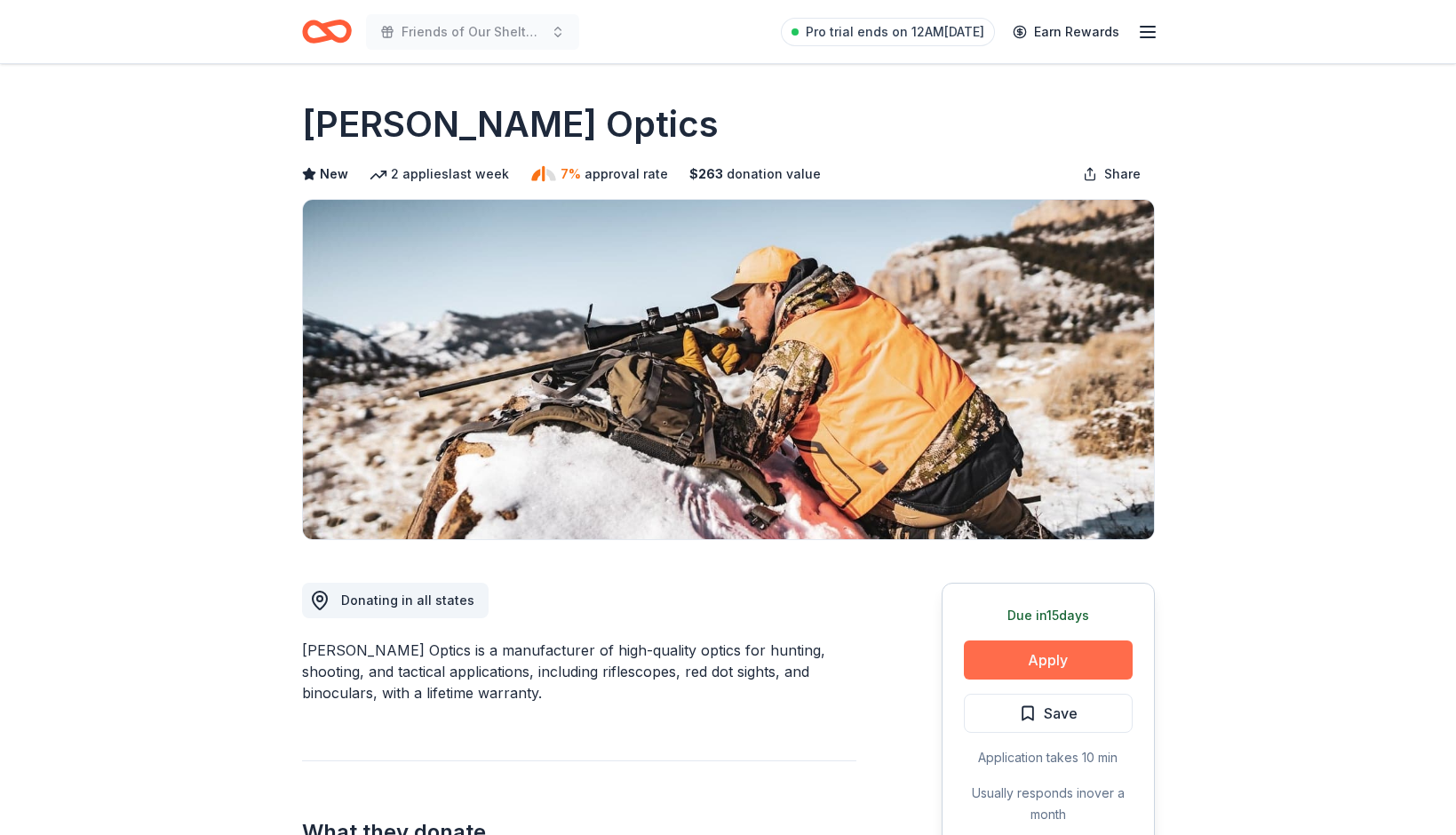
click at [1055, 673] on button "Apply" at bounding box center [1047, 661] width 168 height 39
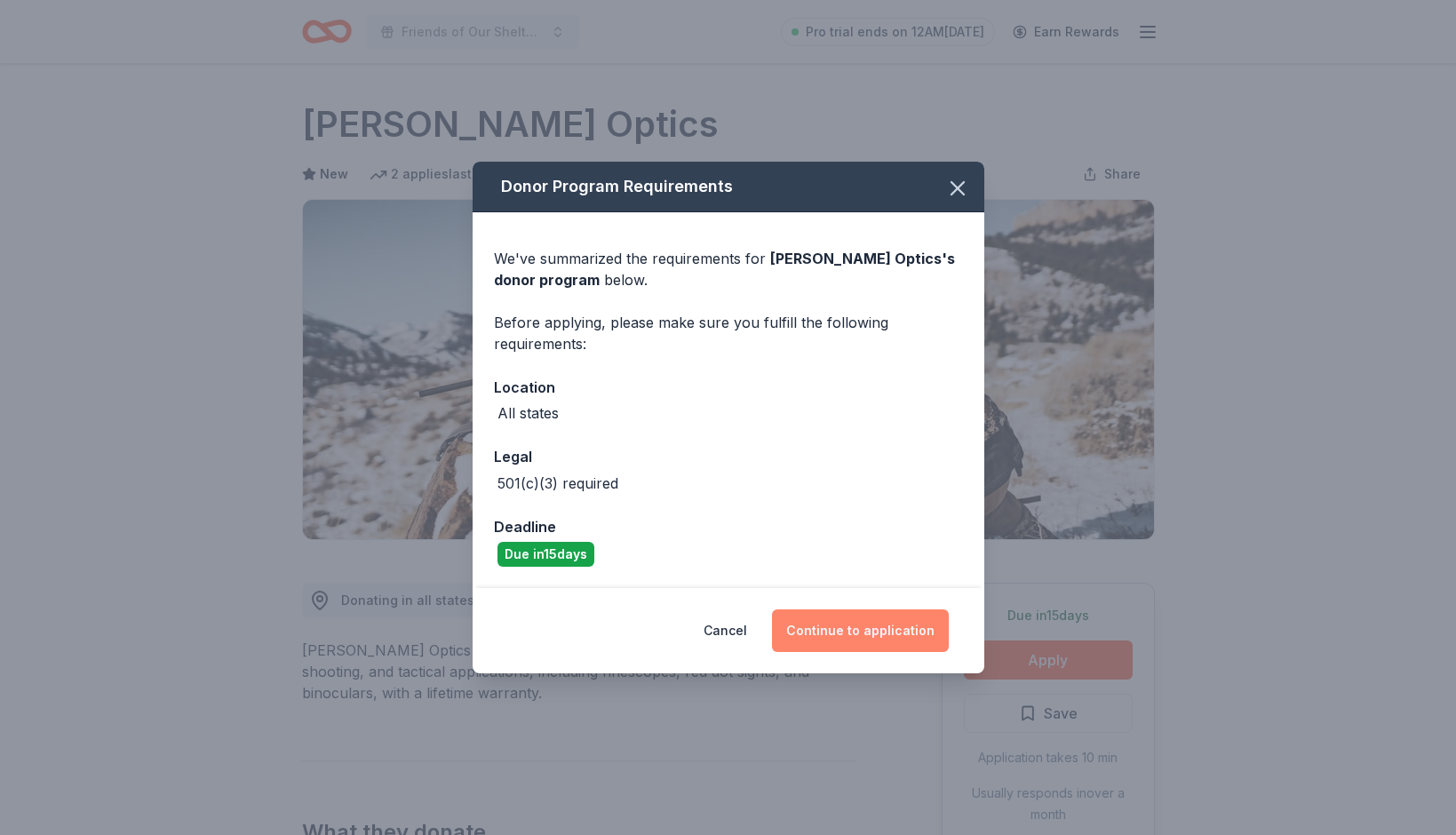
click at [883, 621] on button "Continue to application" at bounding box center [860, 630] width 177 height 42
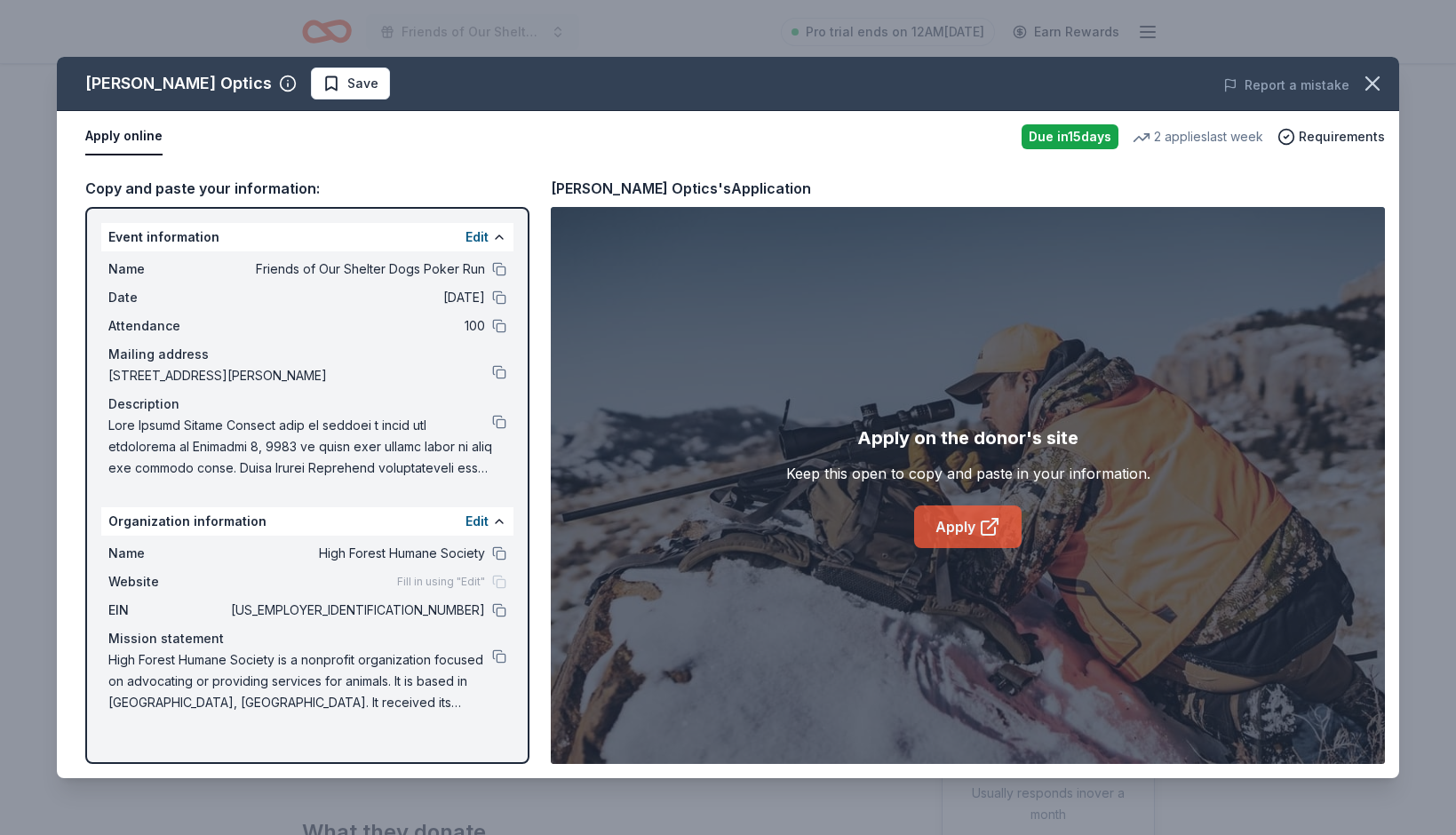
click at [988, 516] on icon at bounding box center [989, 527] width 22 height 22
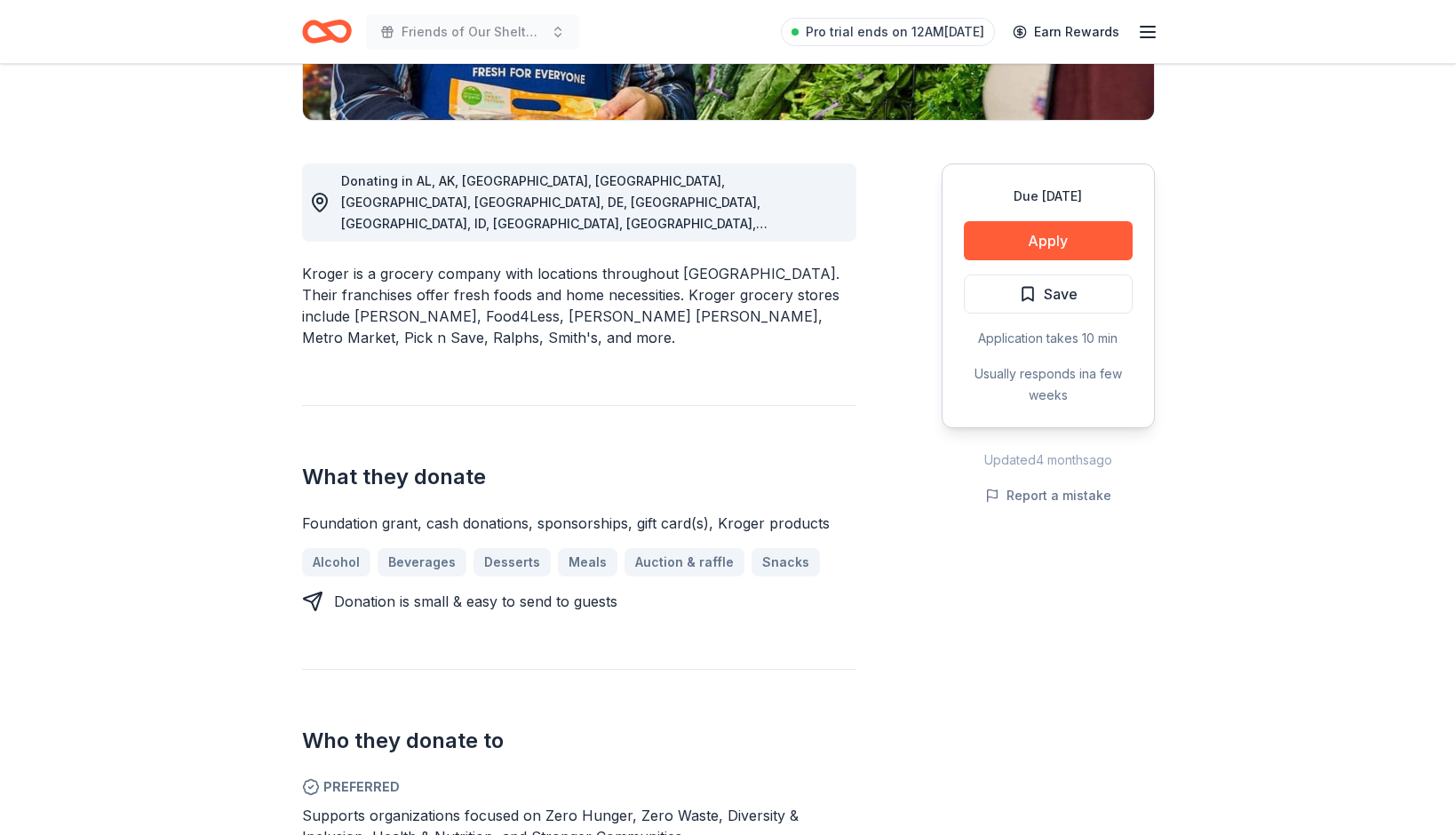
scroll to position [437, 0]
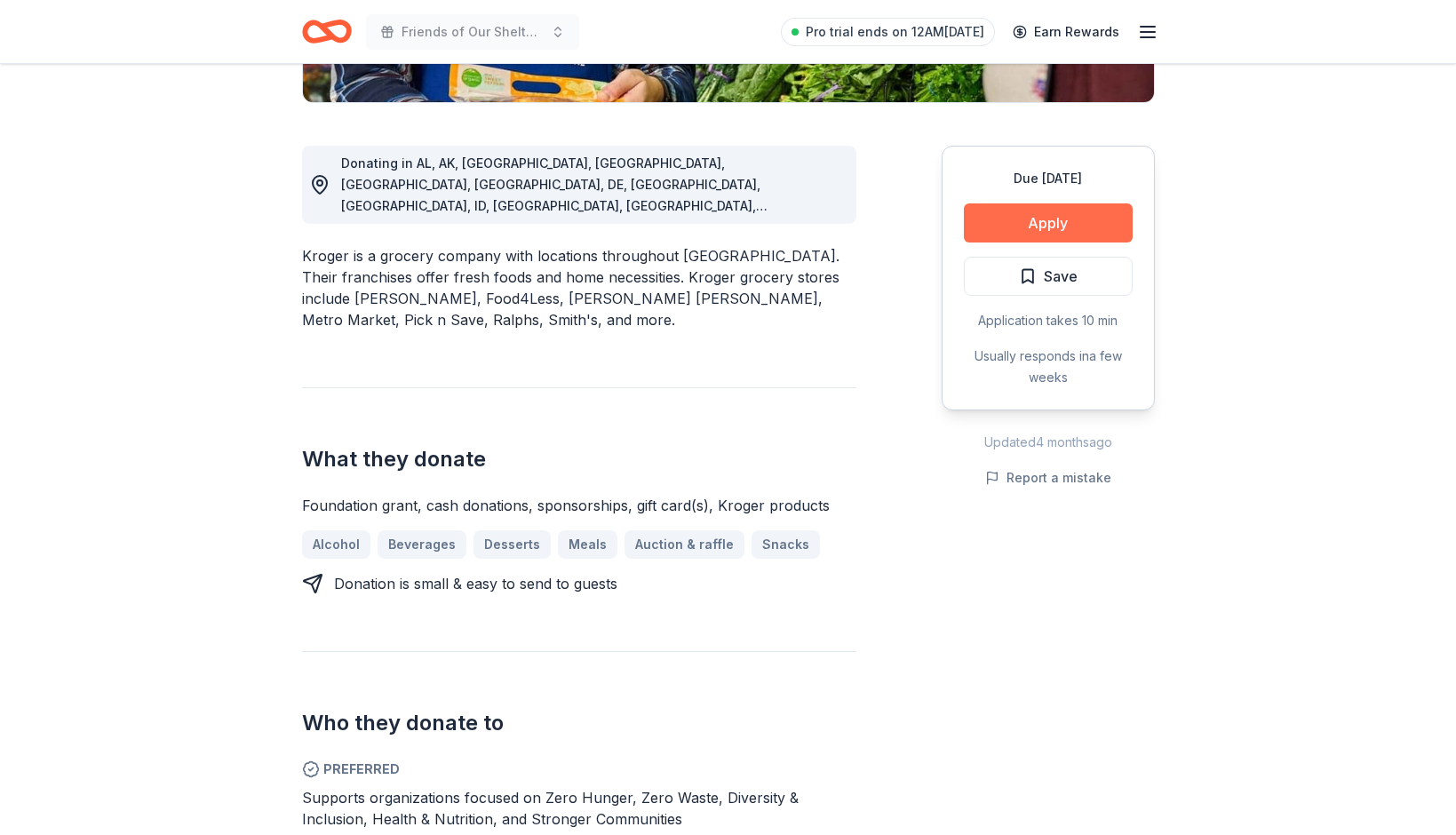
click at [1045, 232] on button "Apply" at bounding box center [1047, 224] width 168 height 39
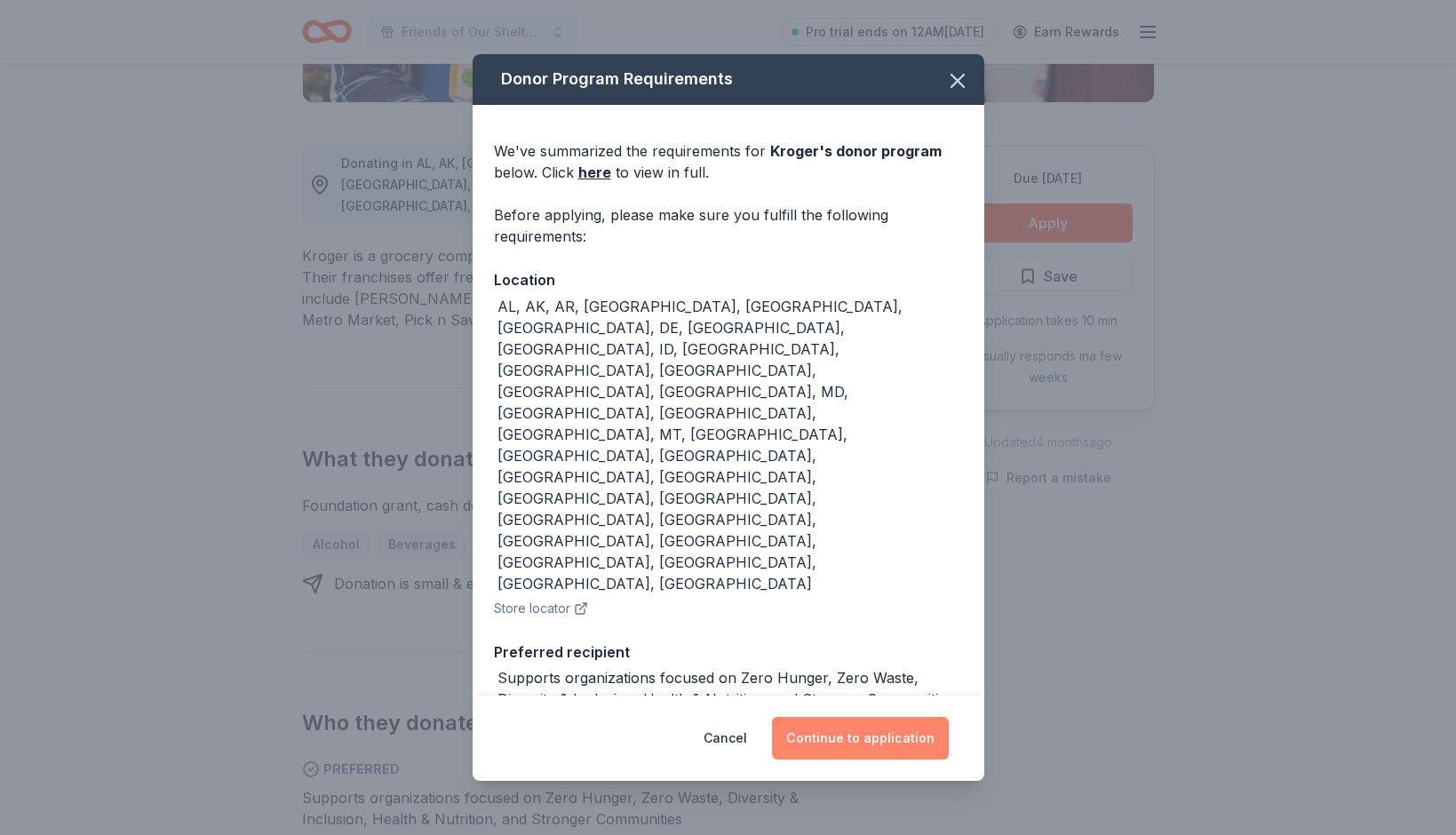
click at [864, 717] on button "Continue to application" at bounding box center [860, 738] width 177 height 42
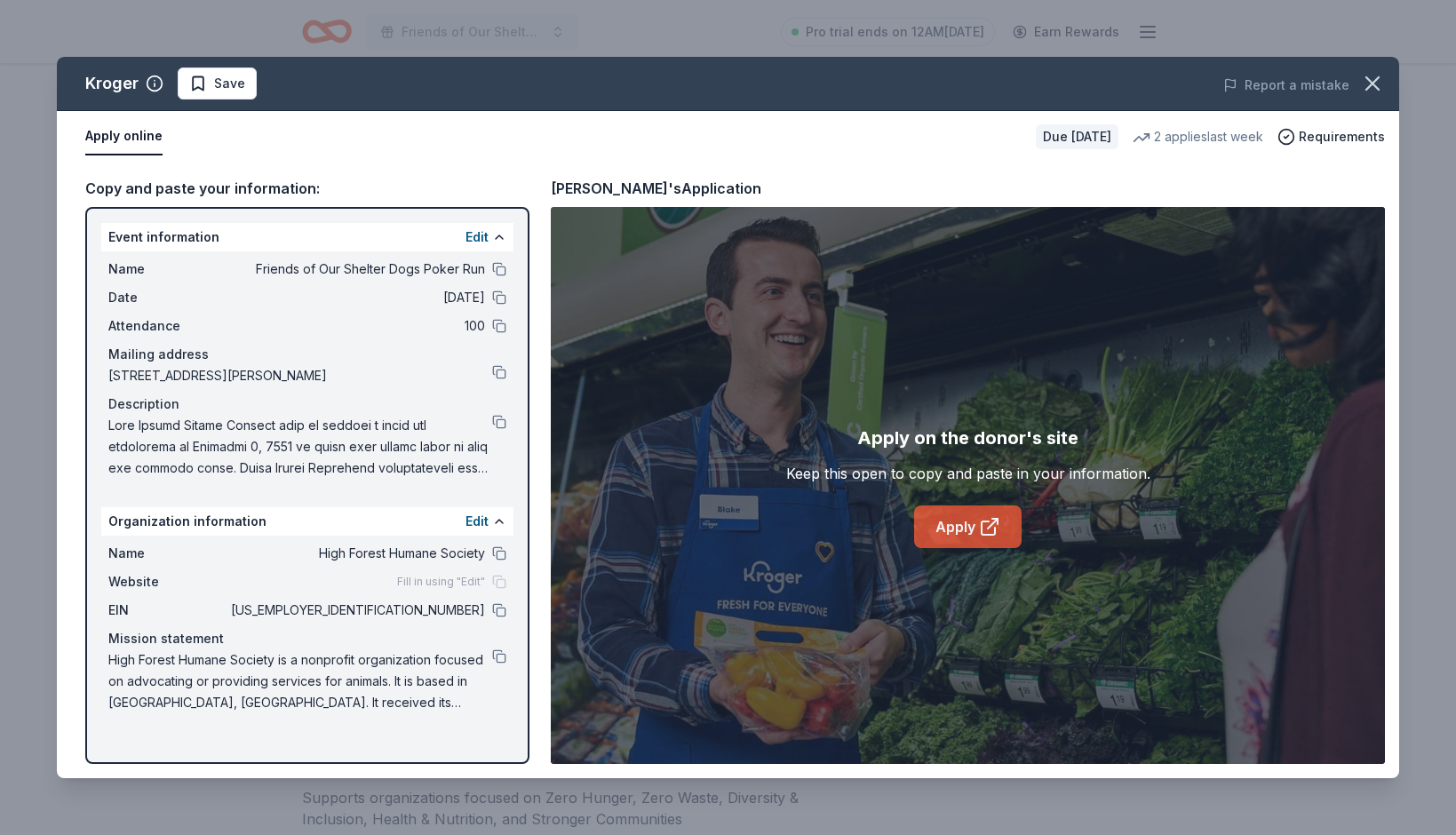
click at [961, 525] on link "Apply" at bounding box center [968, 526] width 107 height 42
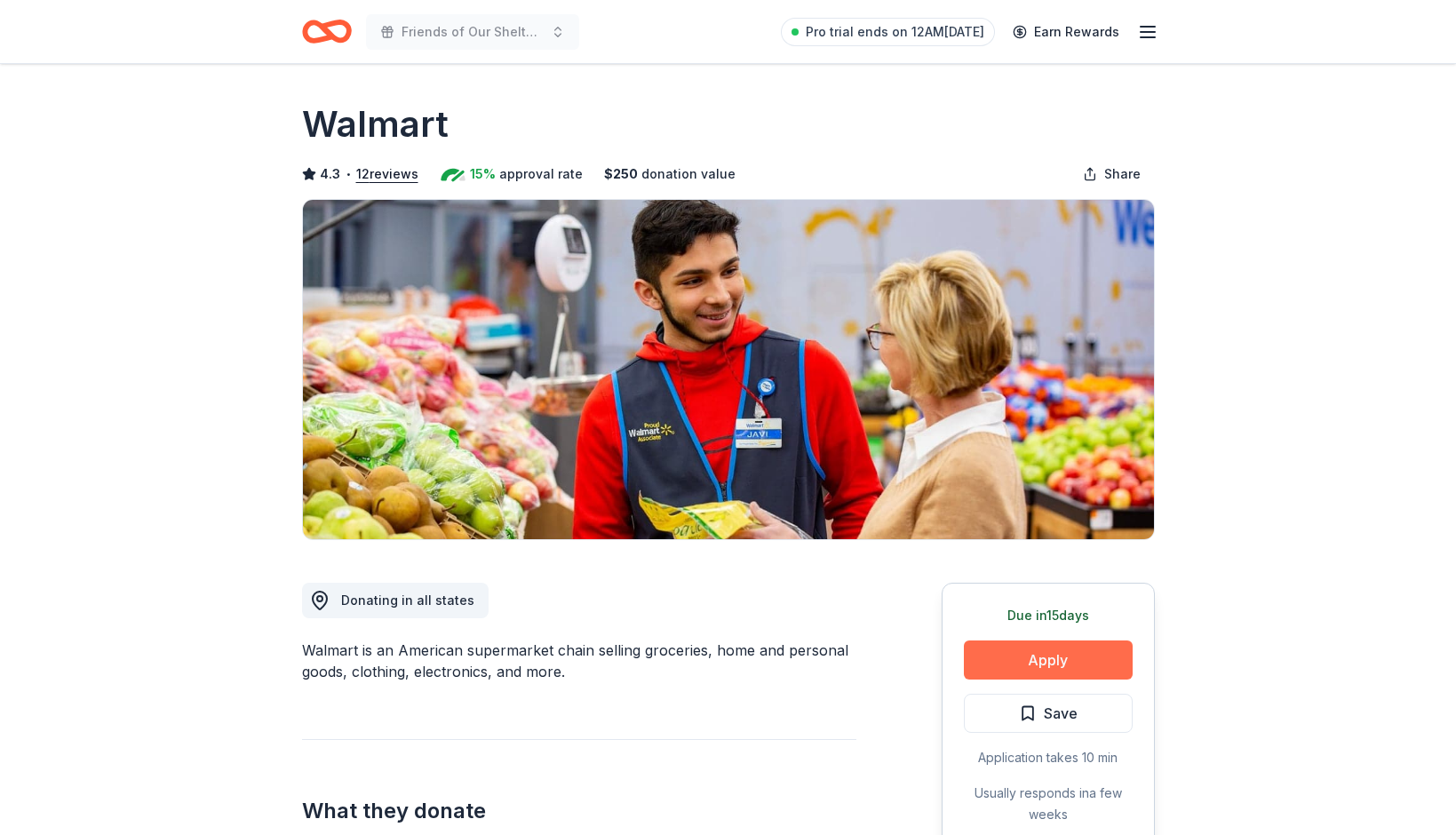
click at [1051, 666] on button "Apply" at bounding box center [1047, 661] width 168 height 39
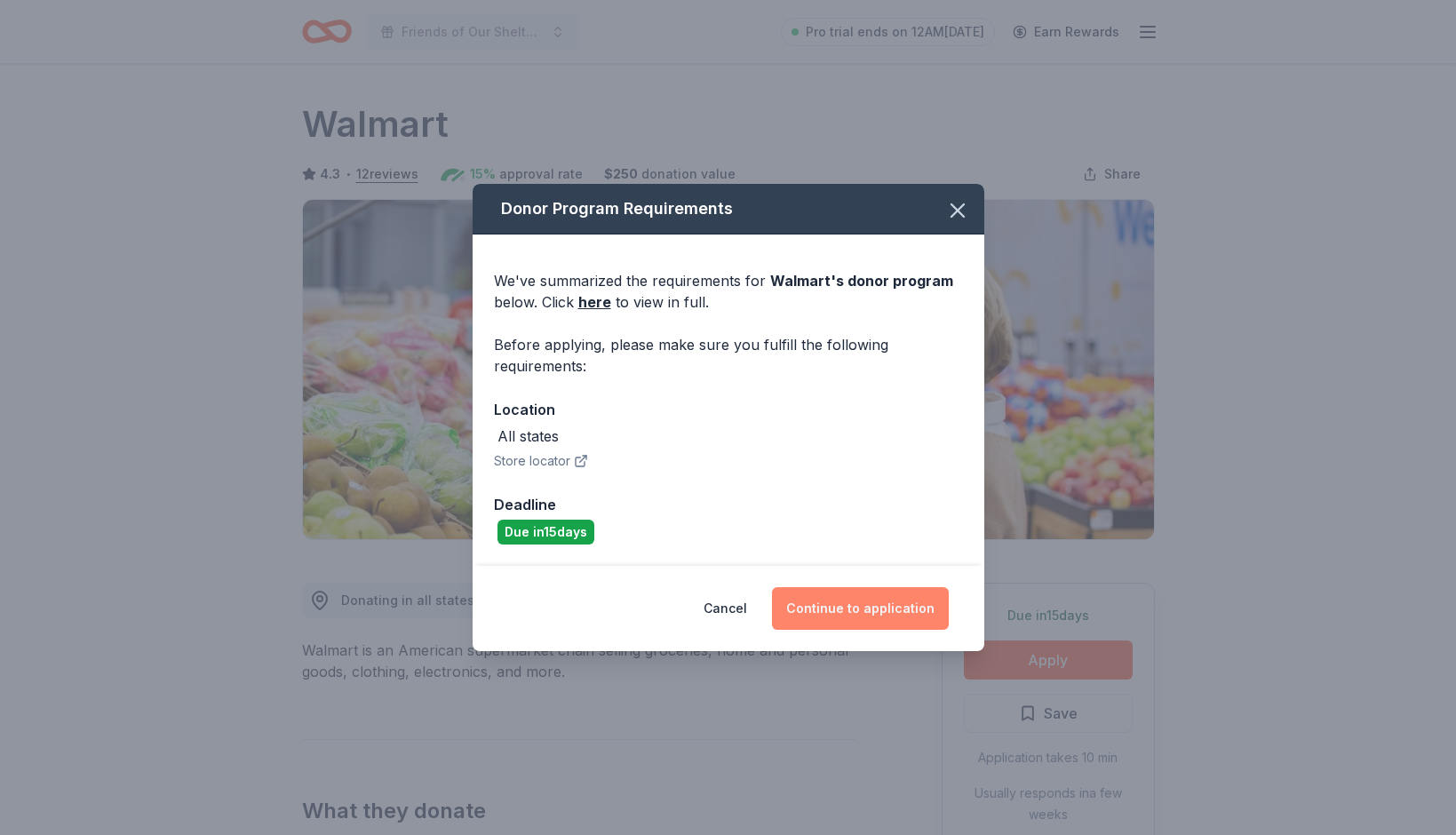
click at [853, 588] on button "Continue to application" at bounding box center [860, 608] width 177 height 42
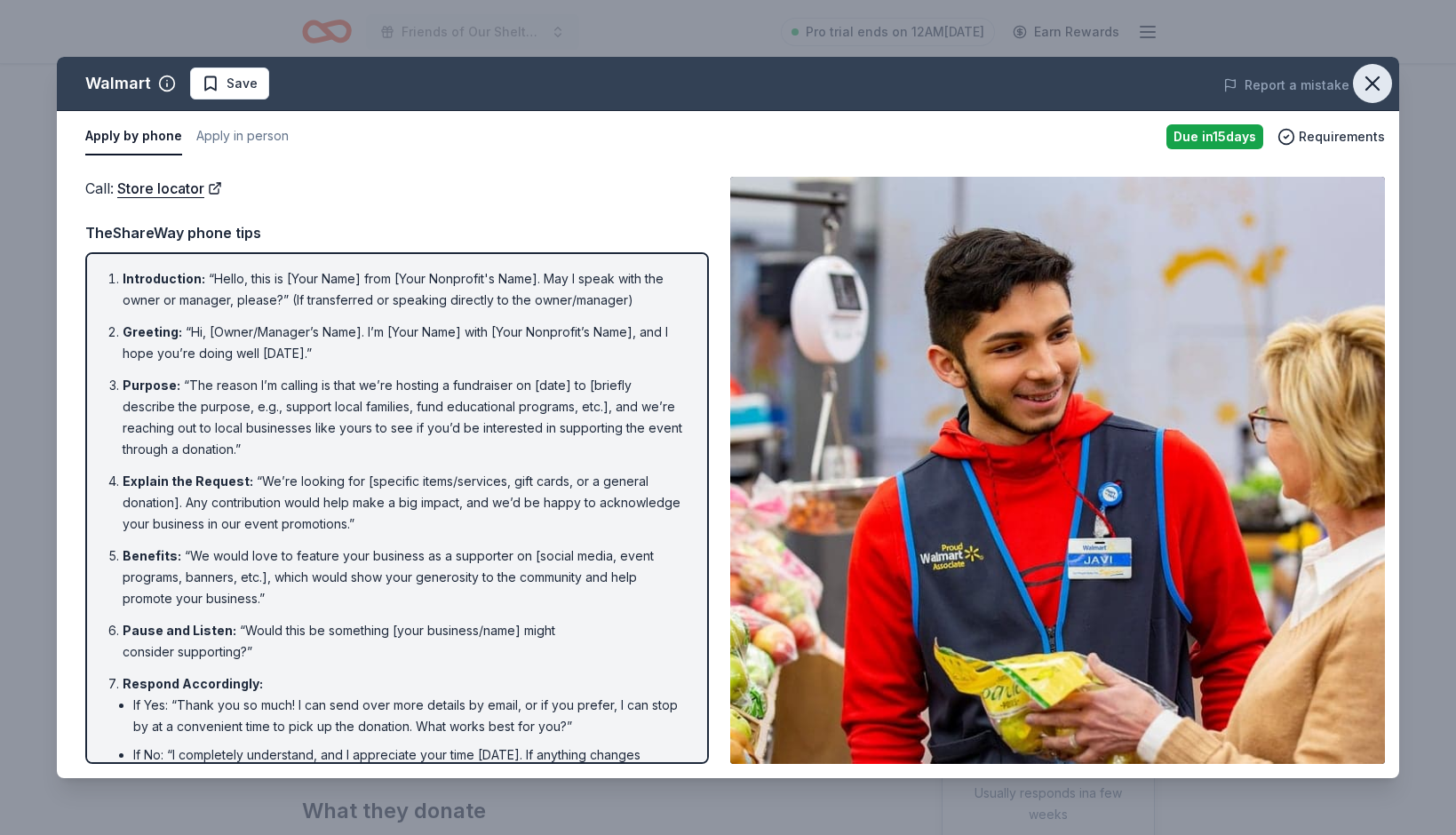
click at [1374, 87] on icon "button" at bounding box center [1372, 84] width 13 height 13
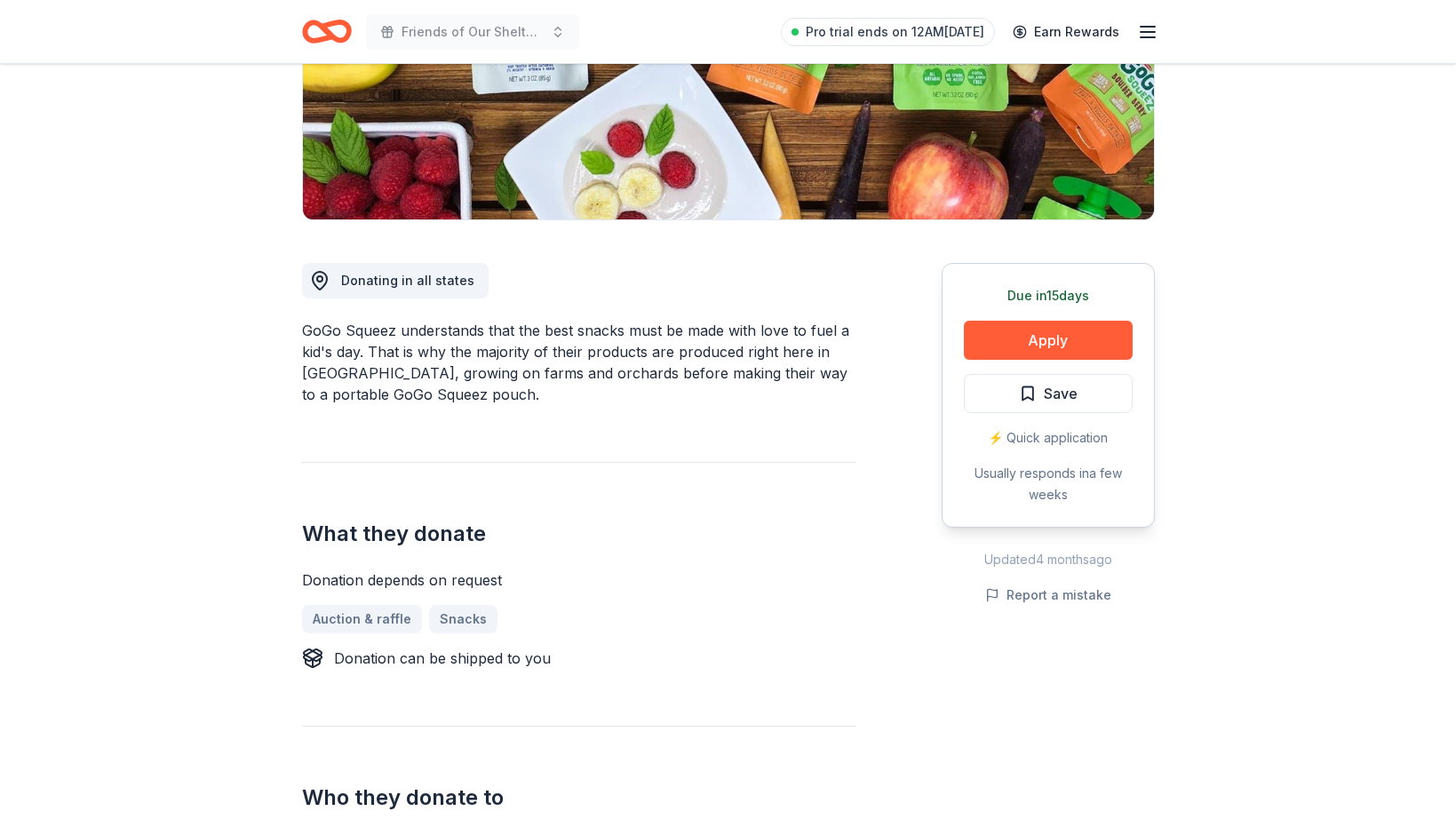
scroll to position [294, 0]
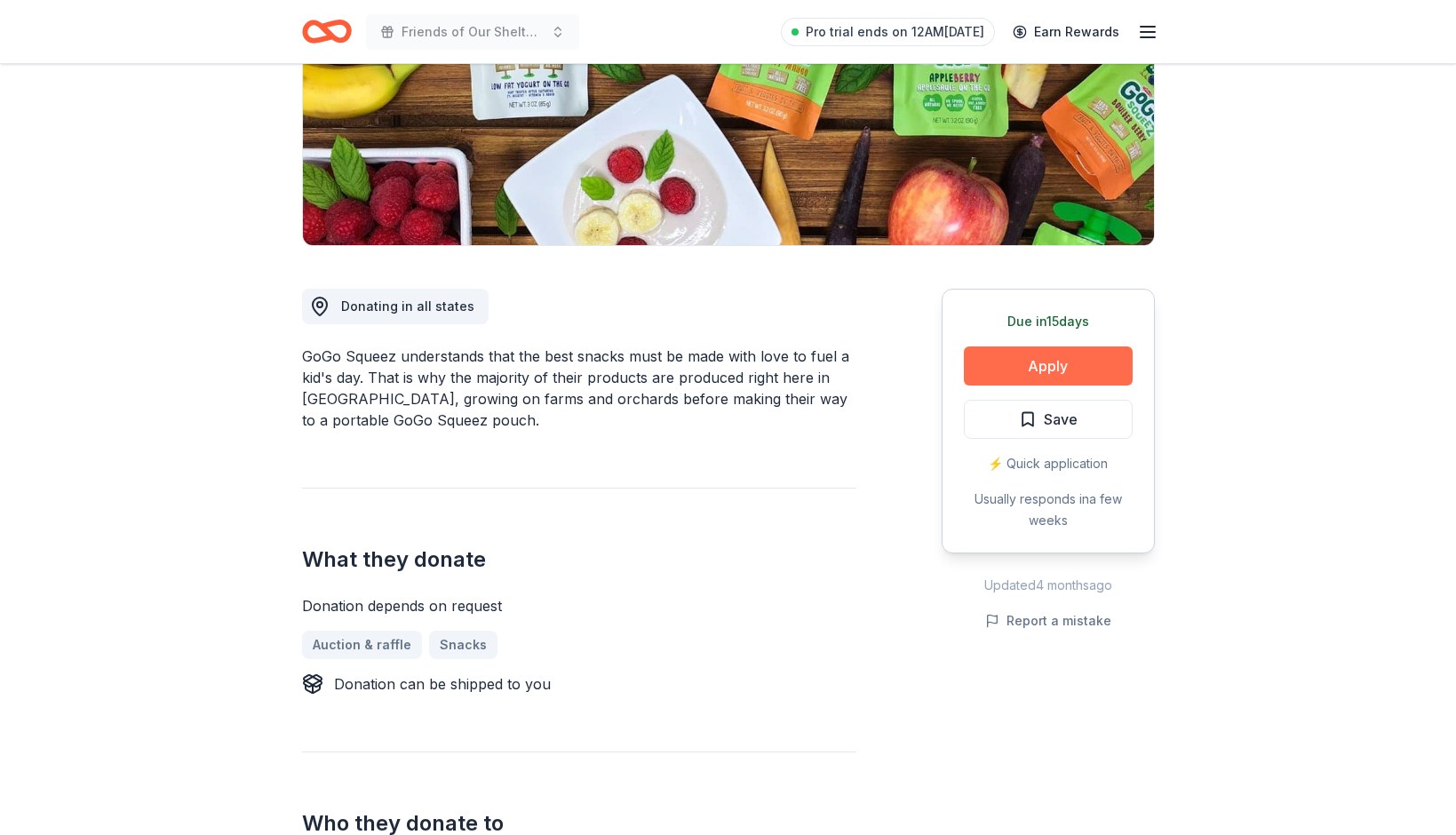
click at [1014, 374] on button "Apply" at bounding box center [1047, 366] width 168 height 39
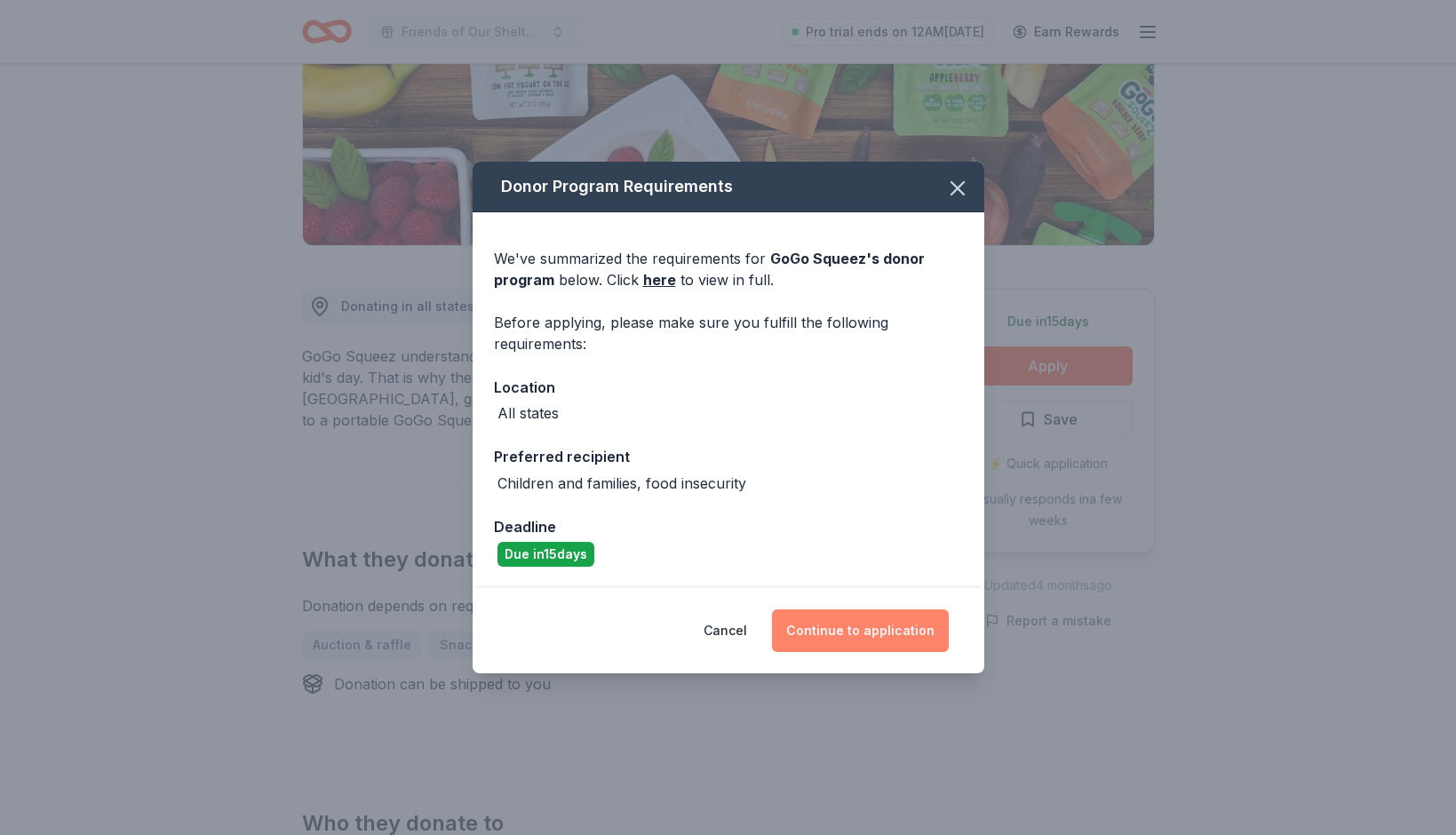
click at [877, 632] on button "Continue to application" at bounding box center [860, 630] width 177 height 42
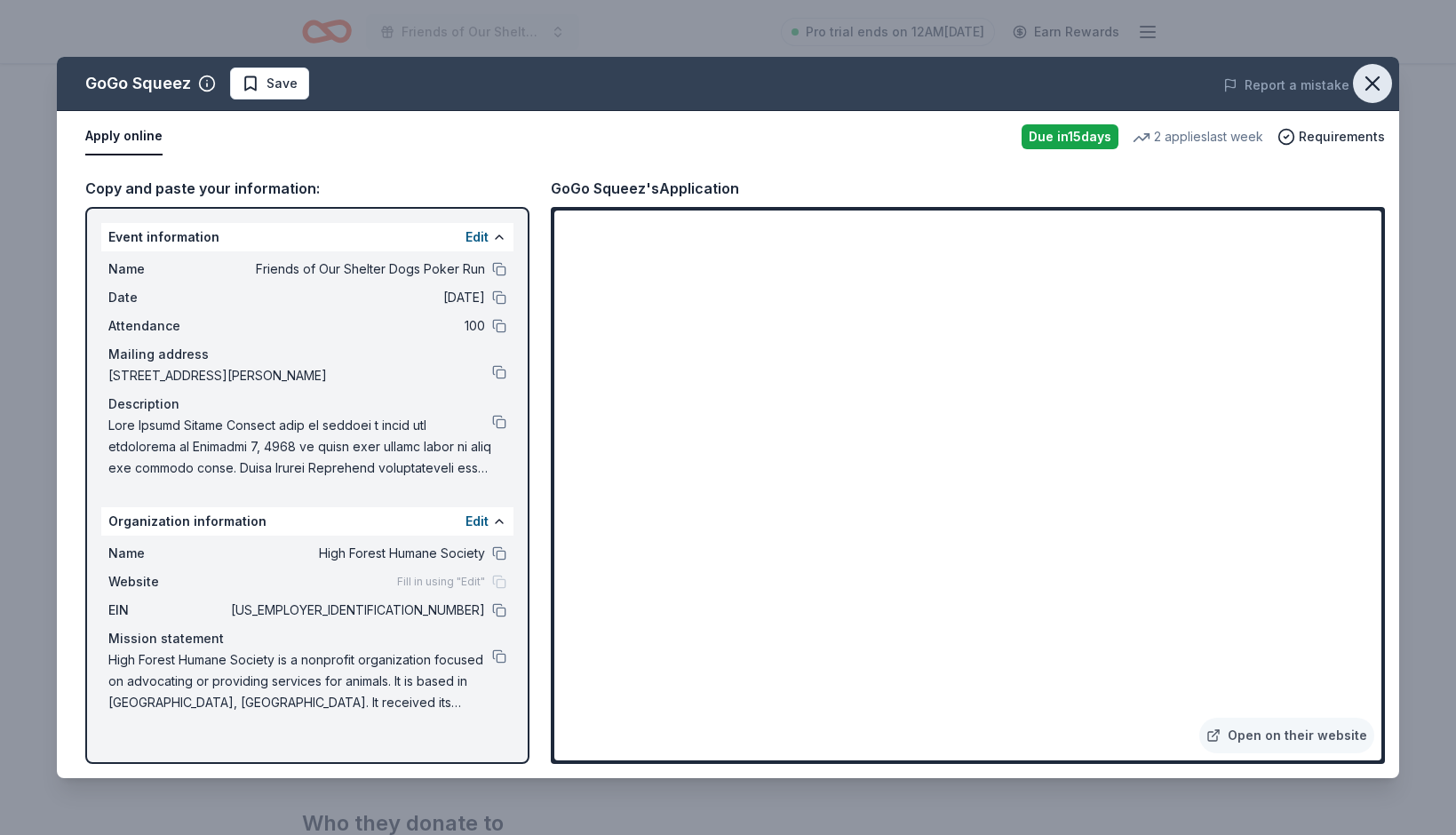
click at [1380, 90] on icon "button" at bounding box center [1372, 83] width 25 height 25
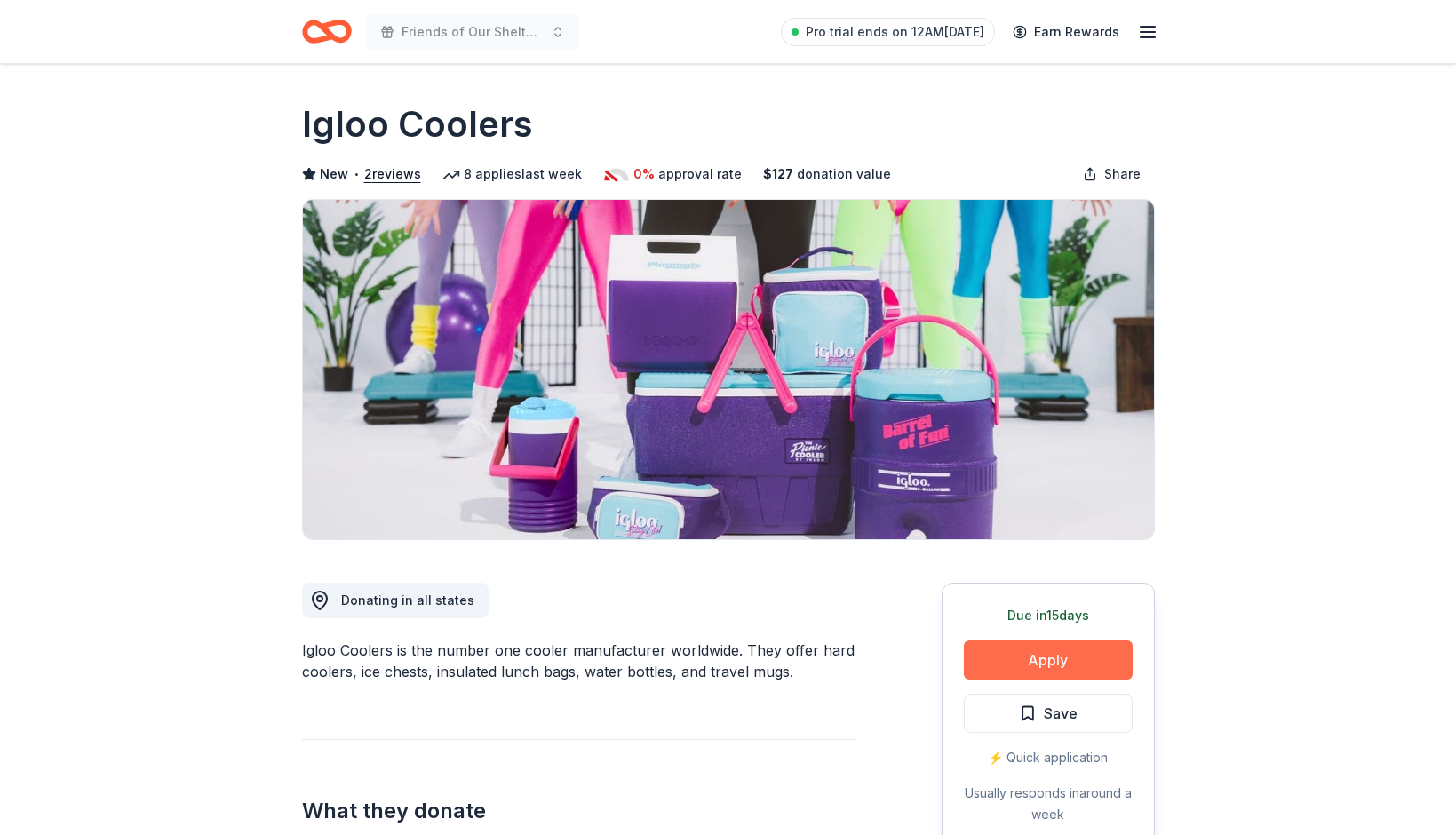
click at [1040, 650] on button "Apply" at bounding box center [1047, 661] width 168 height 39
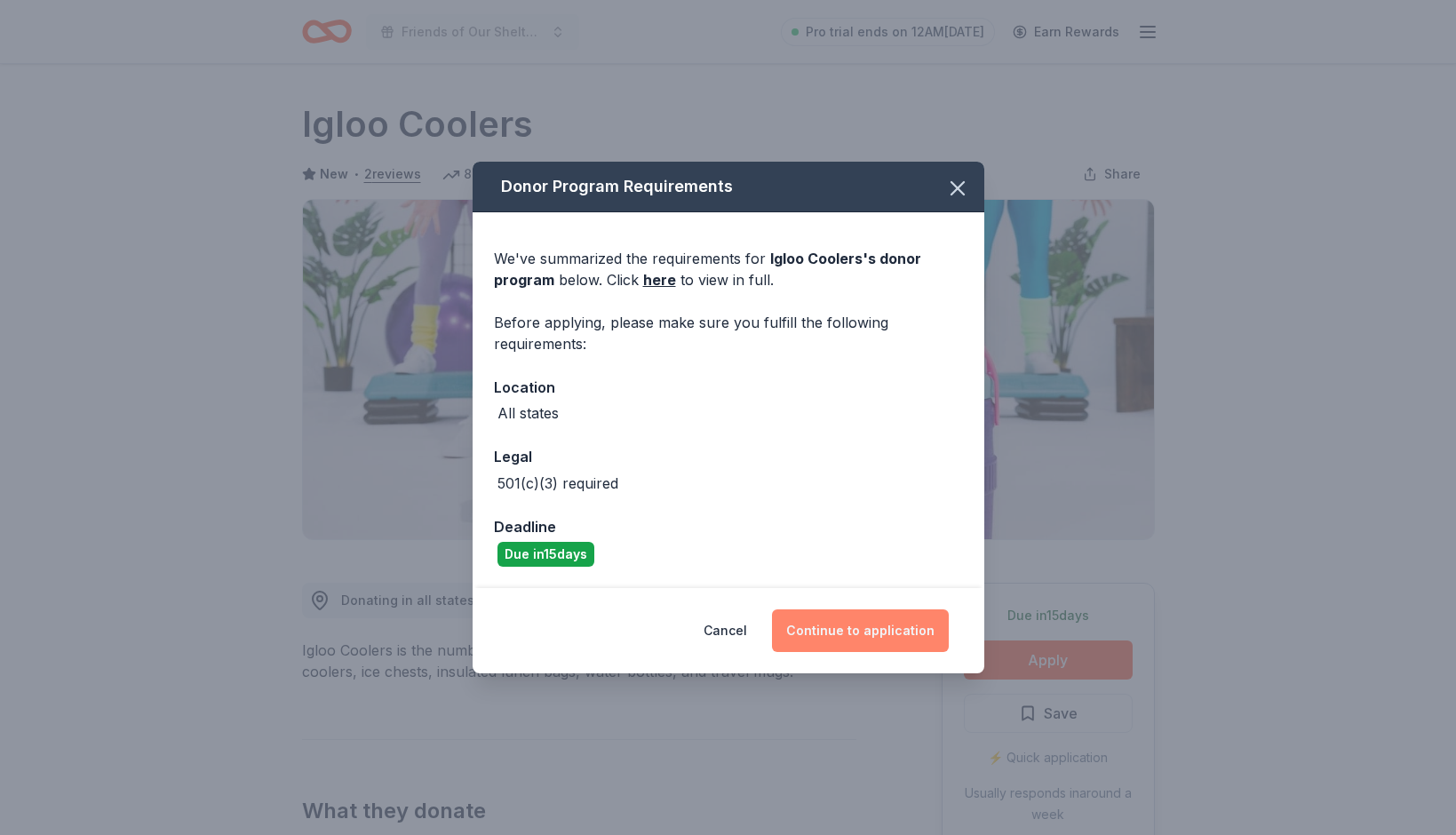
click at [842, 619] on button "Continue to application" at bounding box center [860, 630] width 177 height 42
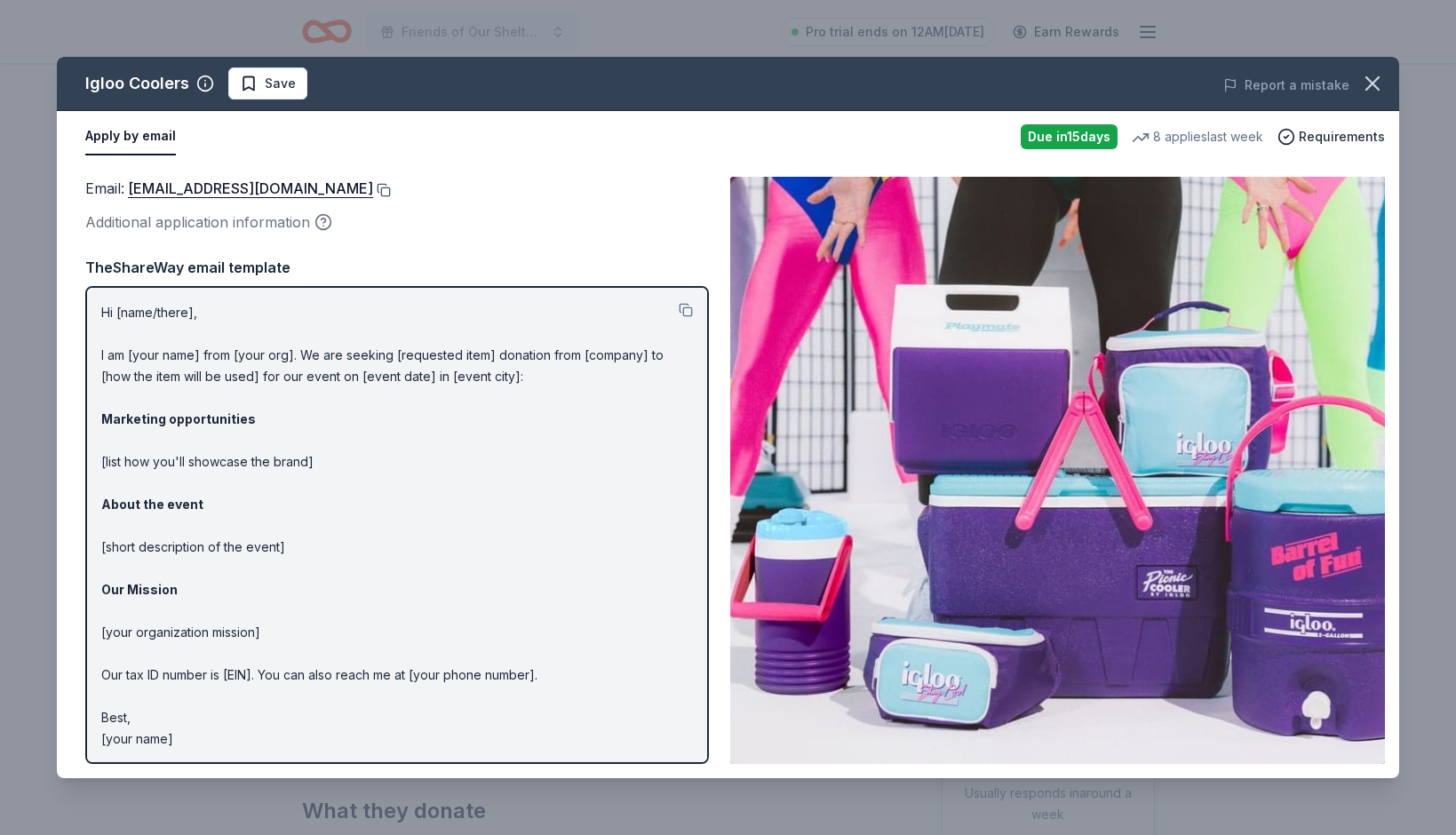
click at [373, 187] on button at bounding box center [382, 190] width 18 height 14
